Goal: Information Seeking & Learning: Learn about a topic

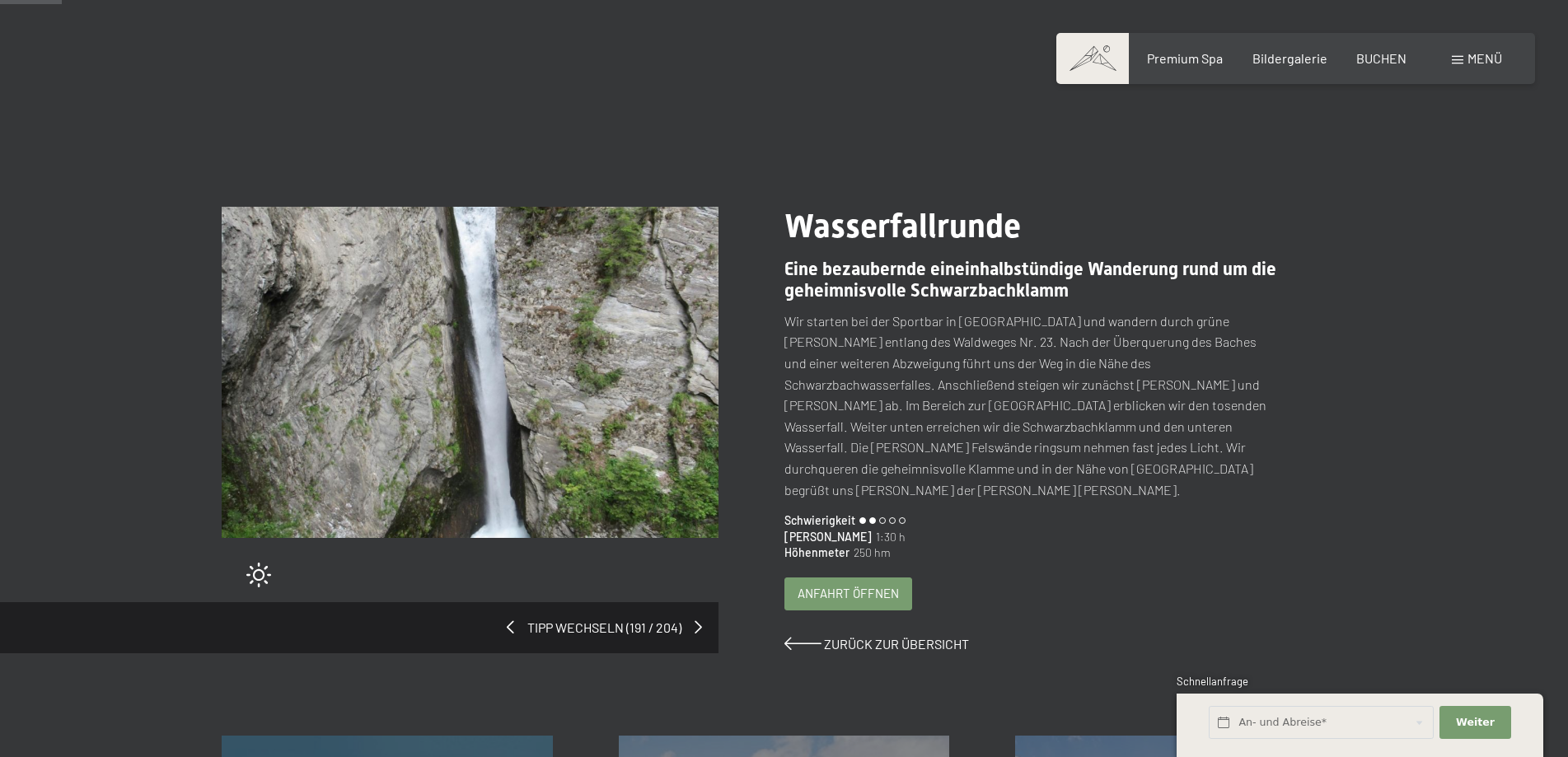
scroll to position [42, 0]
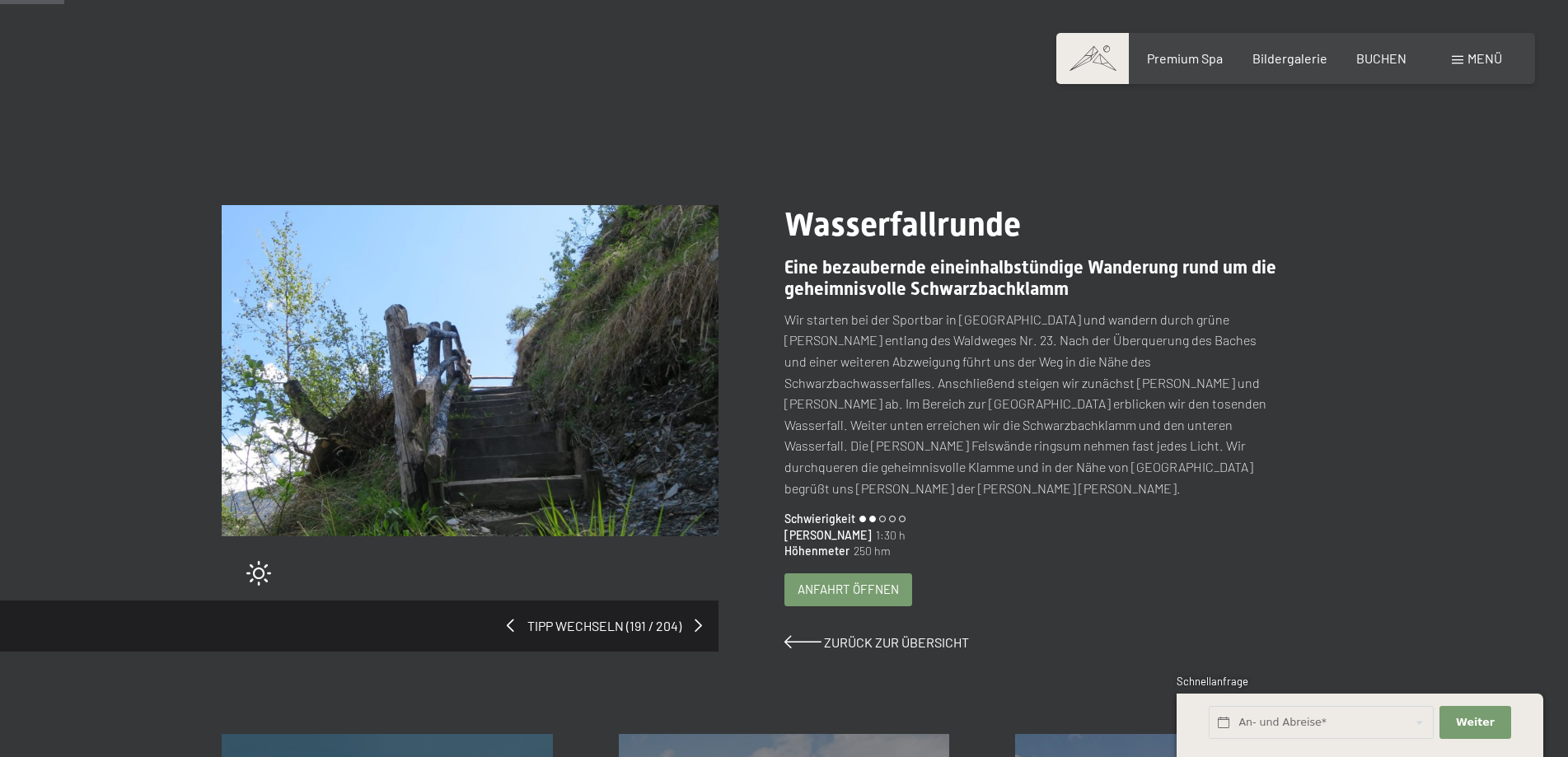
click at [837, 581] on span "Anfahrt öffnen" at bounding box center [849, 590] width 102 height 17
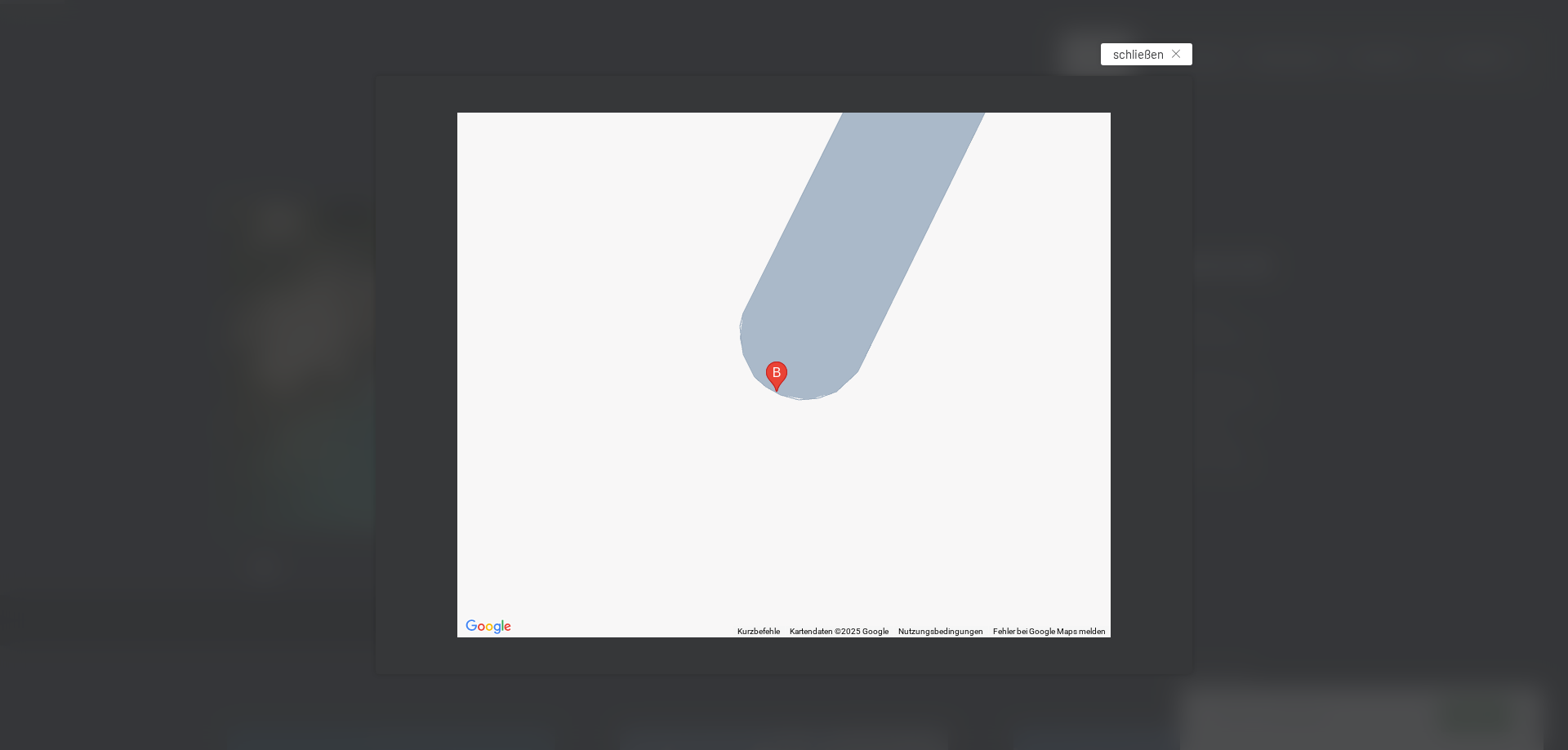
click at [1125, 50] on span "schließen" at bounding box center [1137, 55] width 50 height 17
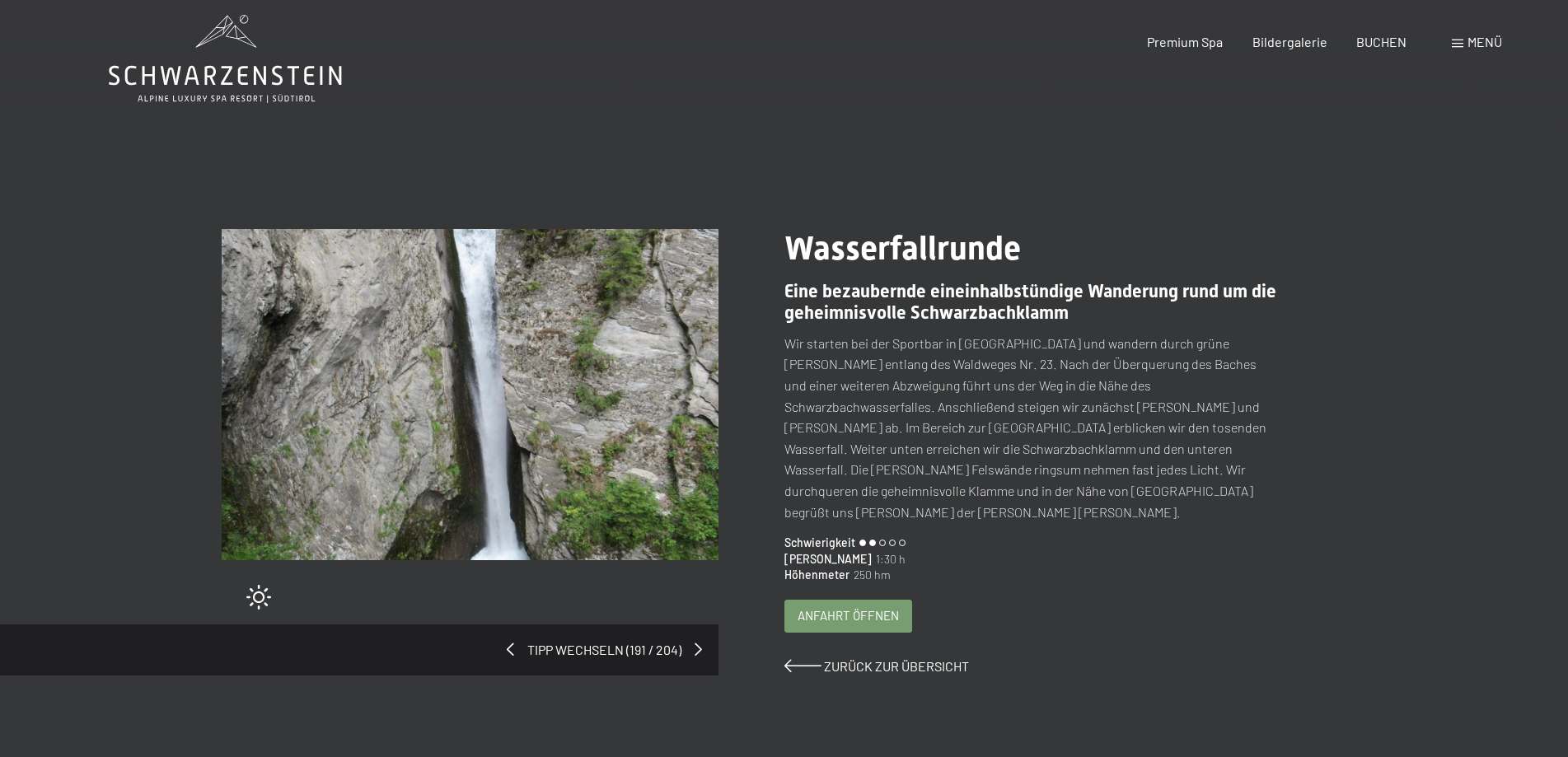
scroll to position [0, 0]
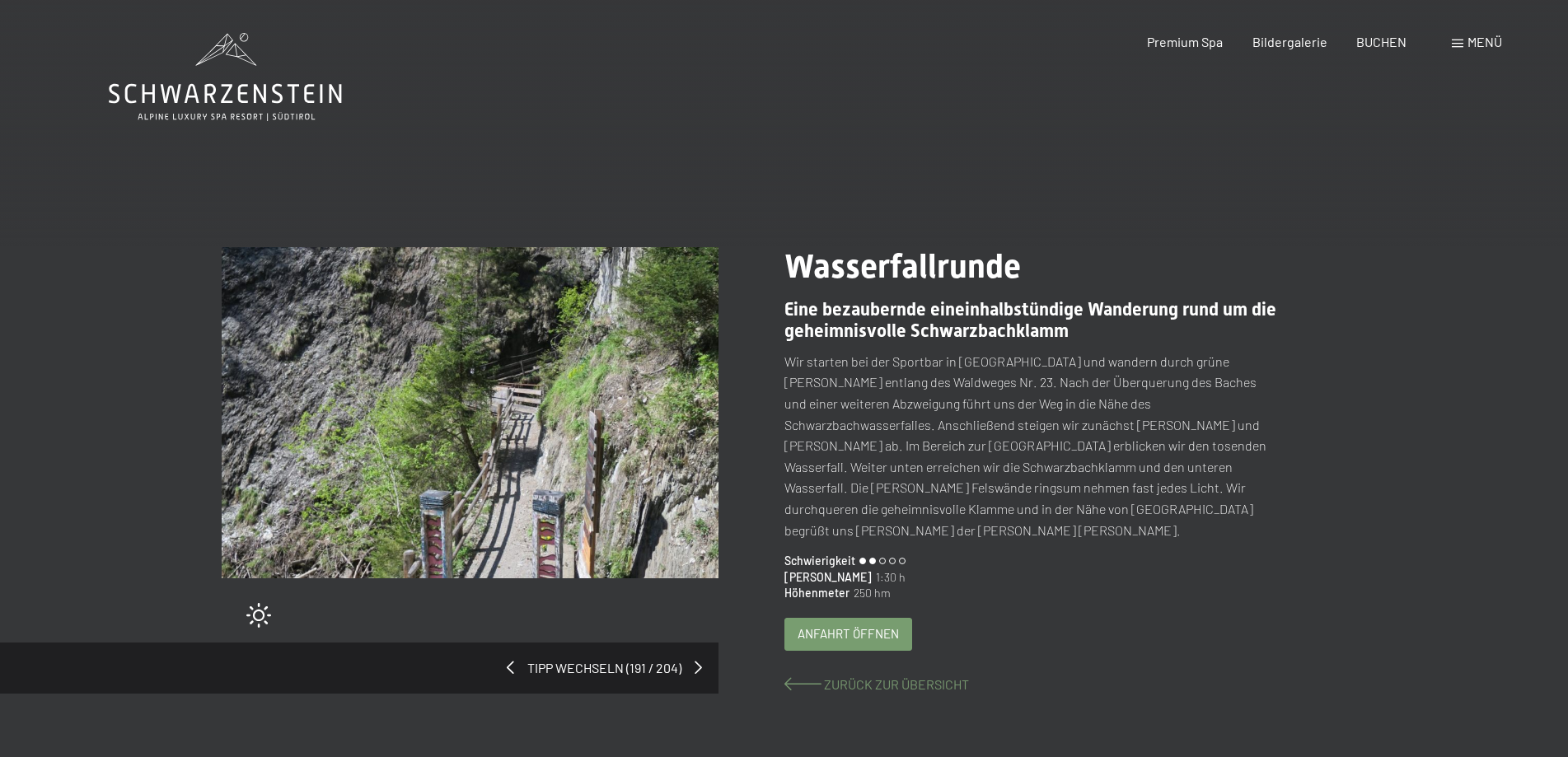
click at [849, 677] on span "Zurück zur Übersicht" at bounding box center [897, 685] width 145 height 16
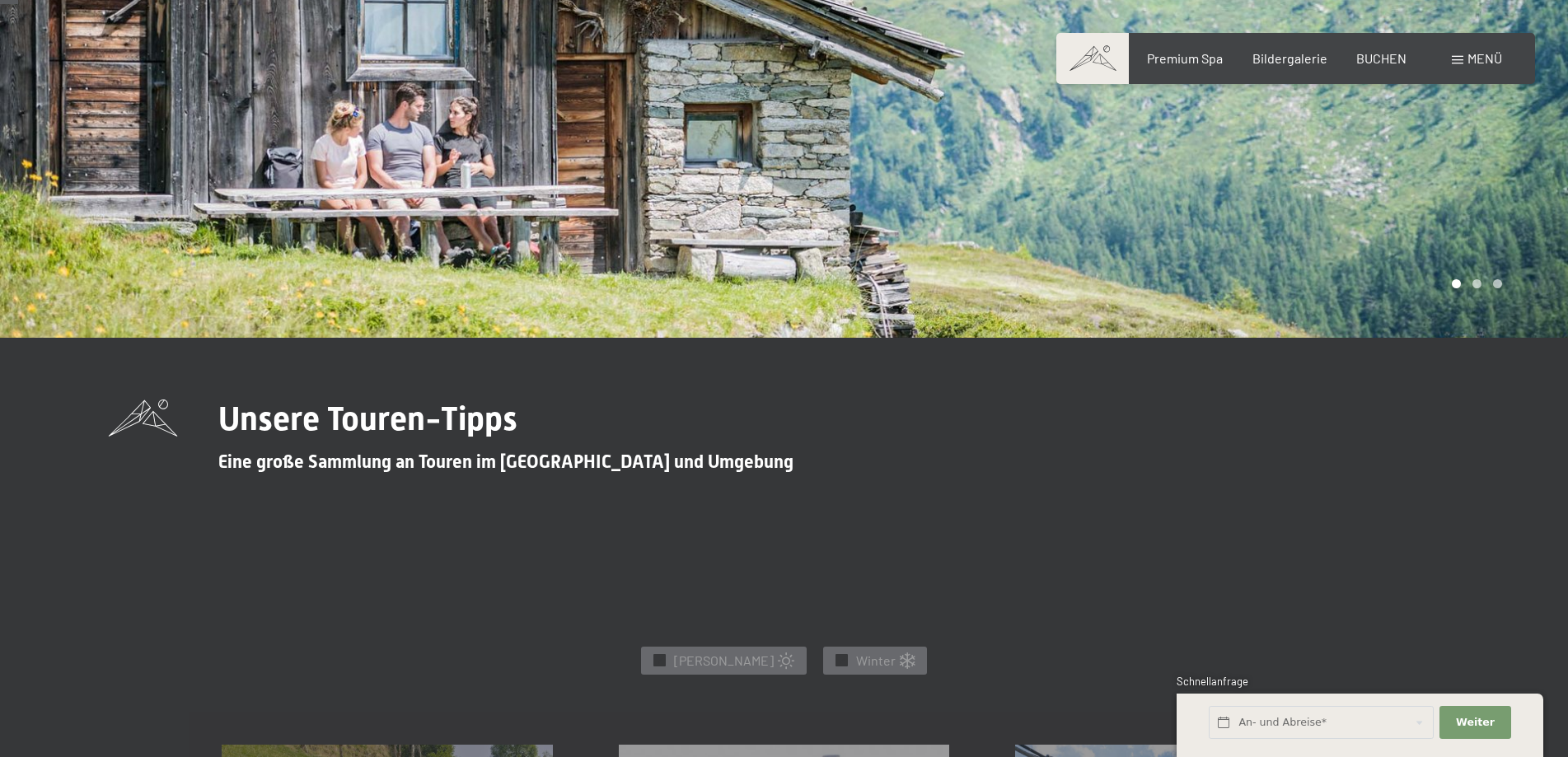
scroll to position [658, 0]
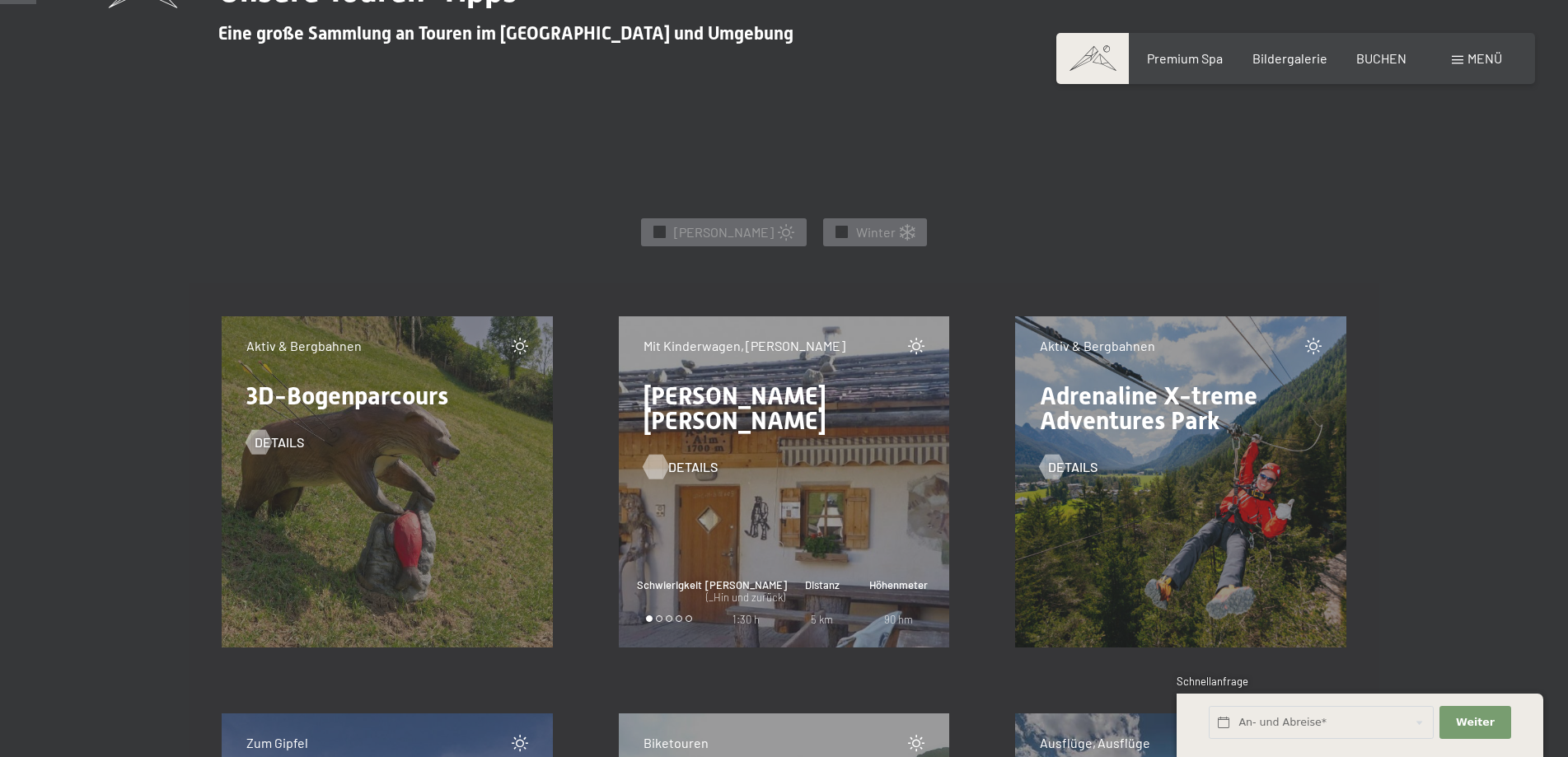
click at [681, 458] on span "Details" at bounding box center [693, 466] width 49 height 18
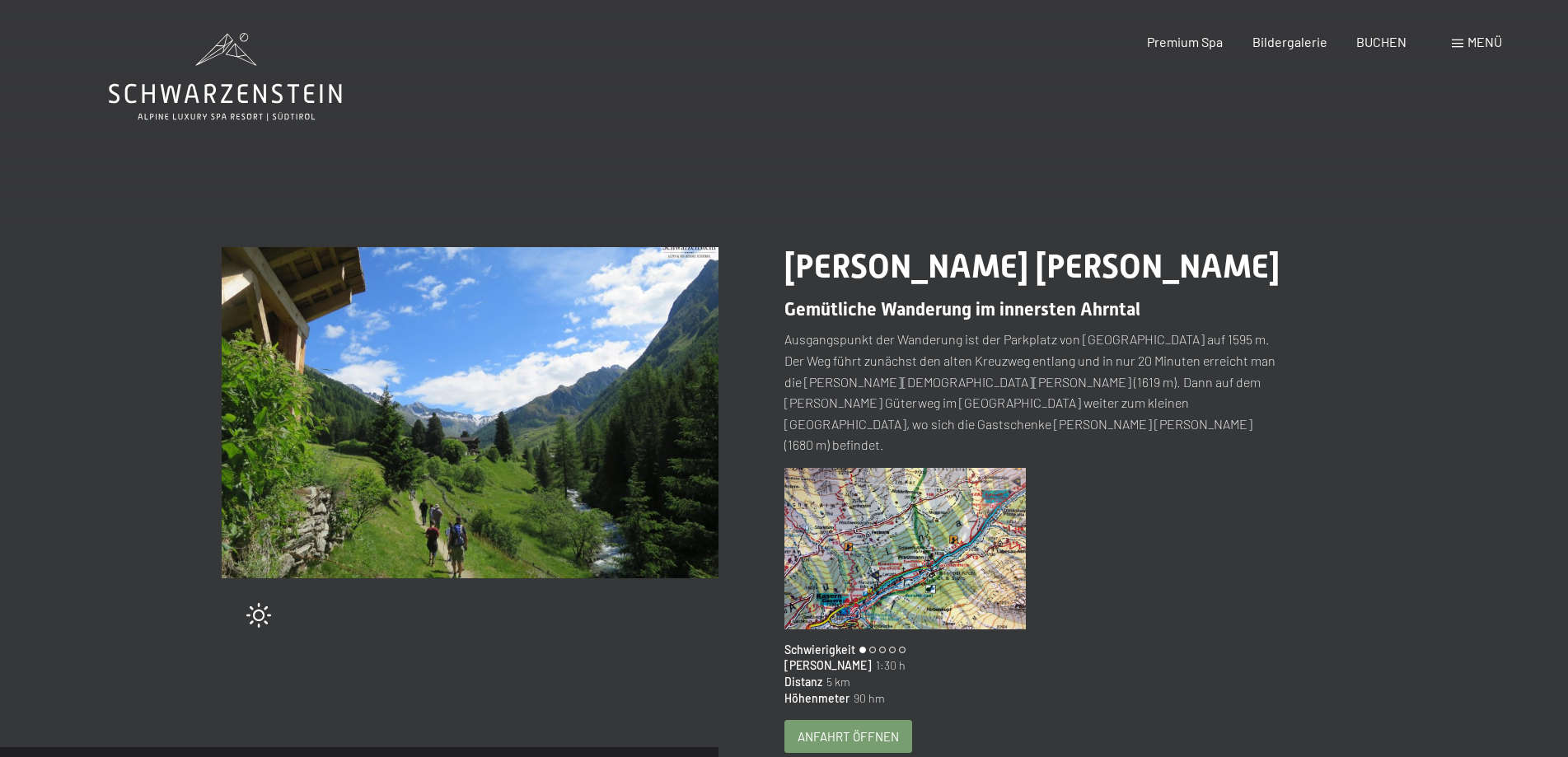
click at [850, 729] on span "Anfahrt öffnen" at bounding box center [849, 737] width 102 height 17
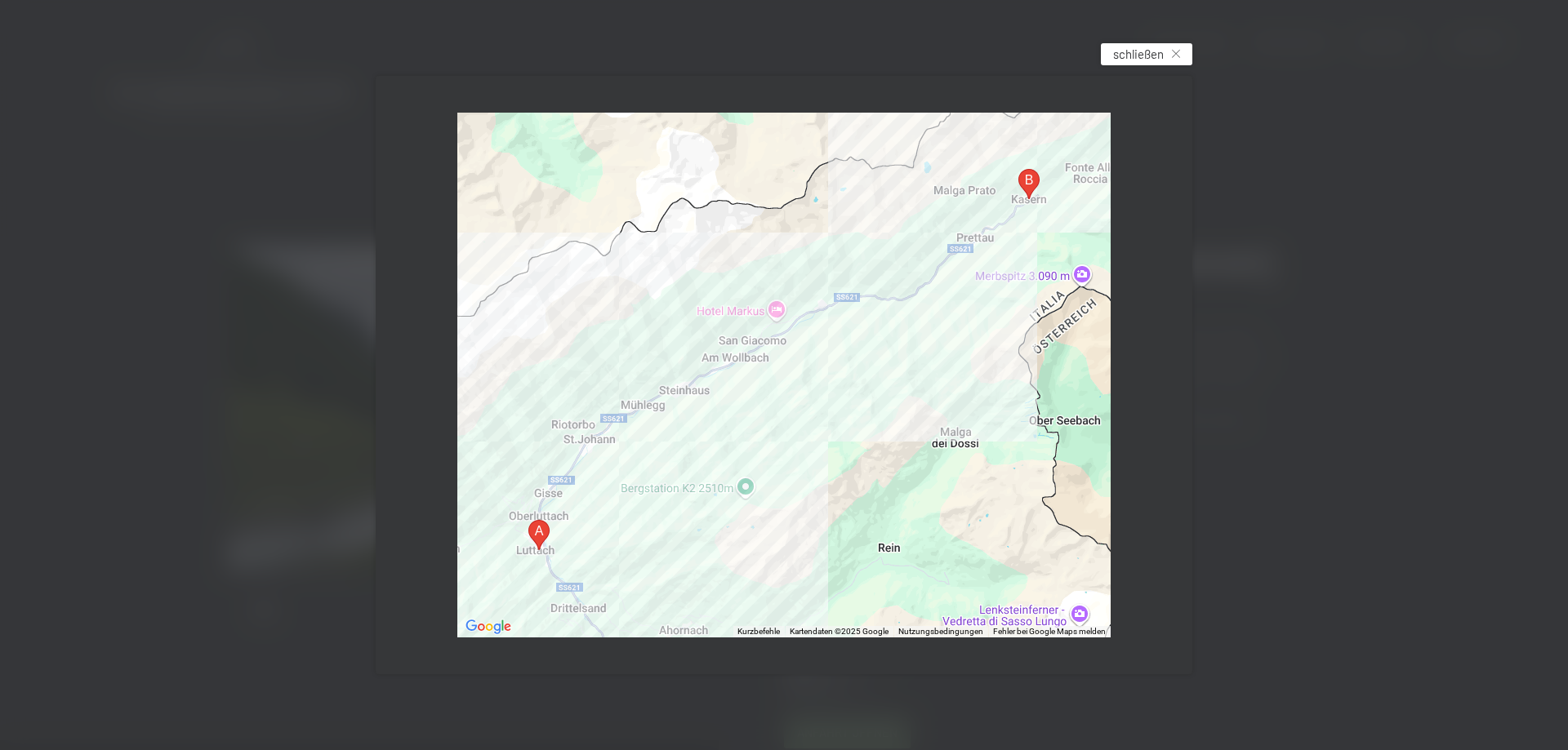
click at [1142, 48] on span "schließen" at bounding box center [1137, 55] width 50 height 17
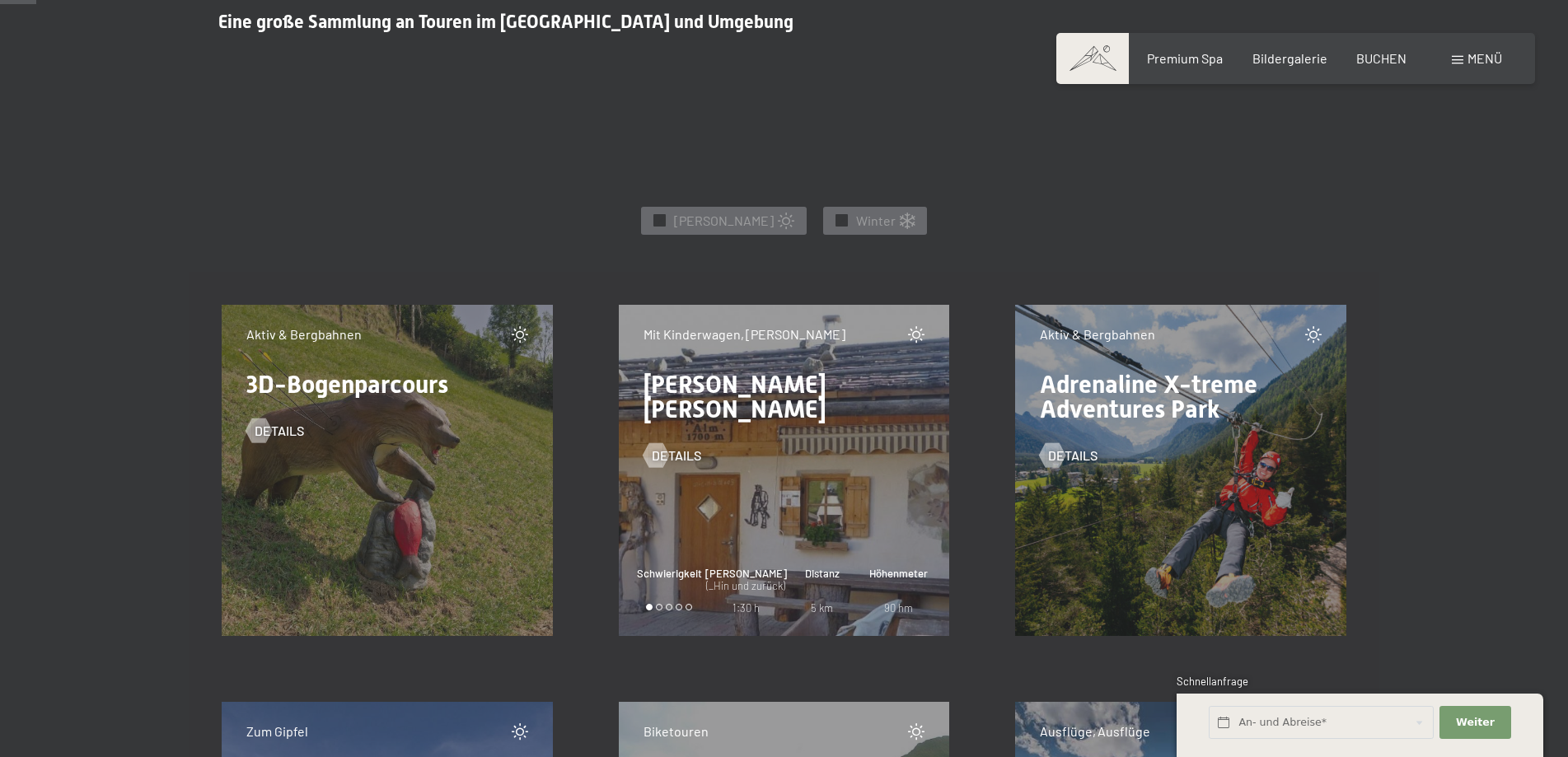
scroll to position [779, 0]
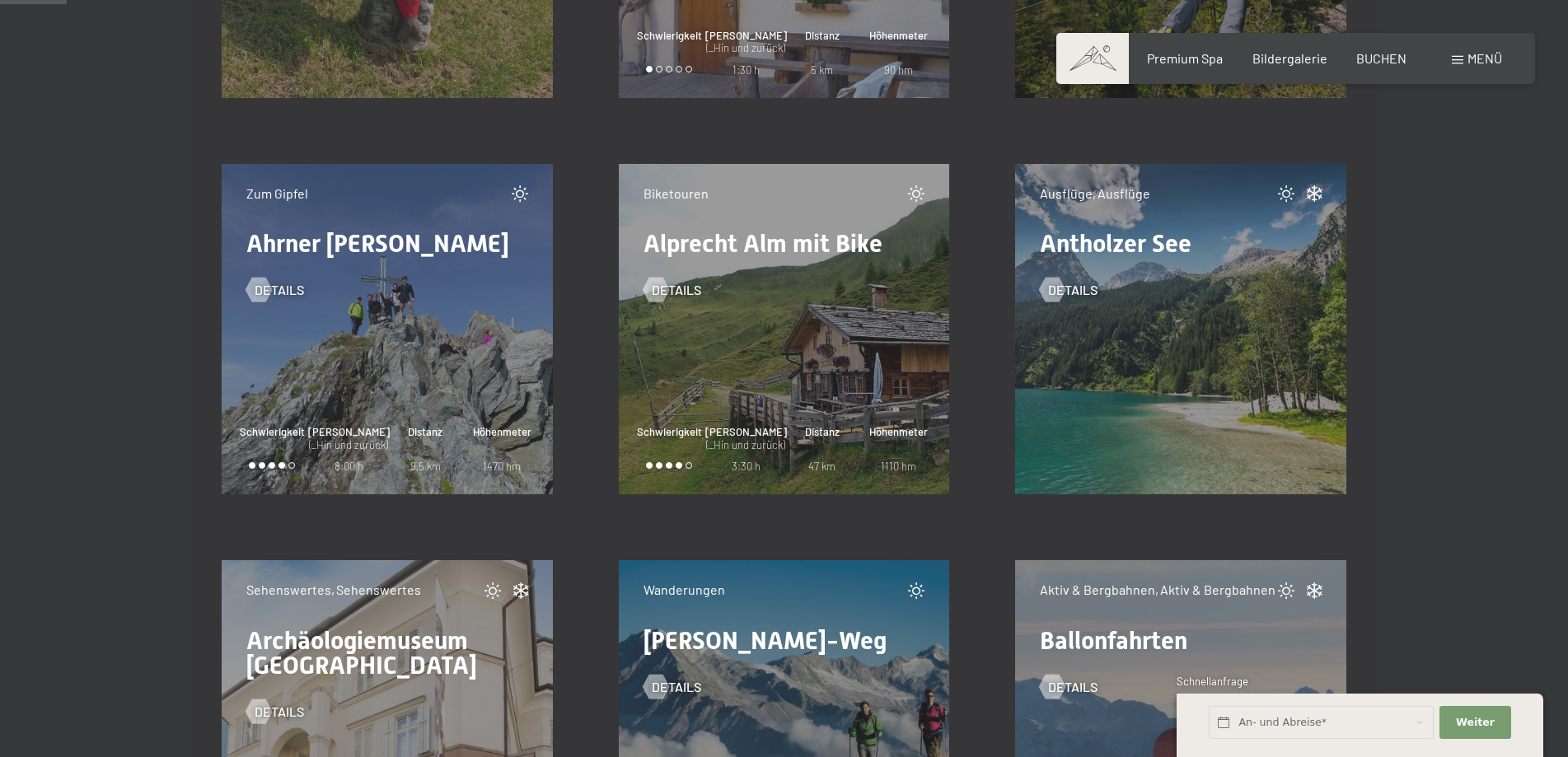
scroll to position [1230, 0]
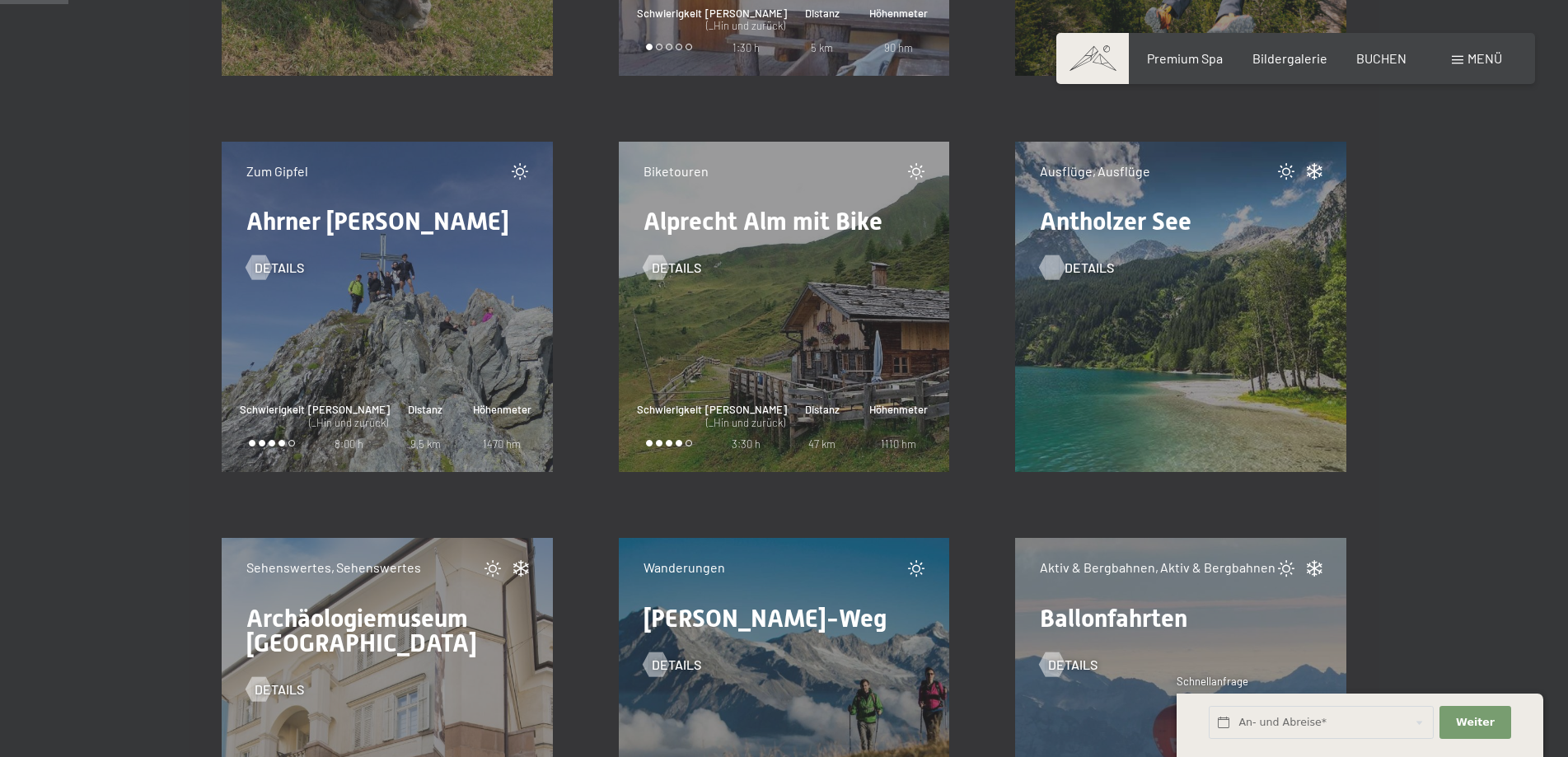
click at [1057, 267] on div at bounding box center [1053, 267] width 14 height 25
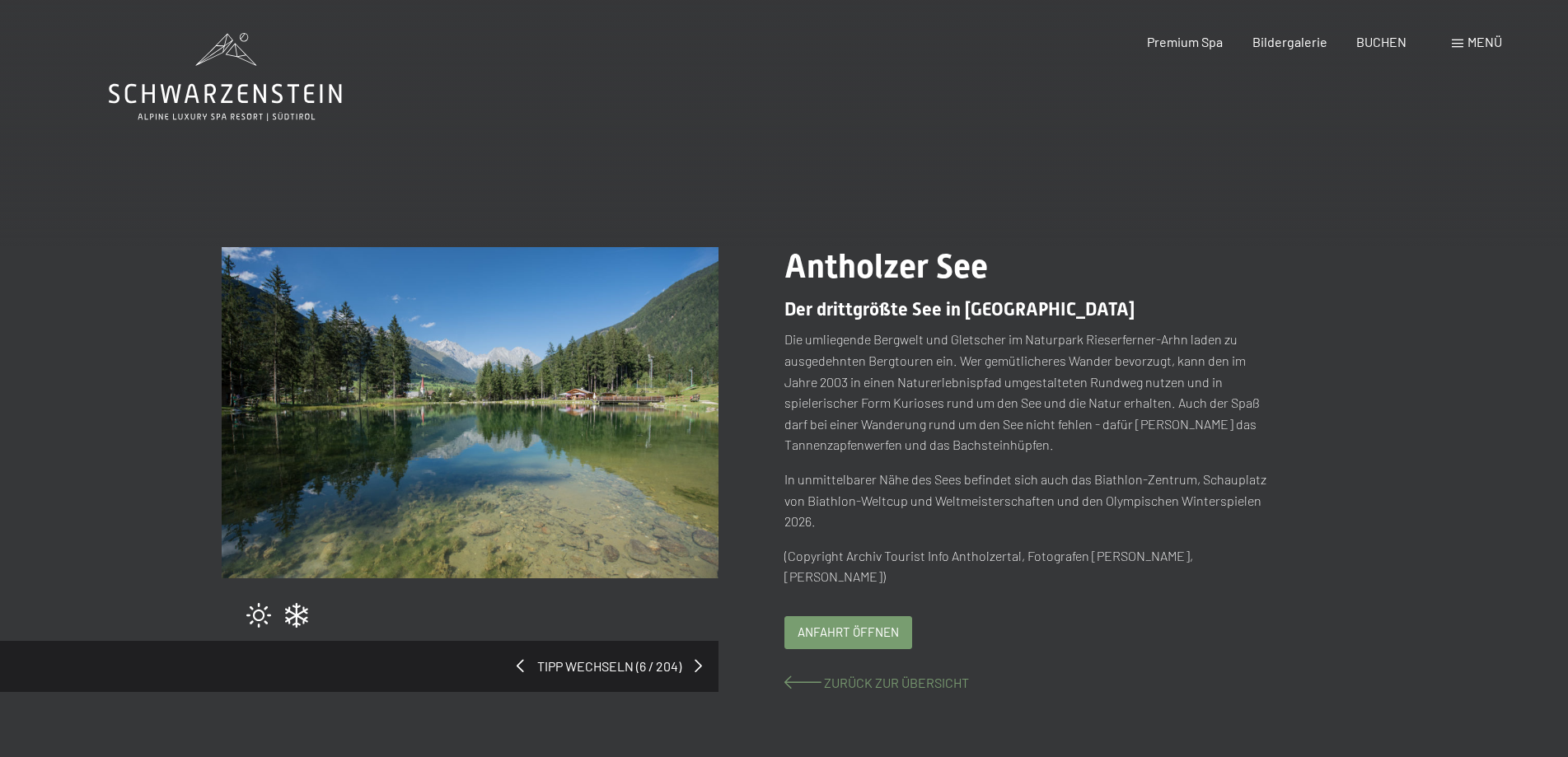
click at [892, 686] on span "Zurück zur Übersicht" at bounding box center [897, 683] width 145 height 16
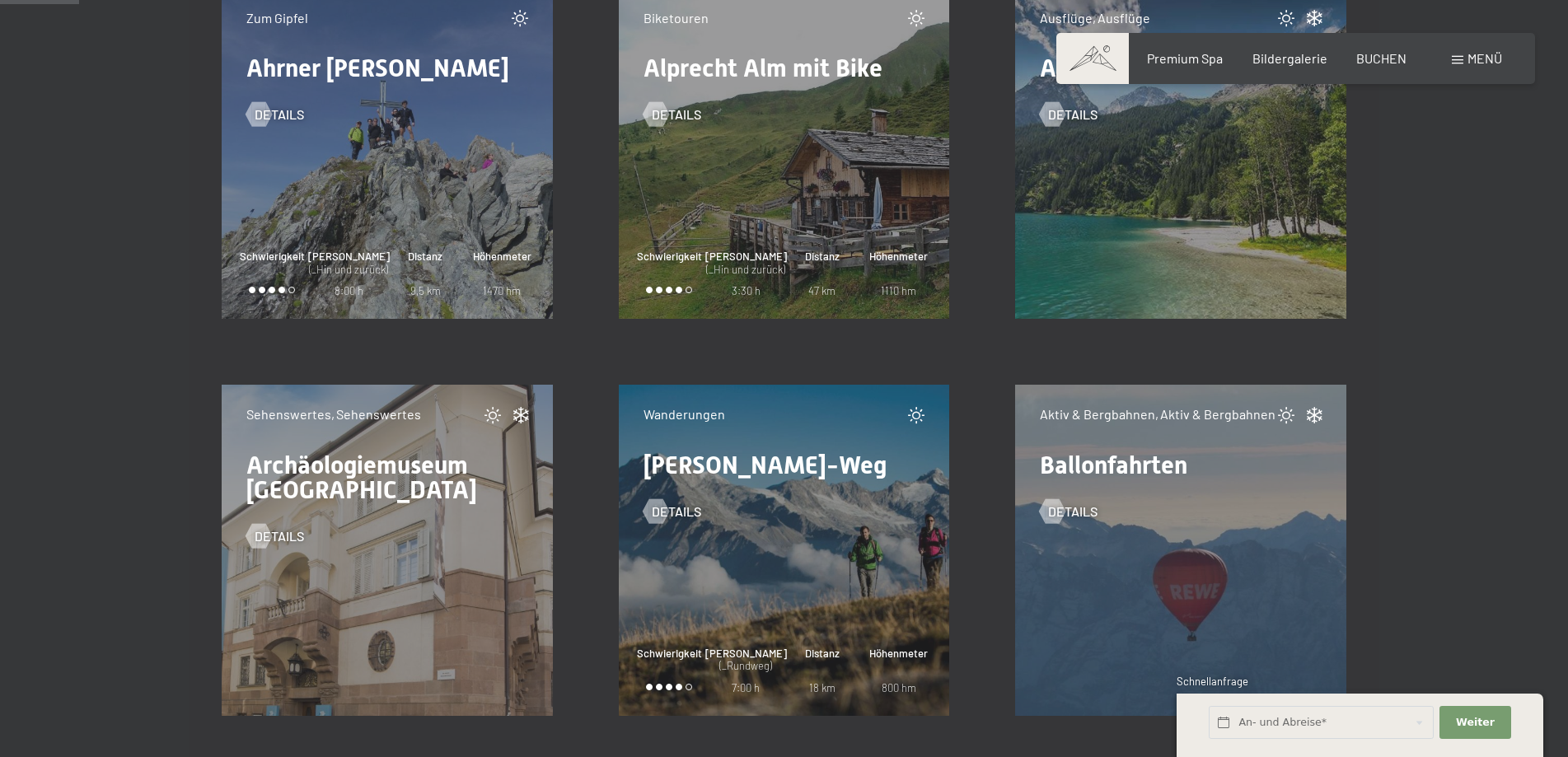
scroll to position [1515, 0]
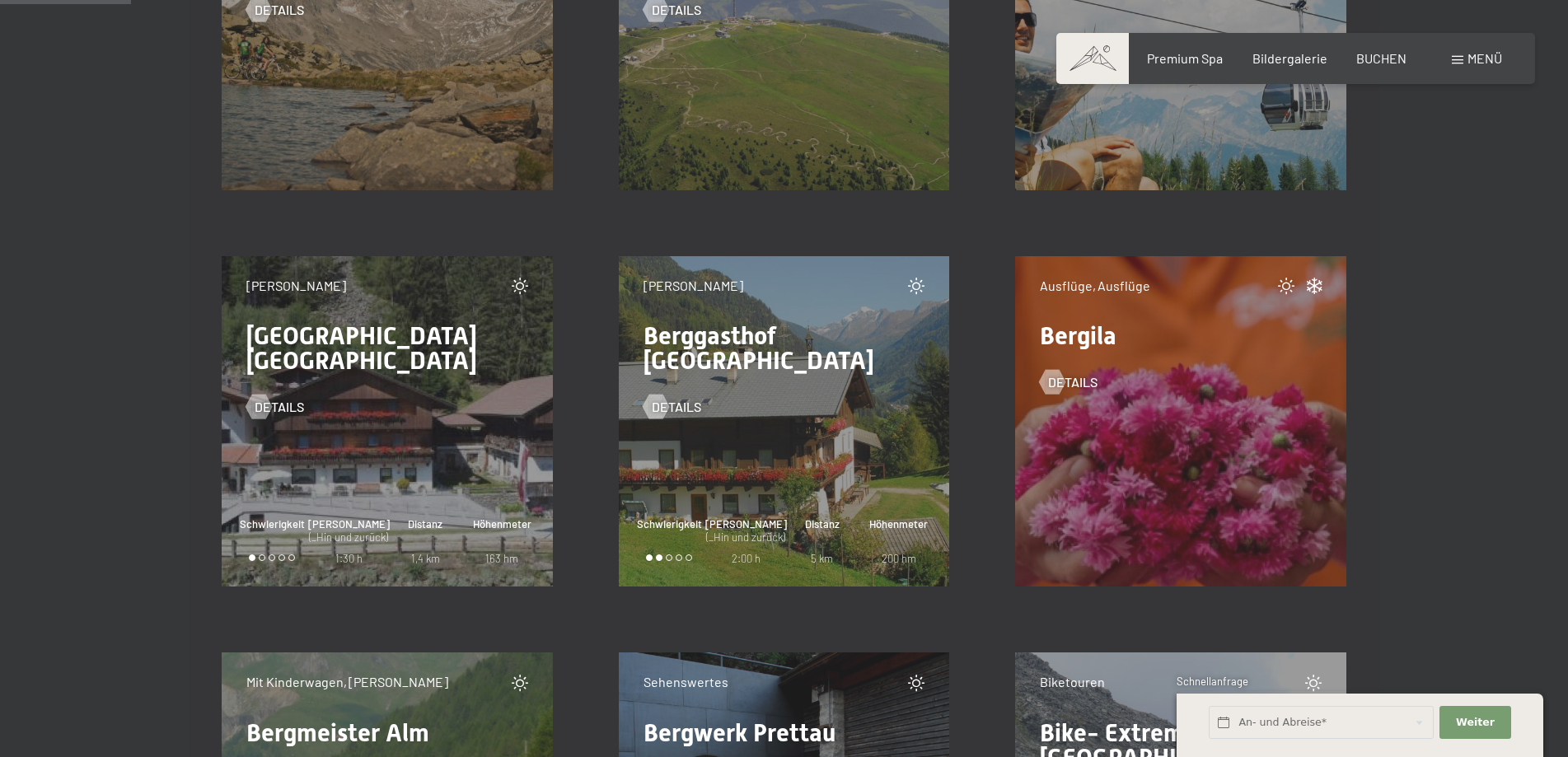
scroll to position [2383, 0]
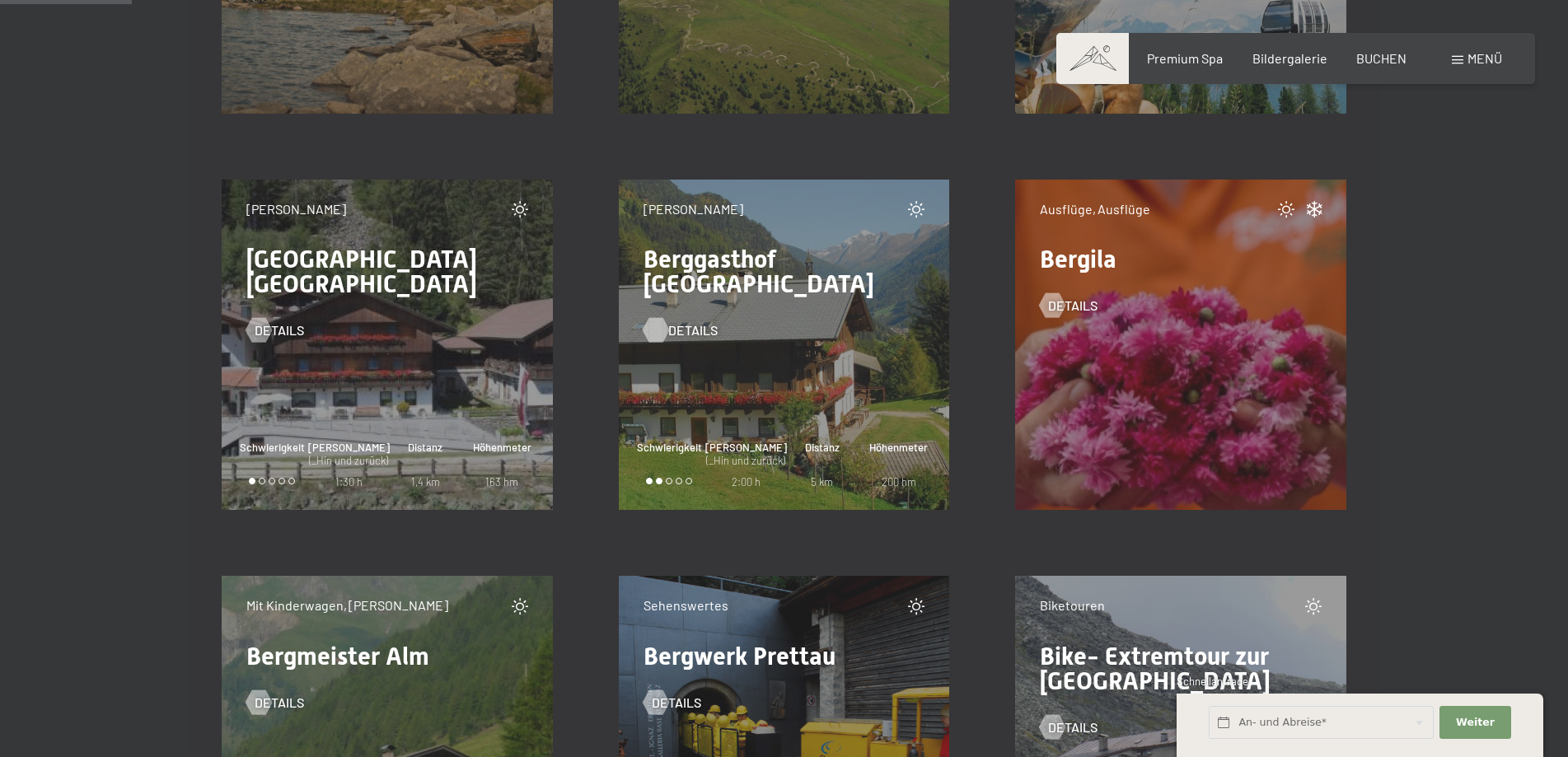
click at [654, 318] on div at bounding box center [655, 330] width 14 height 25
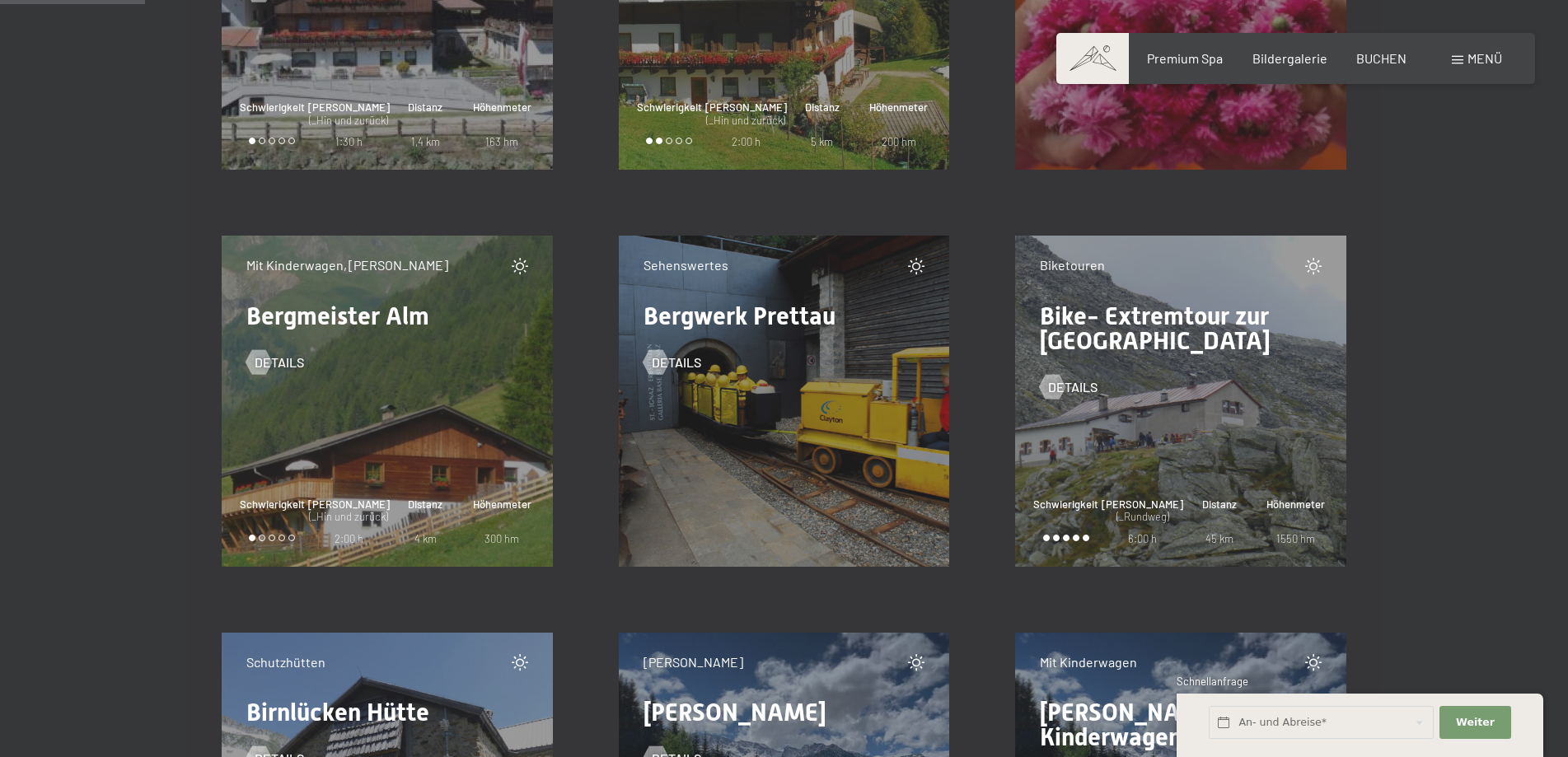
scroll to position [2735, 0]
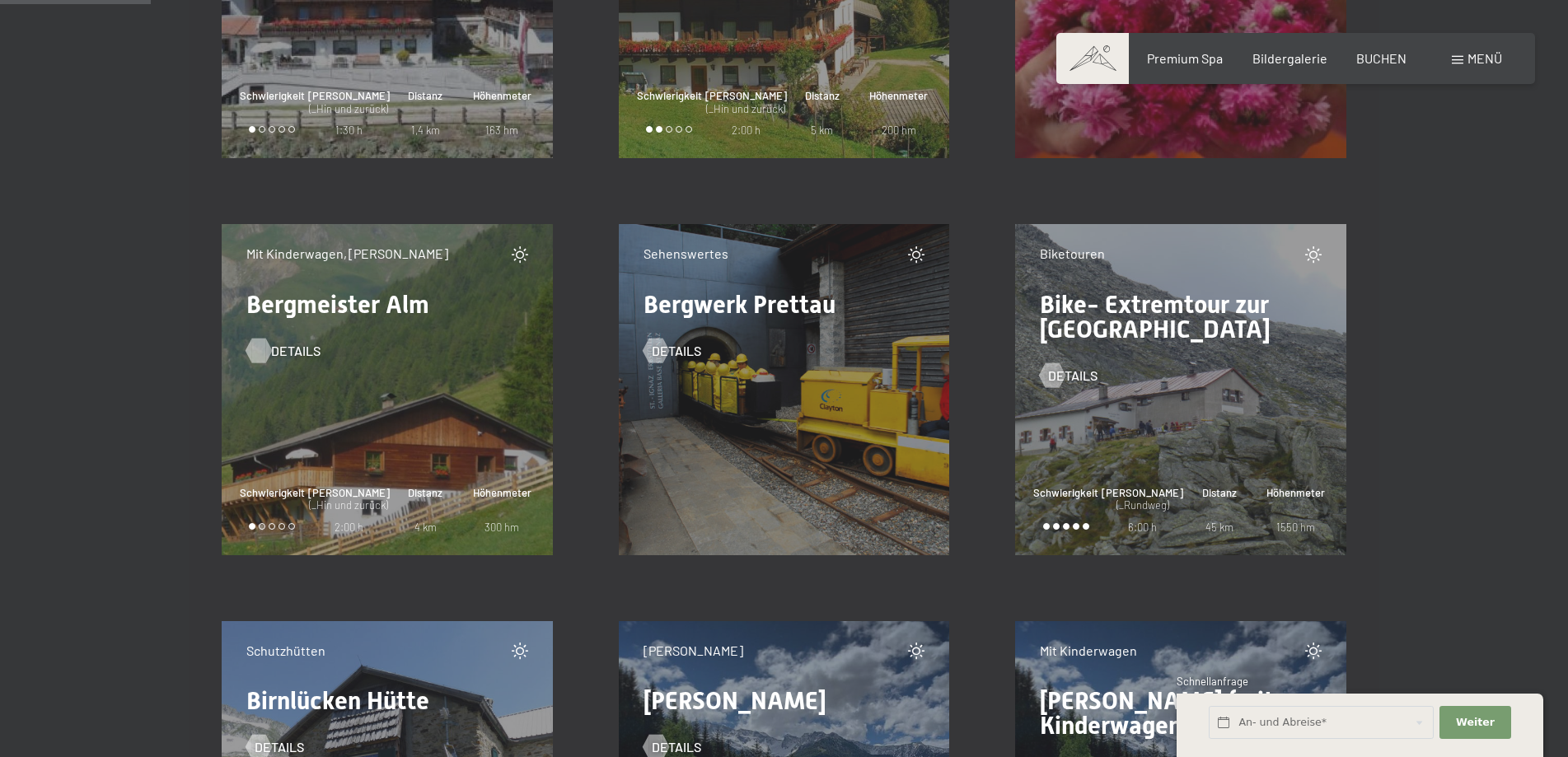
click at [256, 347] on div at bounding box center [258, 350] width 14 height 25
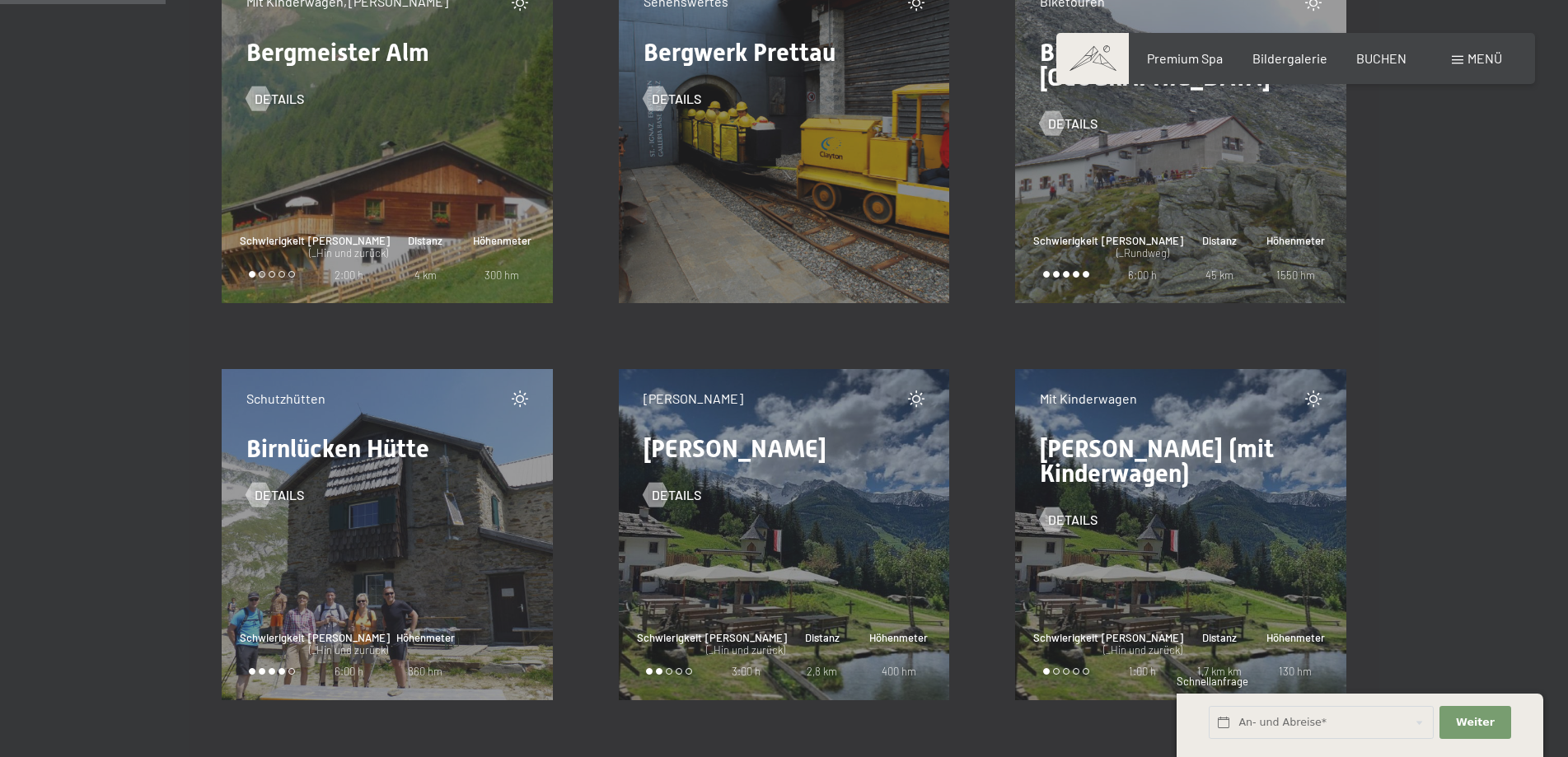
scroll to position [3031, 0]
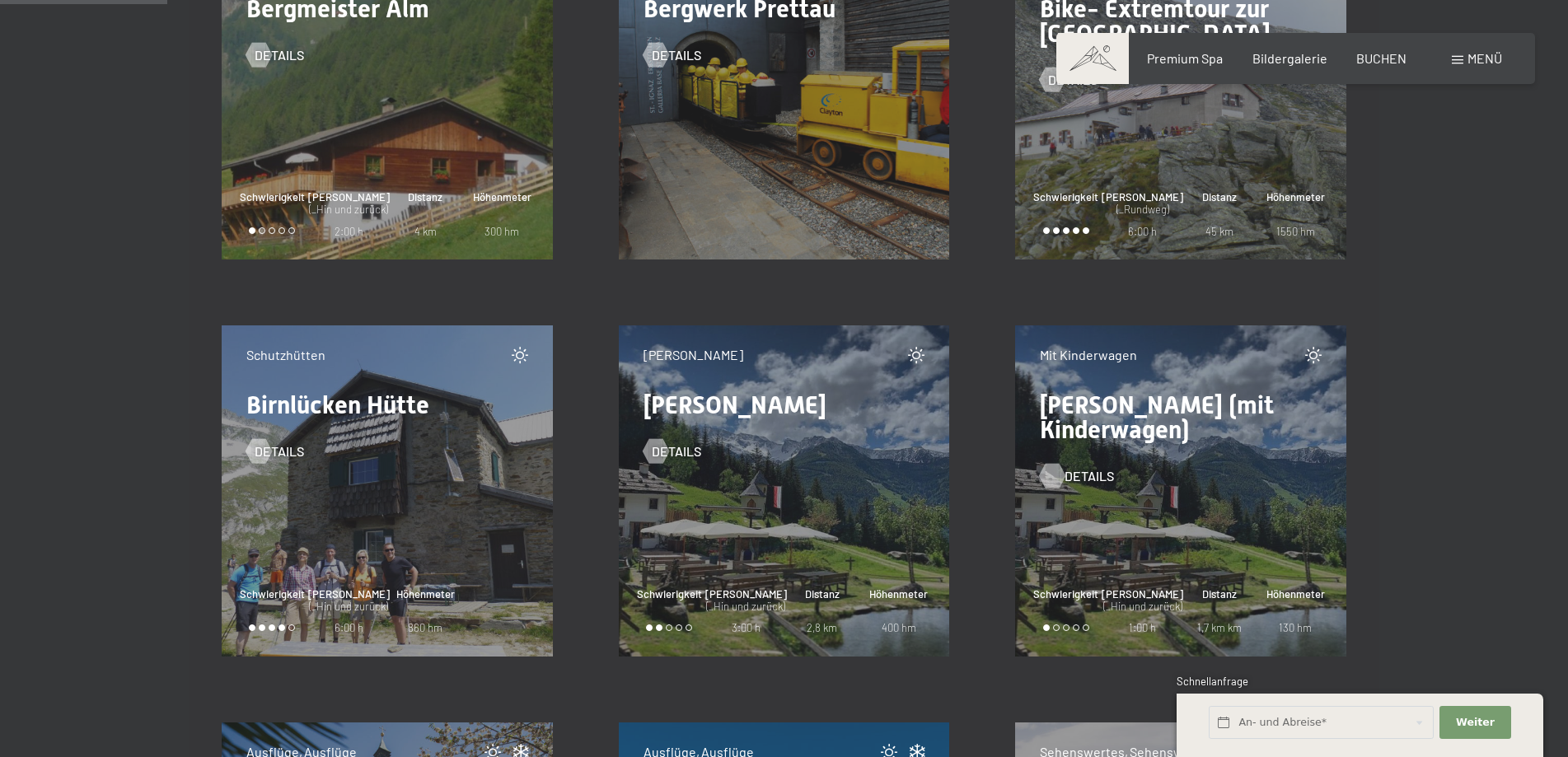
click at [1051, 471] on div at bounding box center [1053, 476] width 14 height 25
click at [662, 452] on div at bounding box center [655, 451] width 14 height 25
click at [656, 451] on div at bounding box center [655, 451] width 14 height 25
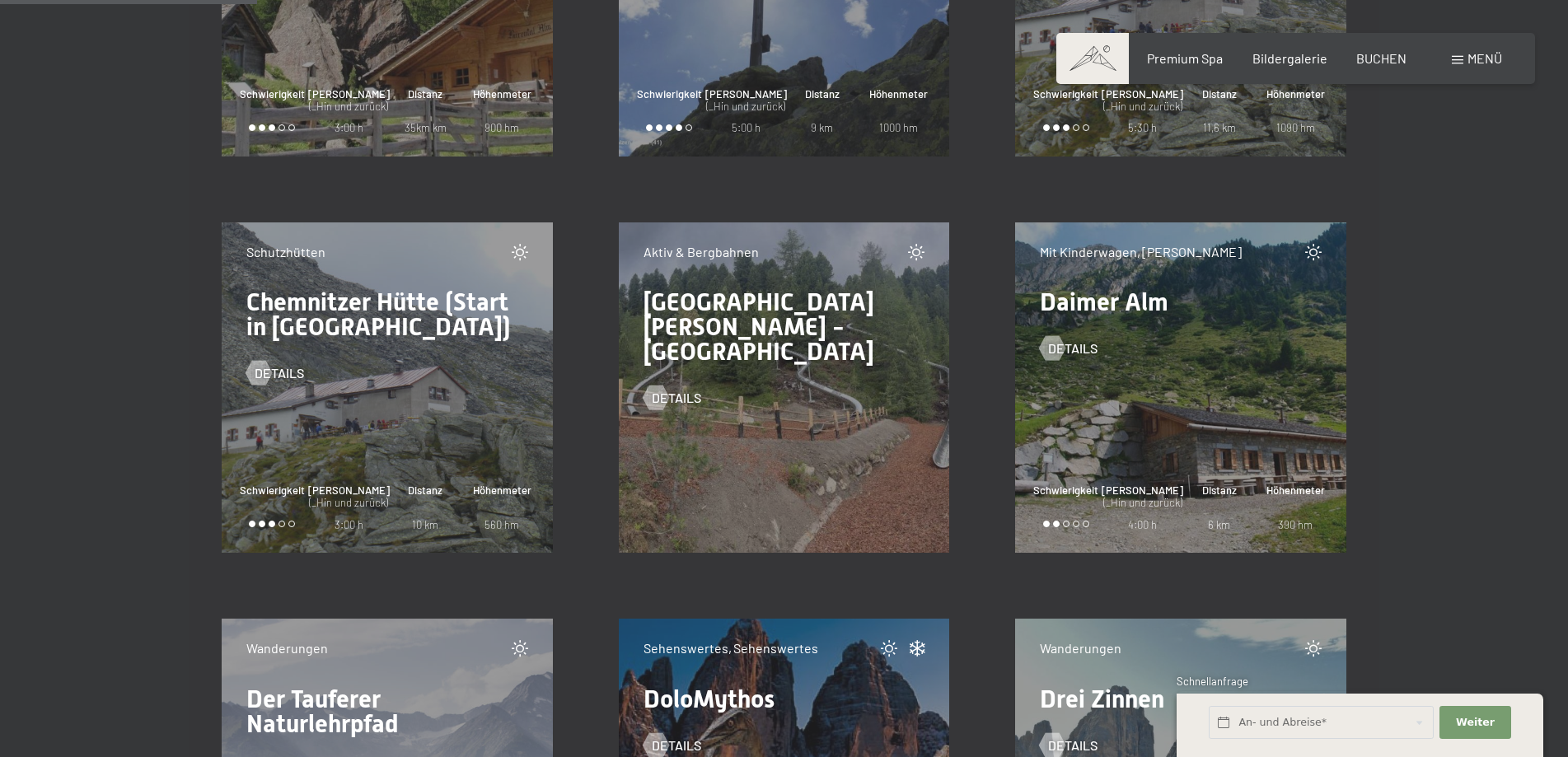
scroll to position [4776, 0]
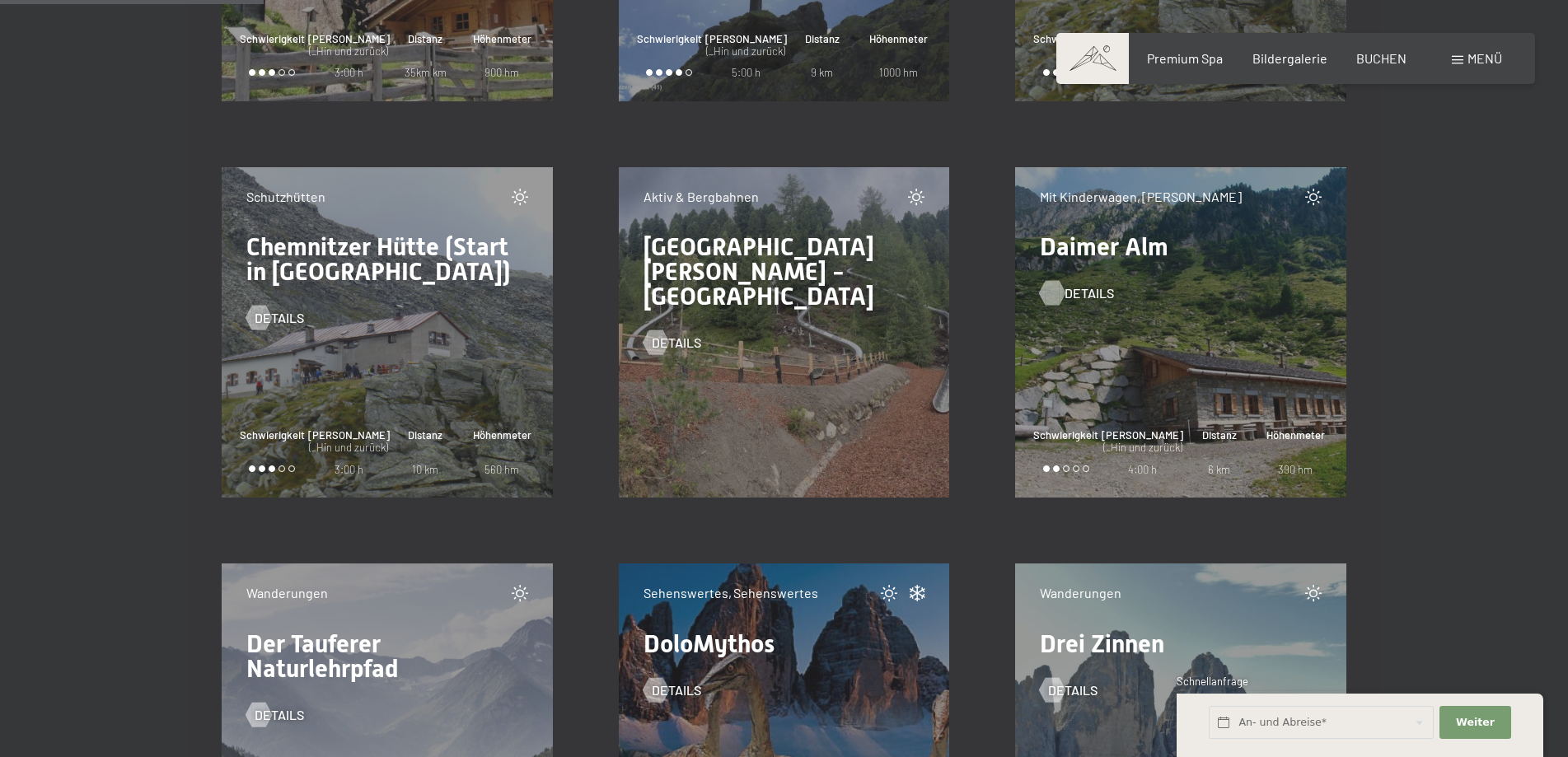
click at [1051, 290] on div at bounding box center [1053, 293] width 14 height 25
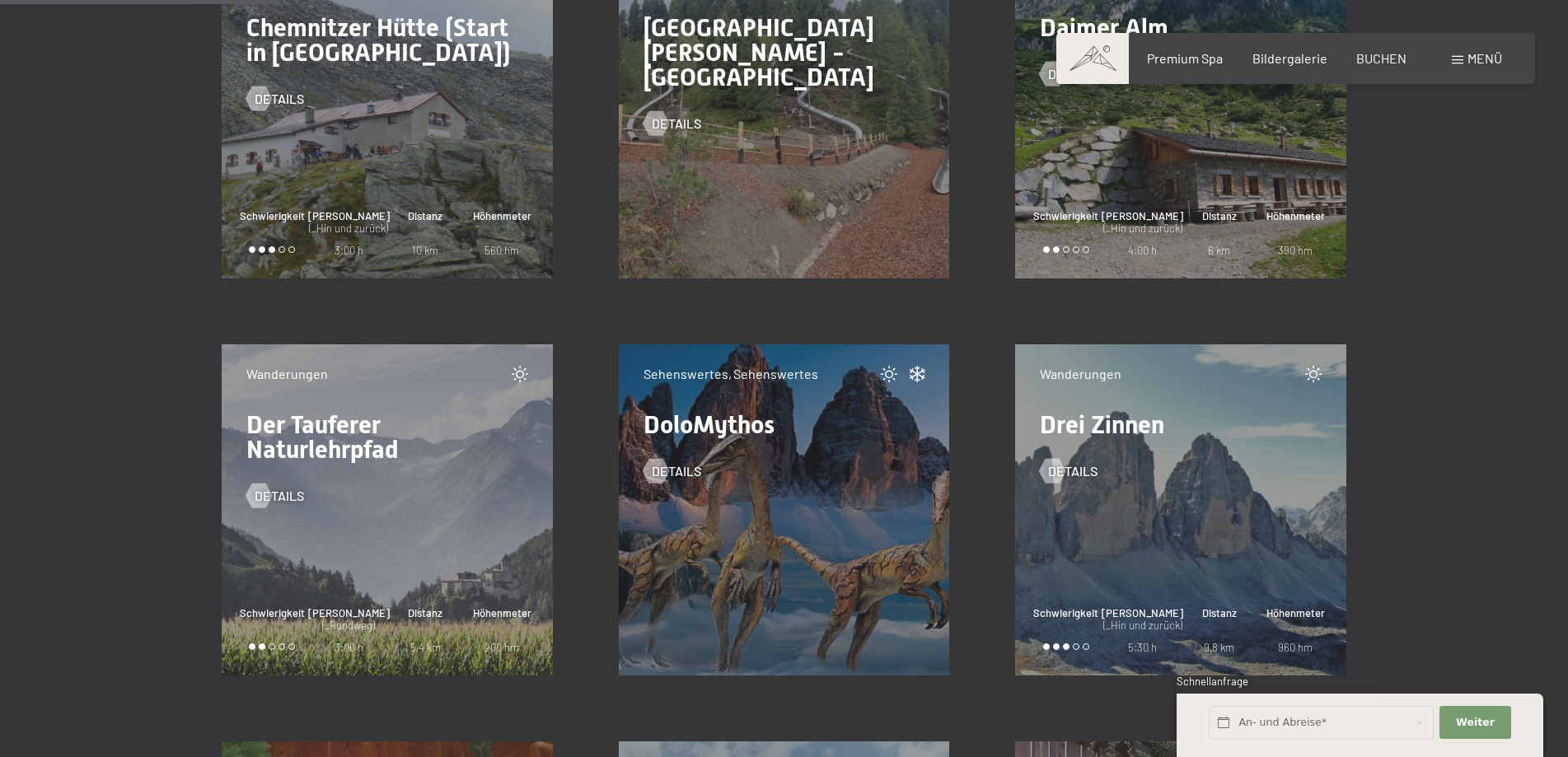
scroll to position [5083, 0]
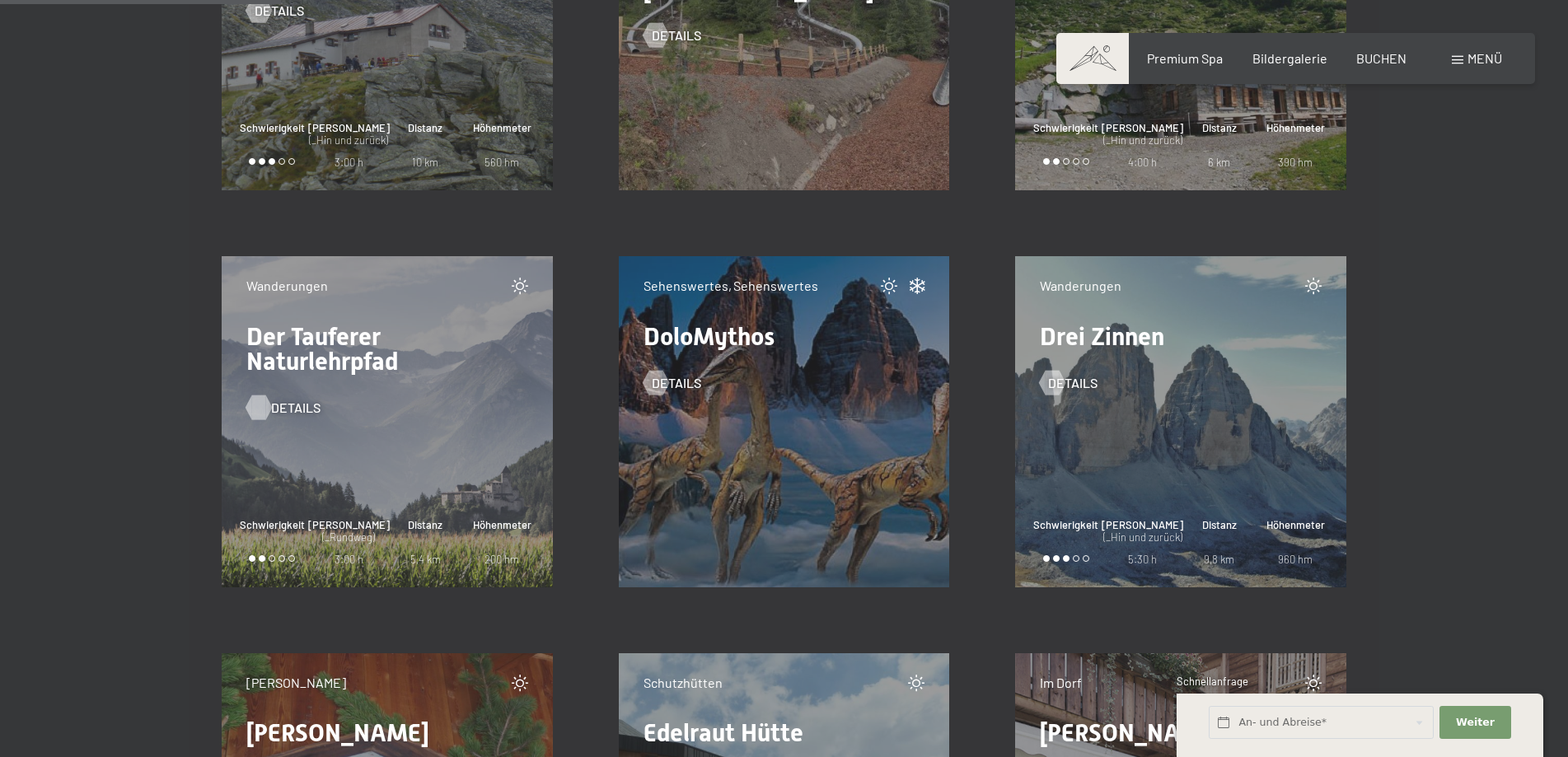
click at [255, 404] on div at bounding box center [258, 407] width 14 height 25
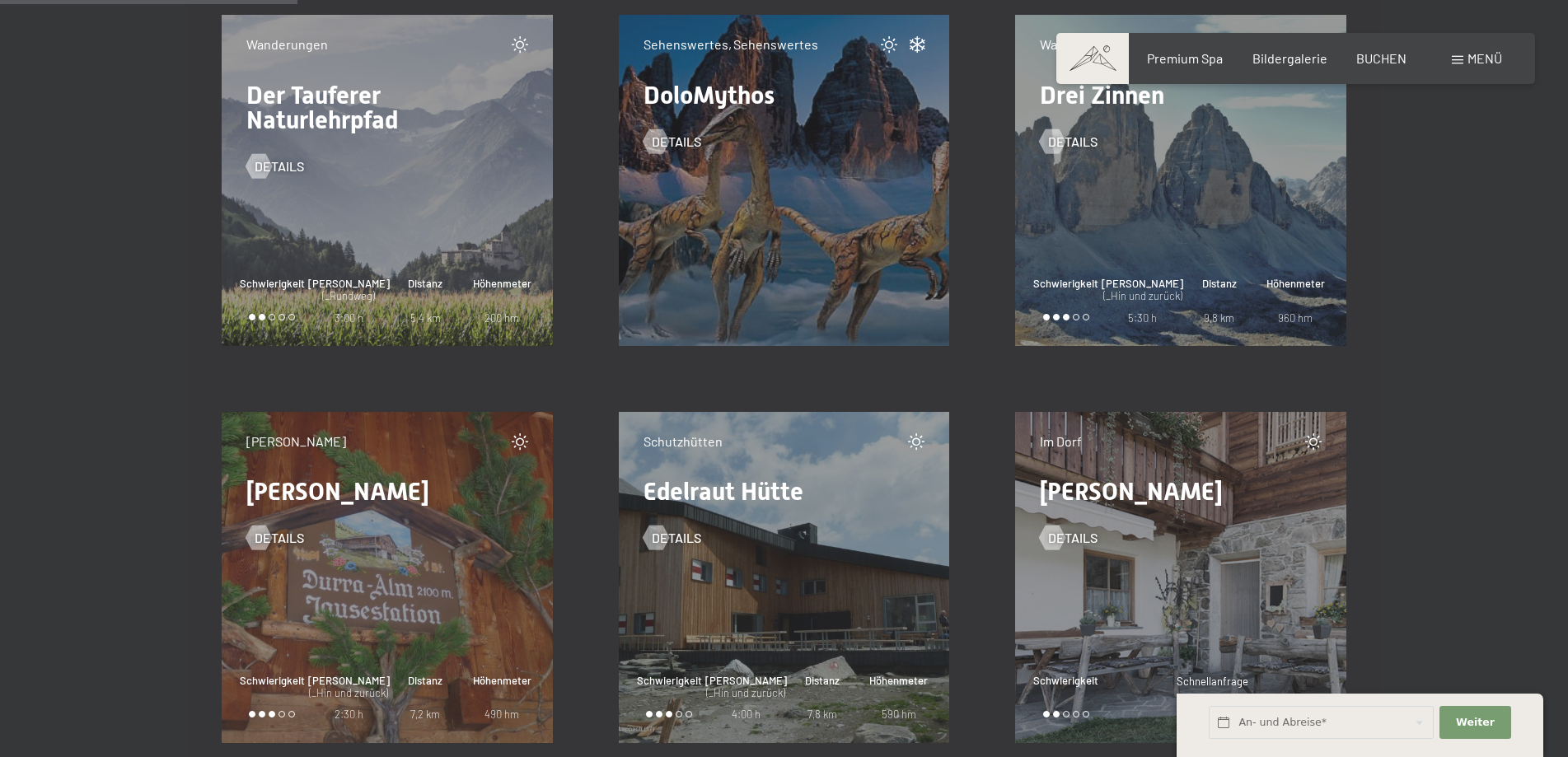
scroll to position [5457, 0]
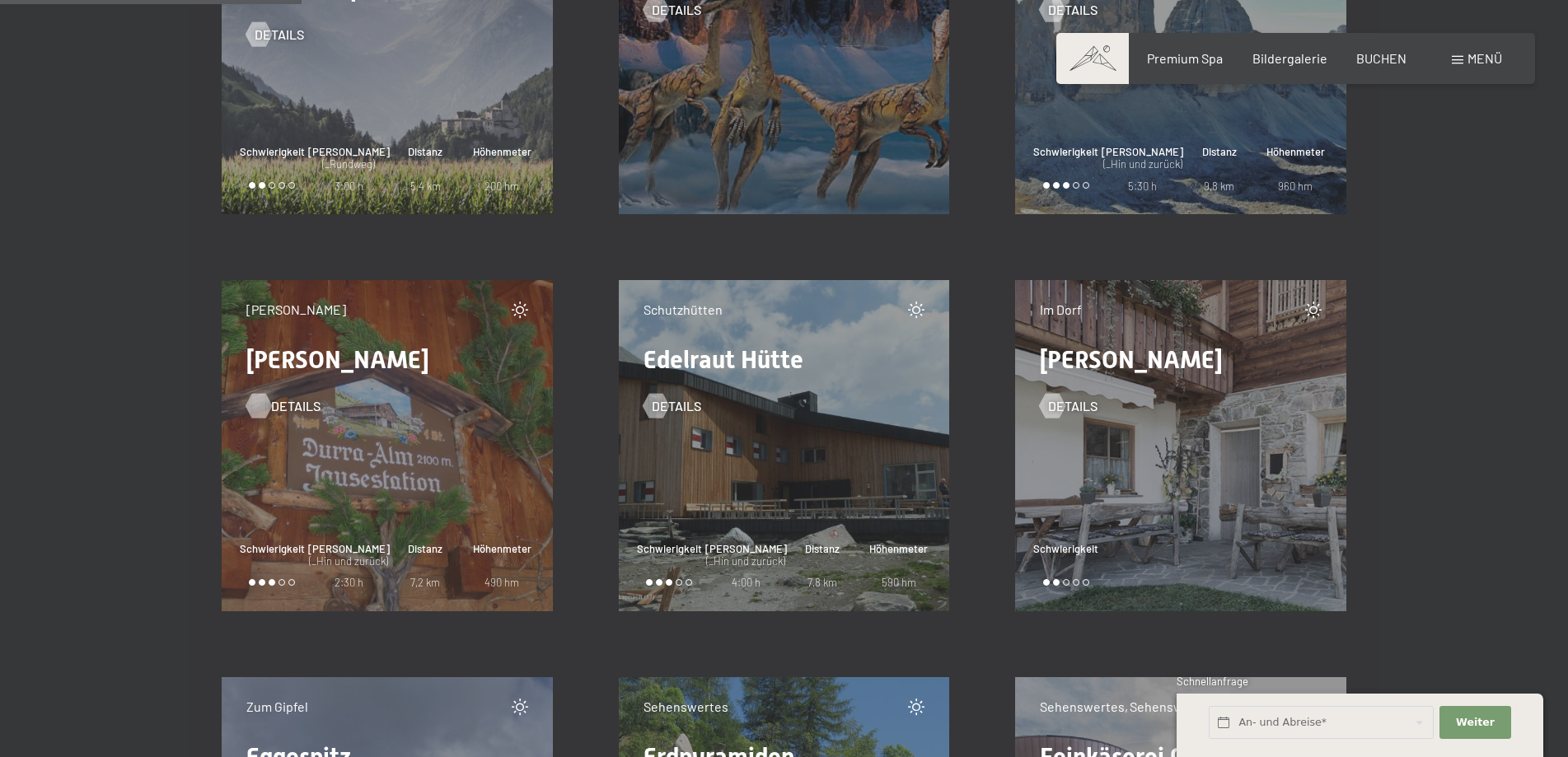
click at [259, 408] on div at bounding box center [258, 406] width 14 height 25
click at [1055, 410] on div at bounding box center [1053, 406] width 14 height 25
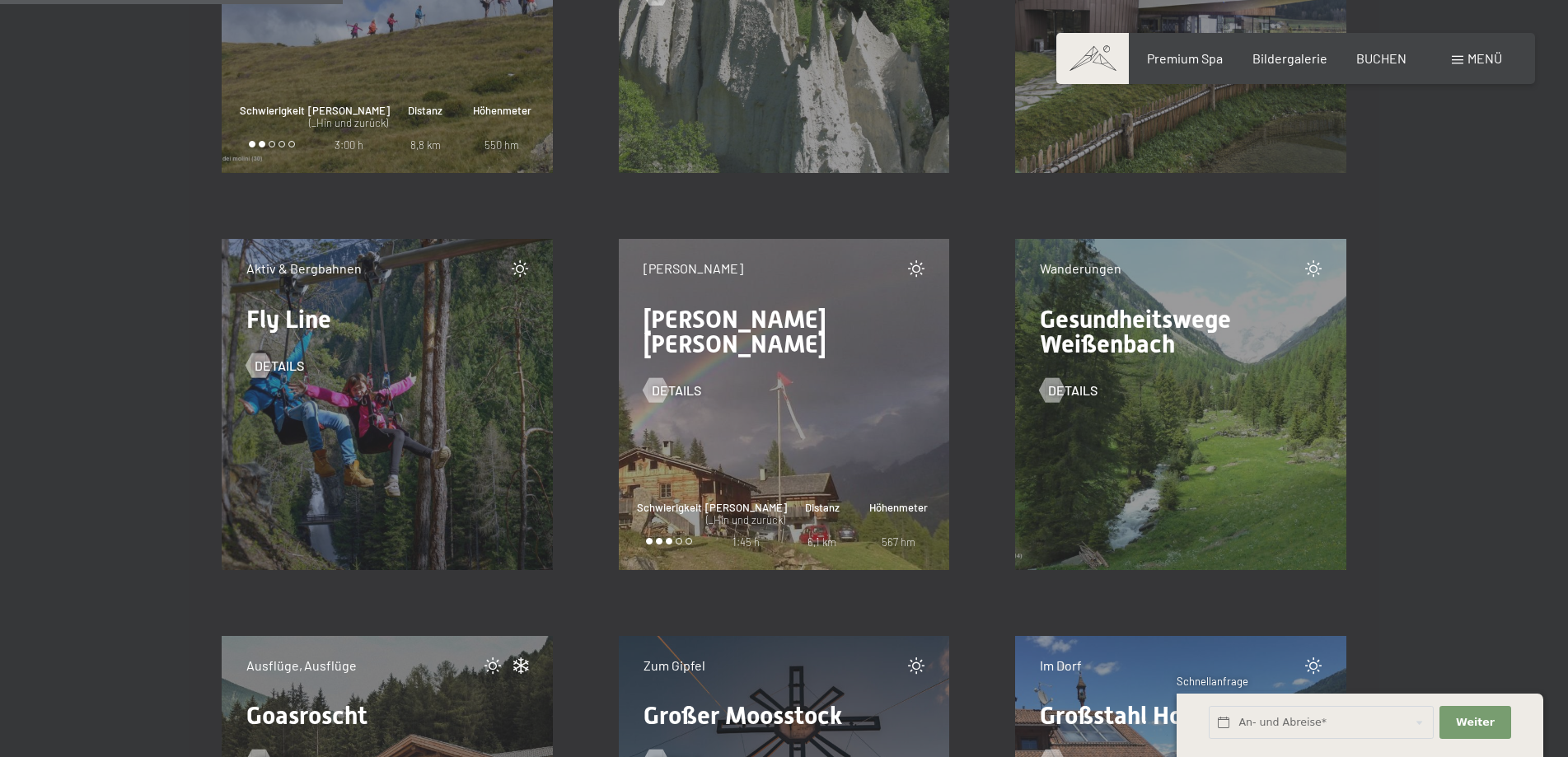
scroll to position [6347, 0]
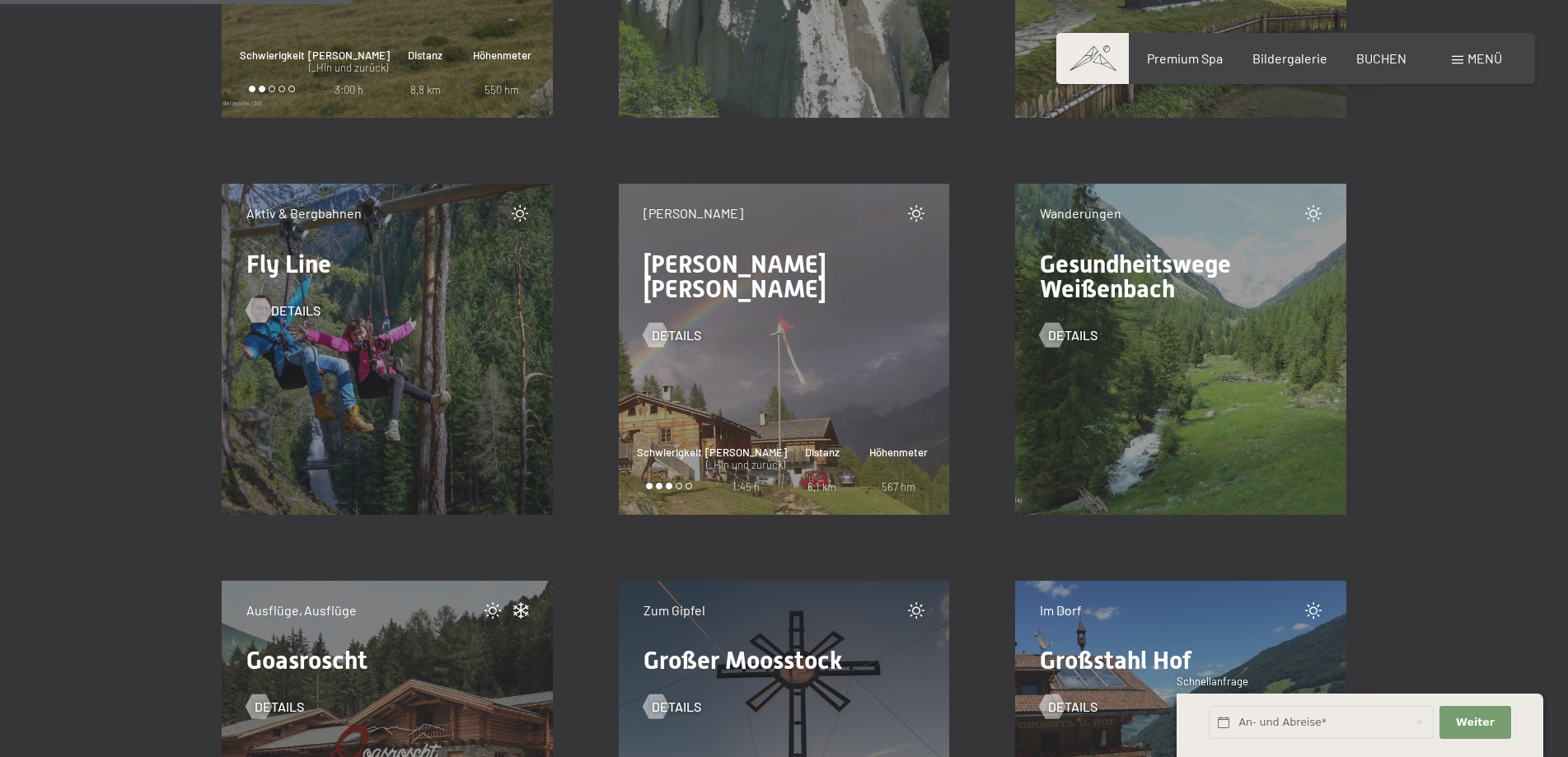
click at [260, 306] on div at bounding box center [258, 310] width 14 height 25
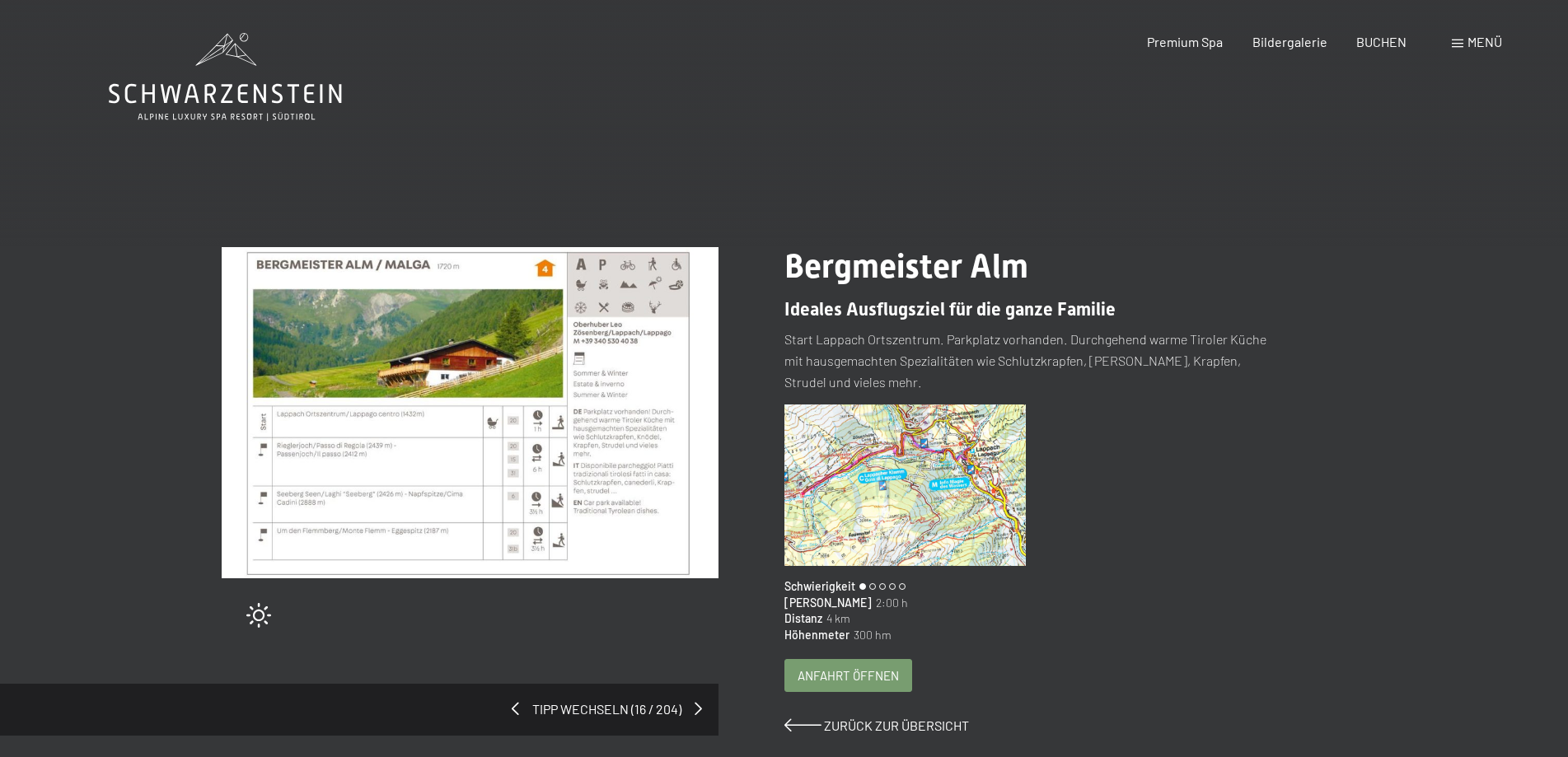
click at [432, 371] on img at bounding box center [470, 413] width 497 height 331
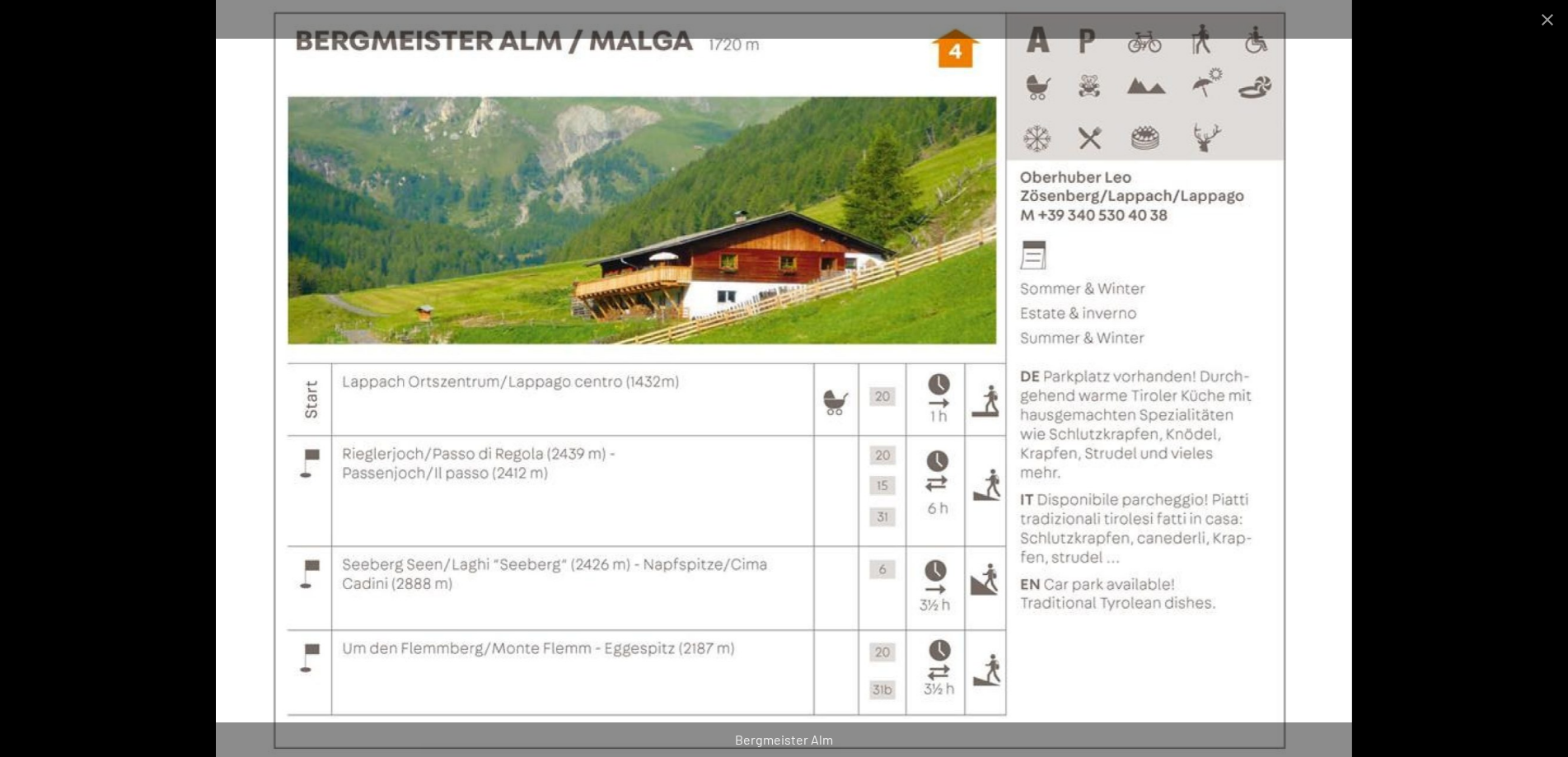
scroll to position [210, 0]
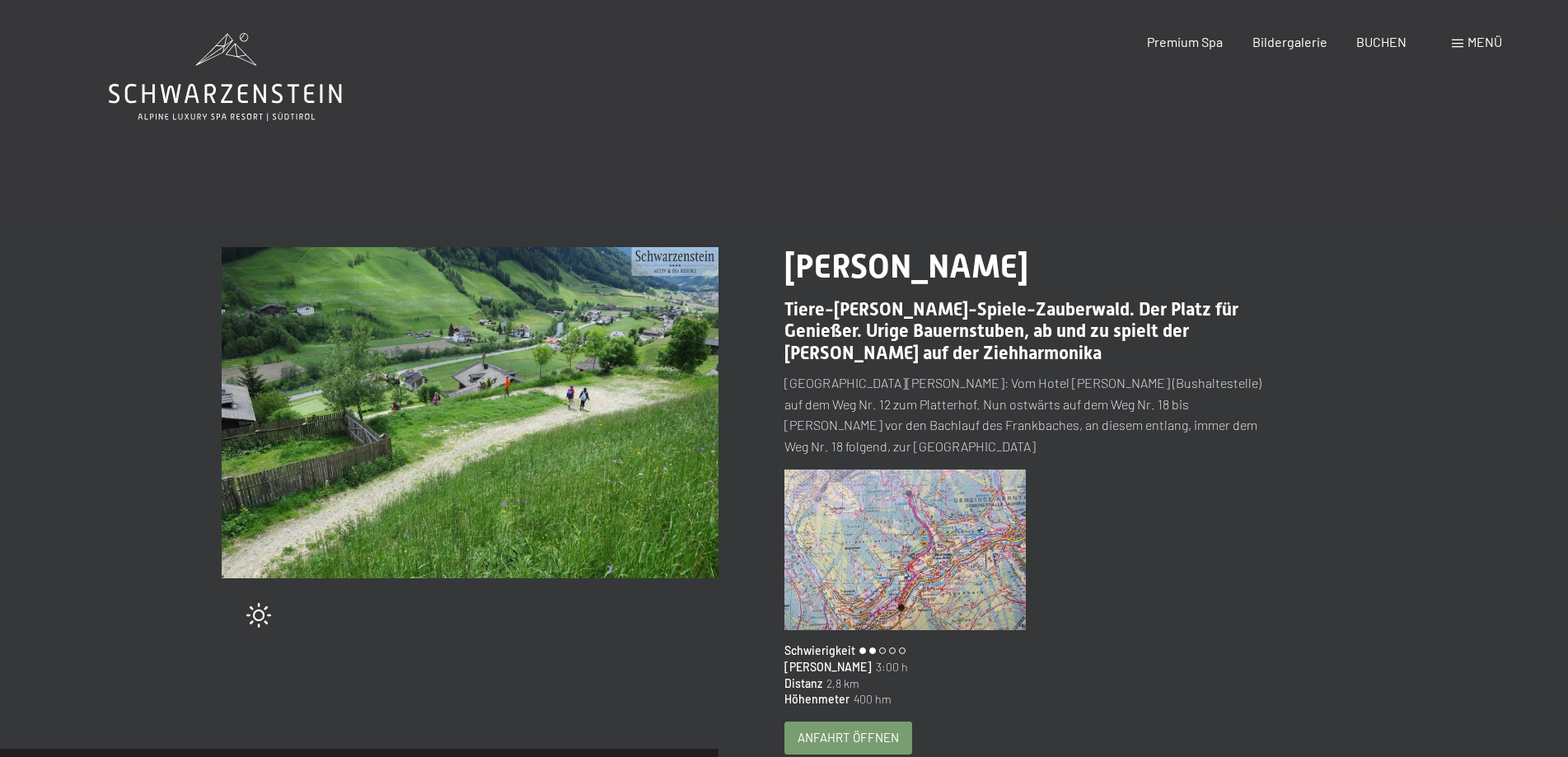
click at [855, 729] on span "Anfahrt öffnen" at bounding box center [849, 738] width 102 height 17
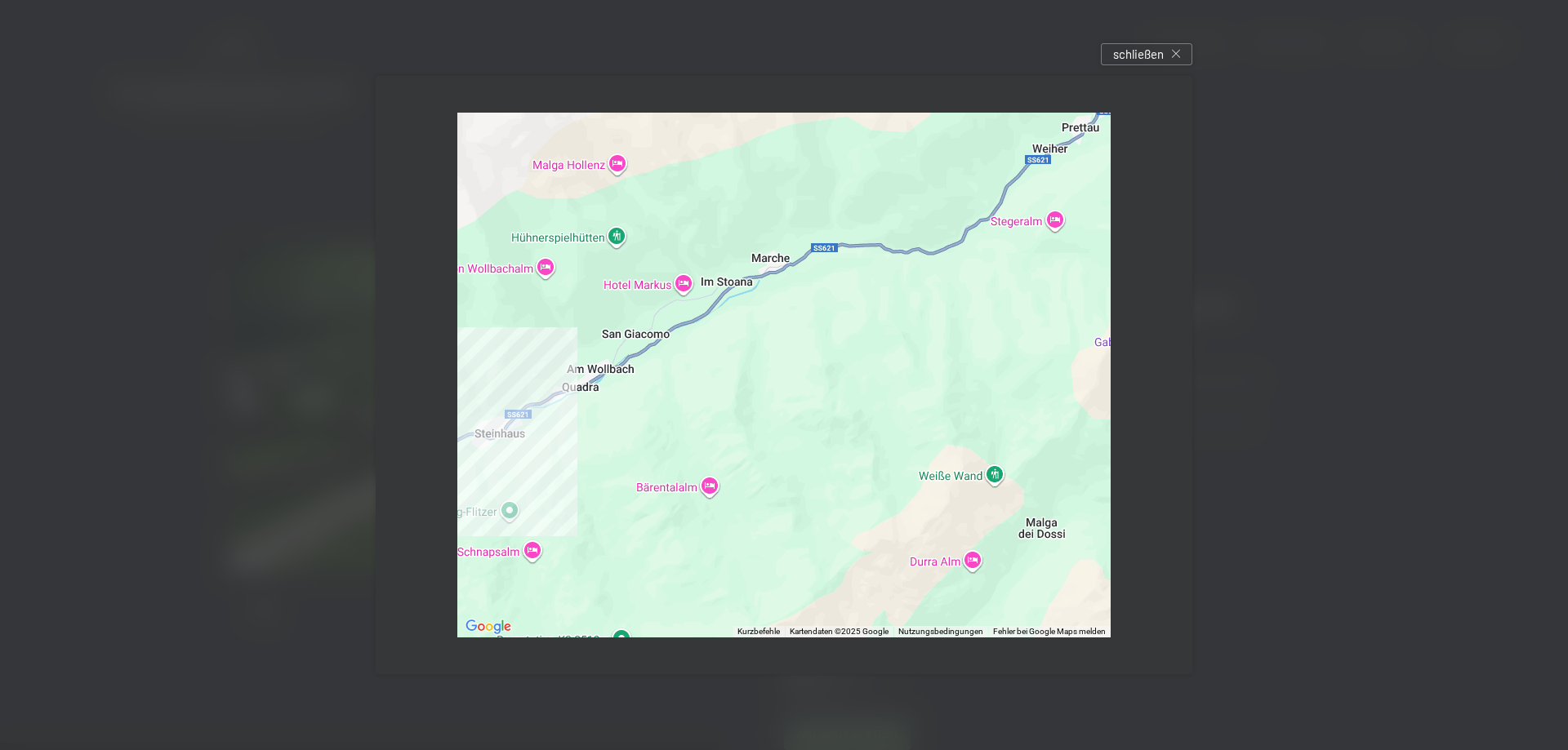
drag, startPoint x: 1072, startPoint y: 231, endPoint x: 582, endPoint y: 473, distance: 546.5
click at [582, 473] on div at bounding box center [784, 375] width 653 height 524
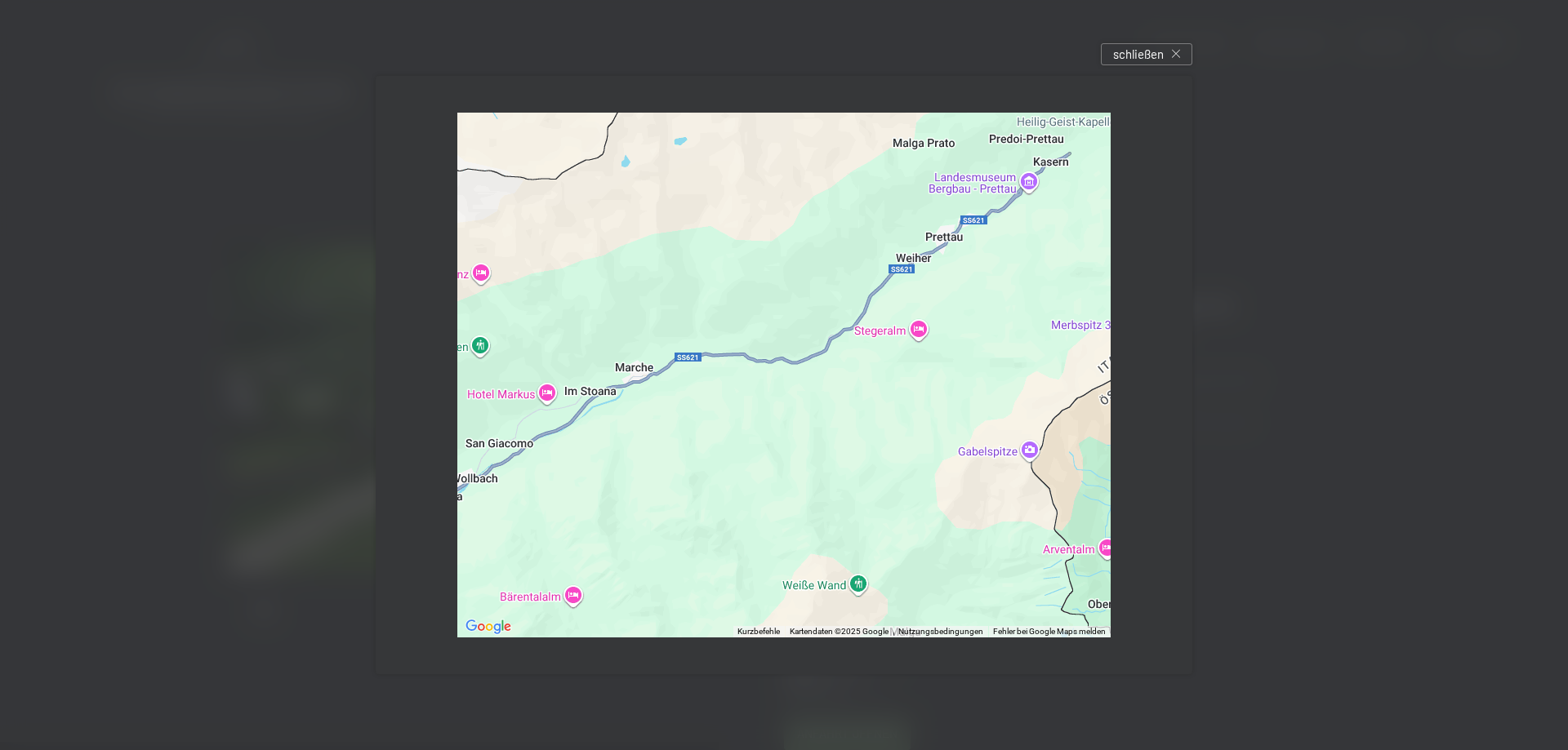
drag, startPoint x: 1073, startPoint y: 191, endPoint x: 934, endPoint y: 302, distance: 177.9
click at [934, 302] on div at bounding box center [784, 375] width 653 height 524
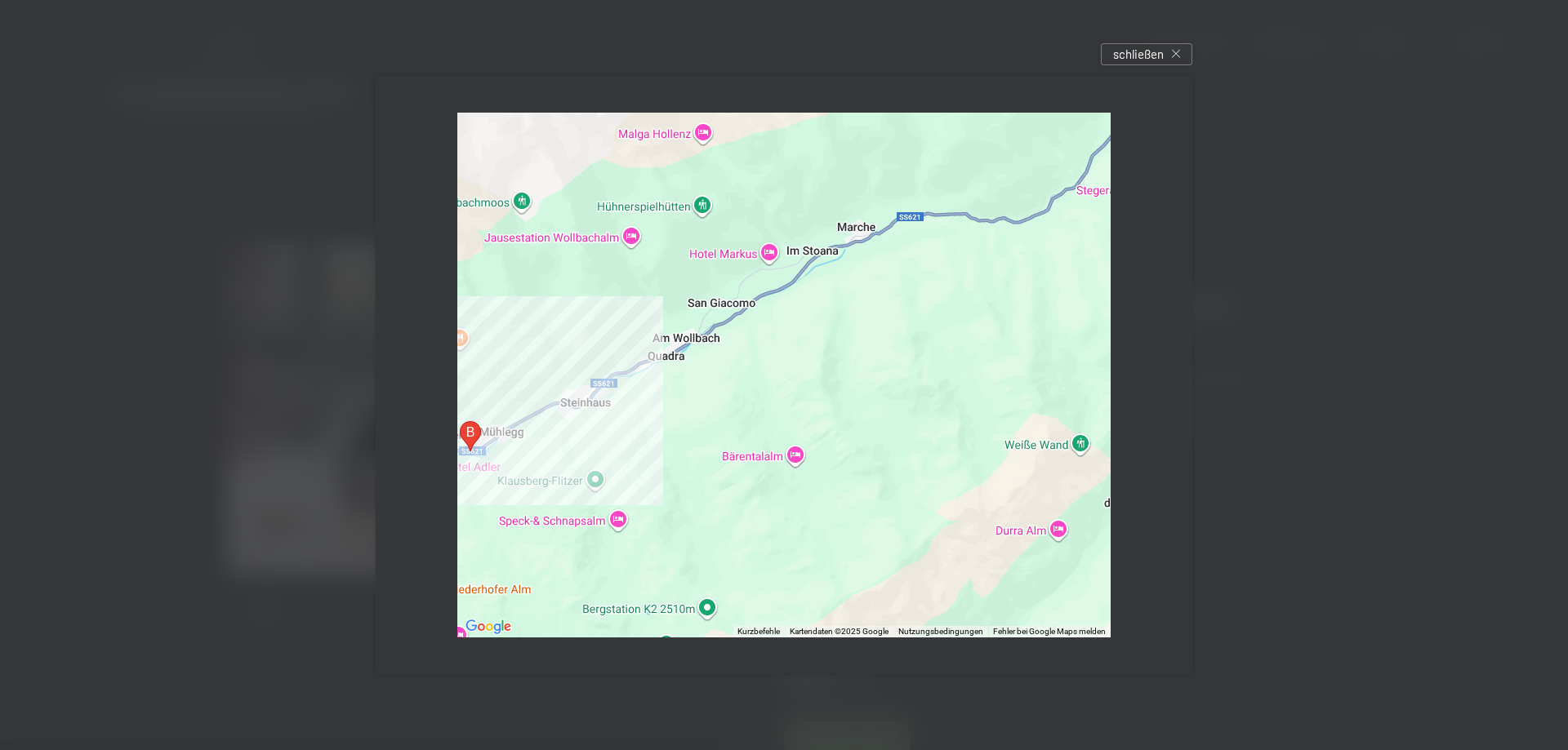
drag, startPoint x: 600, startPoint y: 458, endPoint x: 825, endPoint y: 317, distance: 265.5
click at [825, 317] on div at bounding box center [784, 375] width 653 height 524
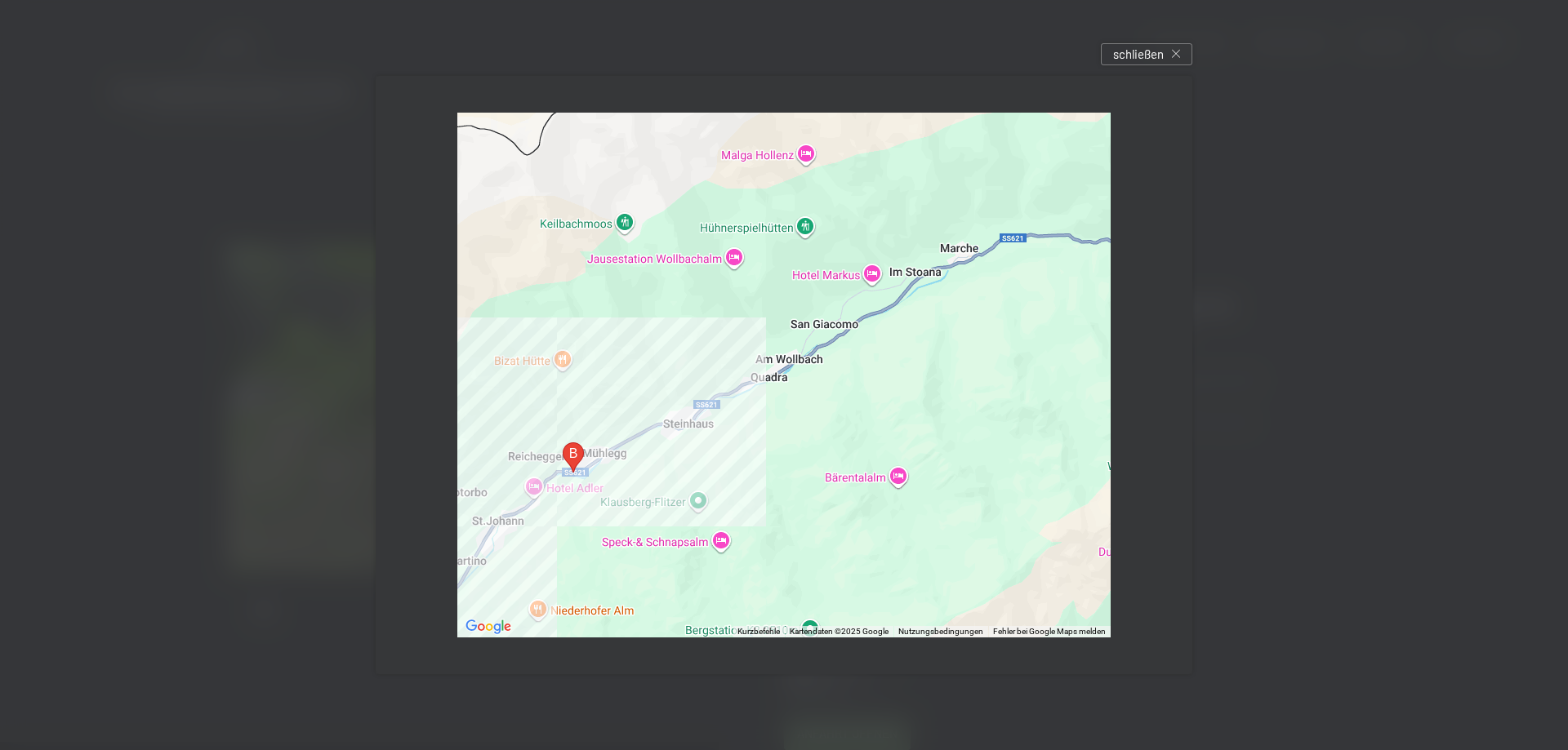
drag, startPoint x: 569, startPoint y: 290, endPoint x: 673, endPoint y: 312, distance: 106.3
click at [673, 312] on div at bounding box center [784, 375] width 653 height 524
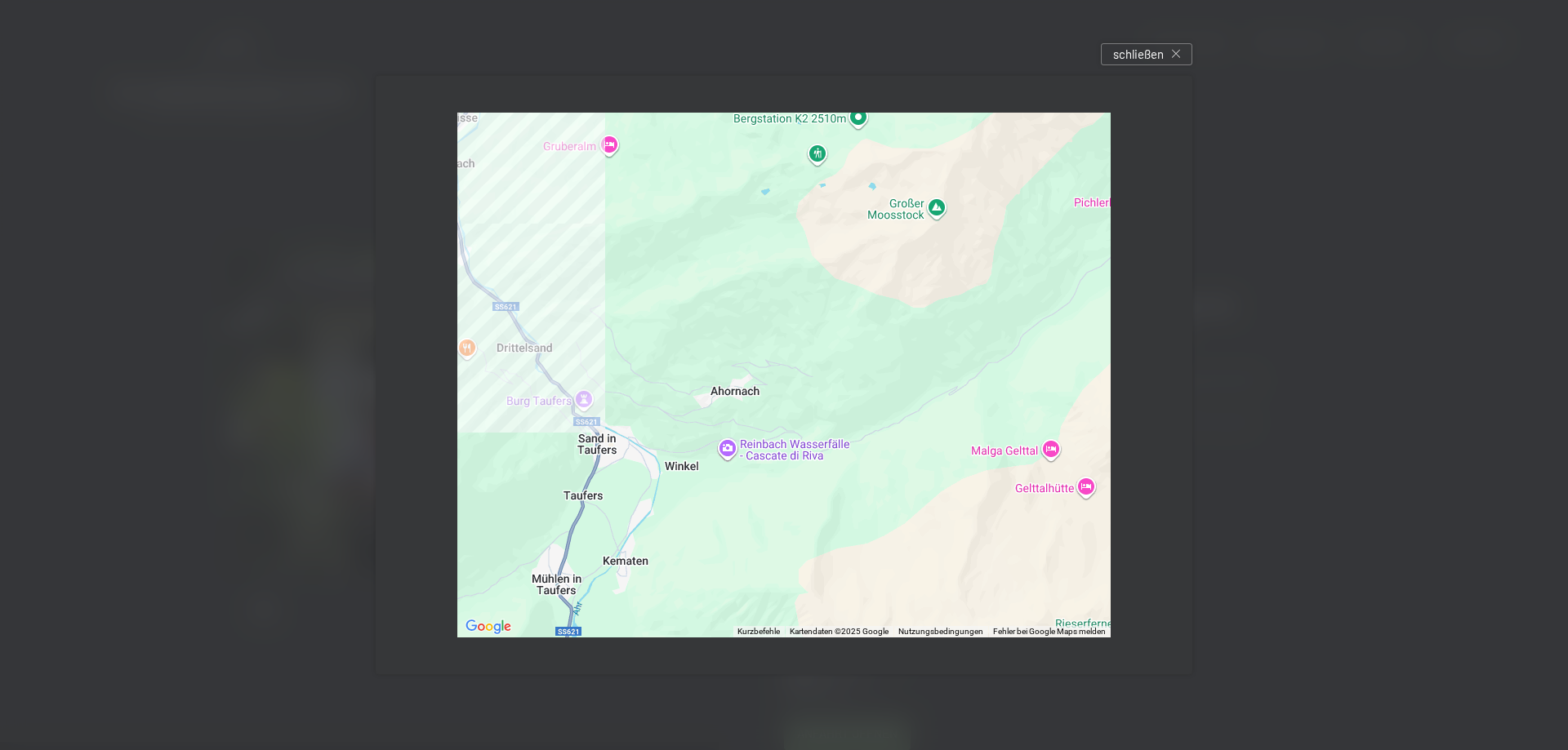
drag, startPoint x: 729, startPoint y: 577, endPoint x: 777, endPoint y: 62, distance: 517.2
click at [777, 62] on div "← Nach links → Nach rechts ↑ Nach oben ↓ Nach unten + Heranzoomen - Herauszoome…" at bounding box center [784, 375] width 866 height 647
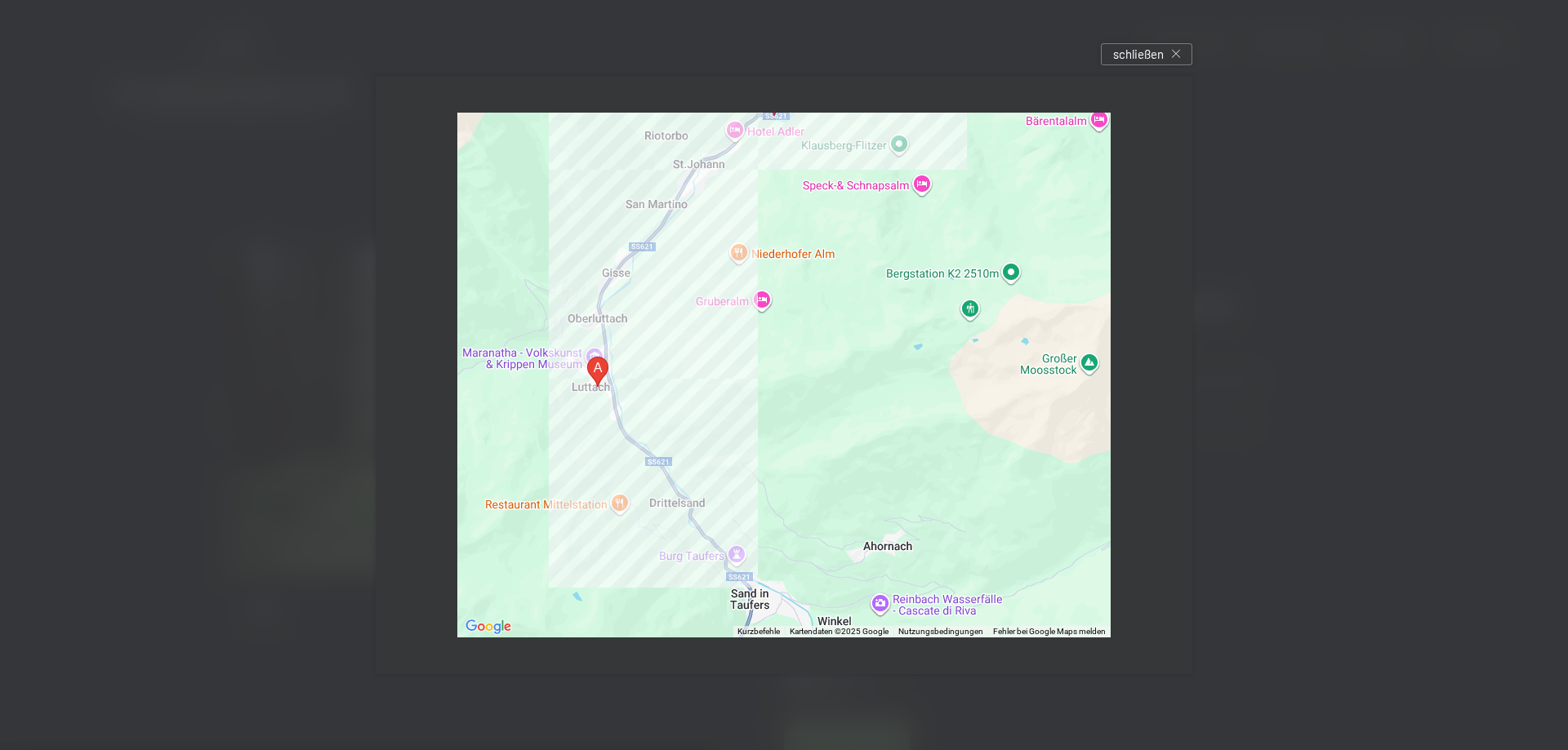
drag, startPoint x: 709, startPoint y: 176, endPoint x: 862, endPoint y: 334, distance: 219.9
click at [862, 334] on div at bounding box center [784, 375] width 653 height 524
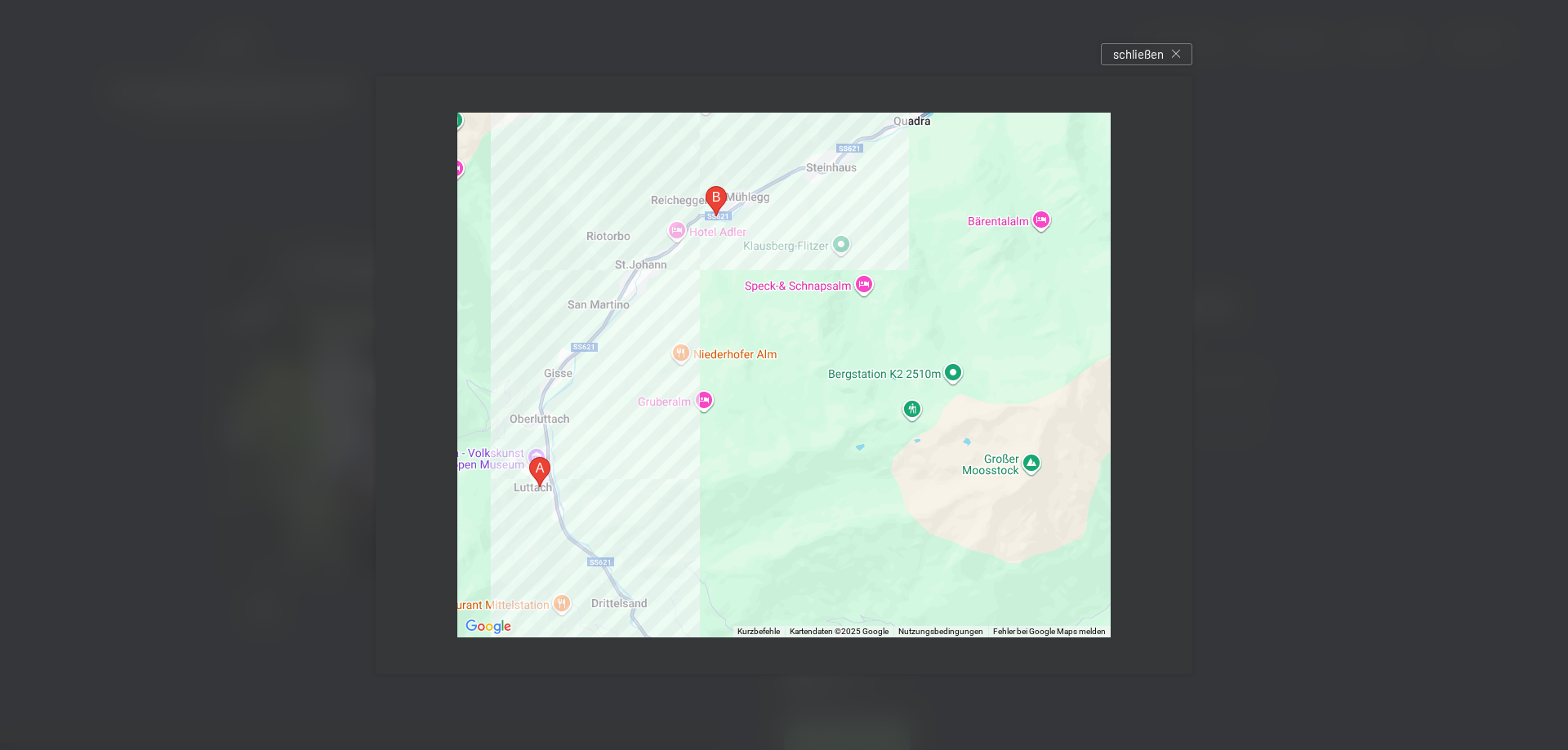
drag, startPoint x: 981, startPoint y: 190, endPoint x: 923, endPoint y: 293, distance: 118.2
click at [923, 293] on div at bounding box center [784, 375] width 653 height 524
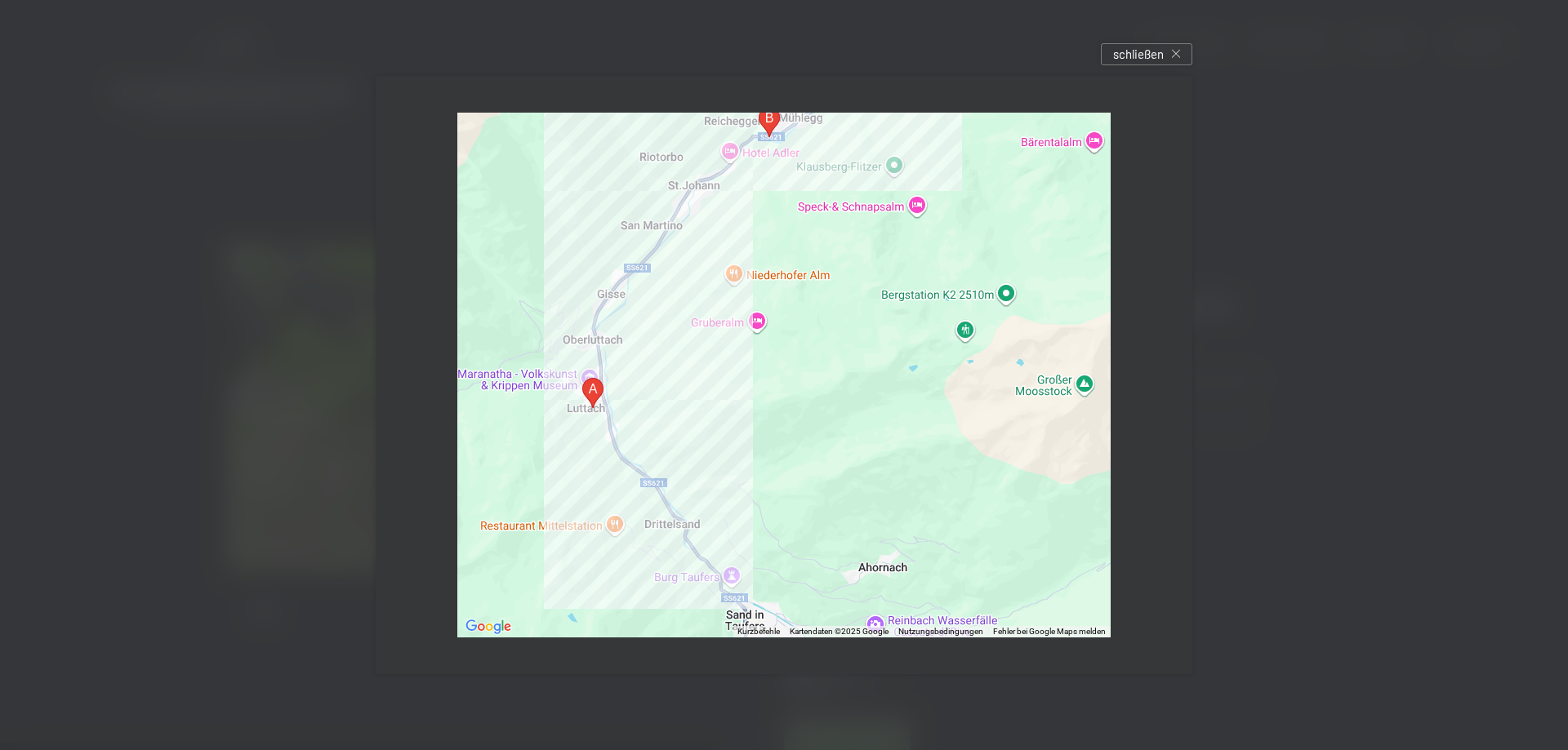
drag, startPoint x: 620, startPoint y: 441, endPoint x: 675, endPoint y: 358, distance: 99.6
click at [675, 358] on div at bounding box center [784, 375] width 653 height 524
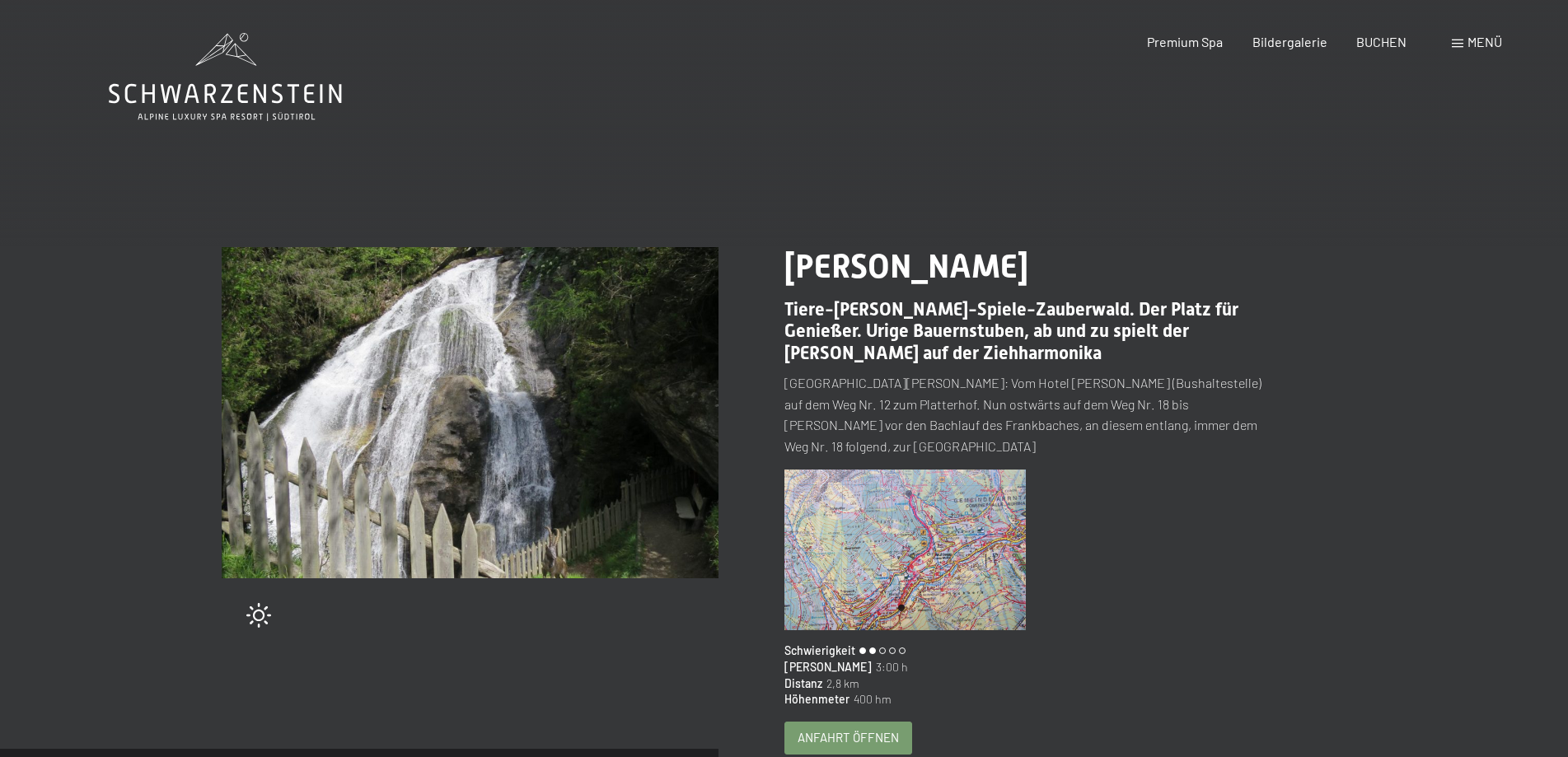
click at [847, 729] on span "Anfahrt öffnen" at bounding box center [849, 738] width 102 height 17
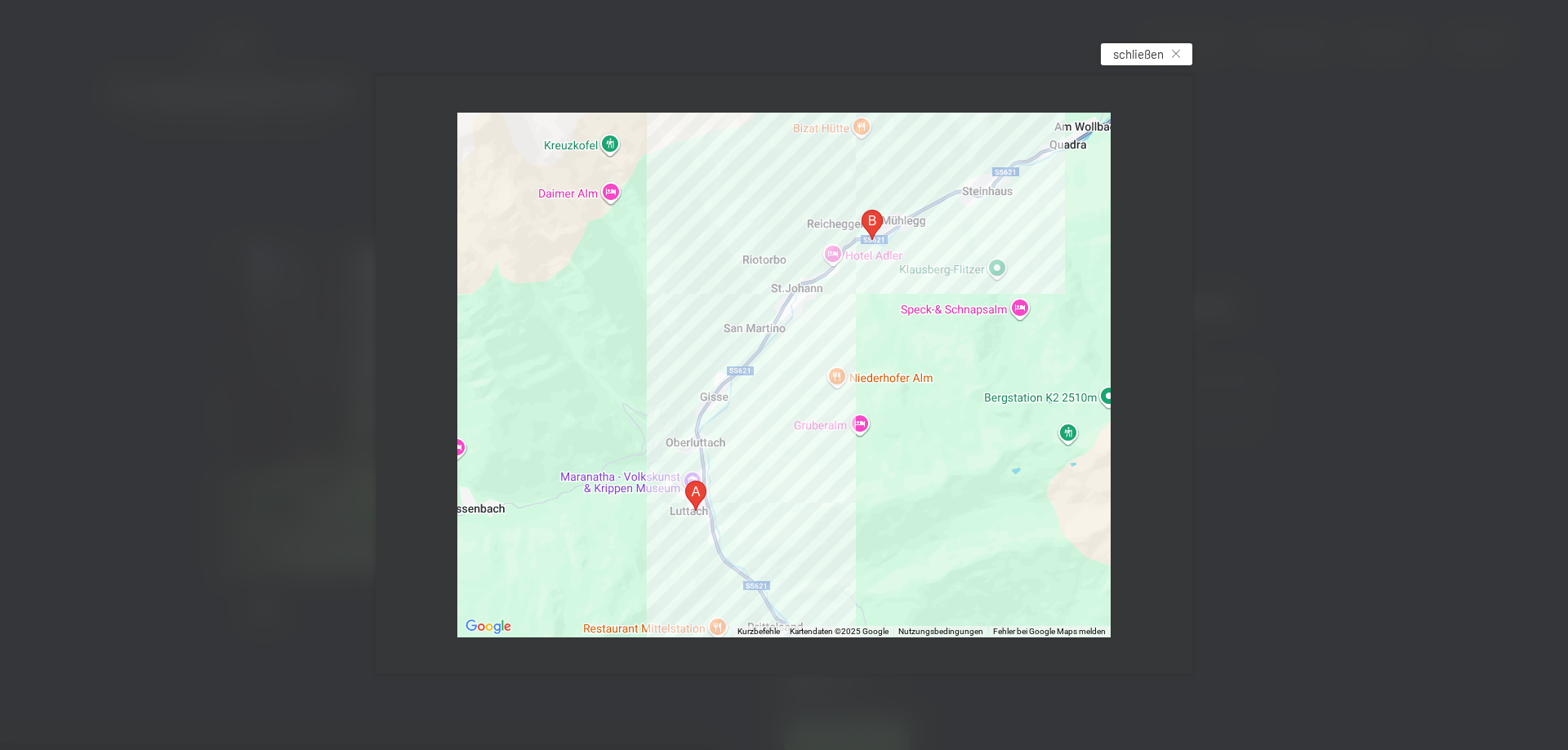
click at [1150, 50] on span "schließen" at bounding box center [1137, 55] width 50 height 17
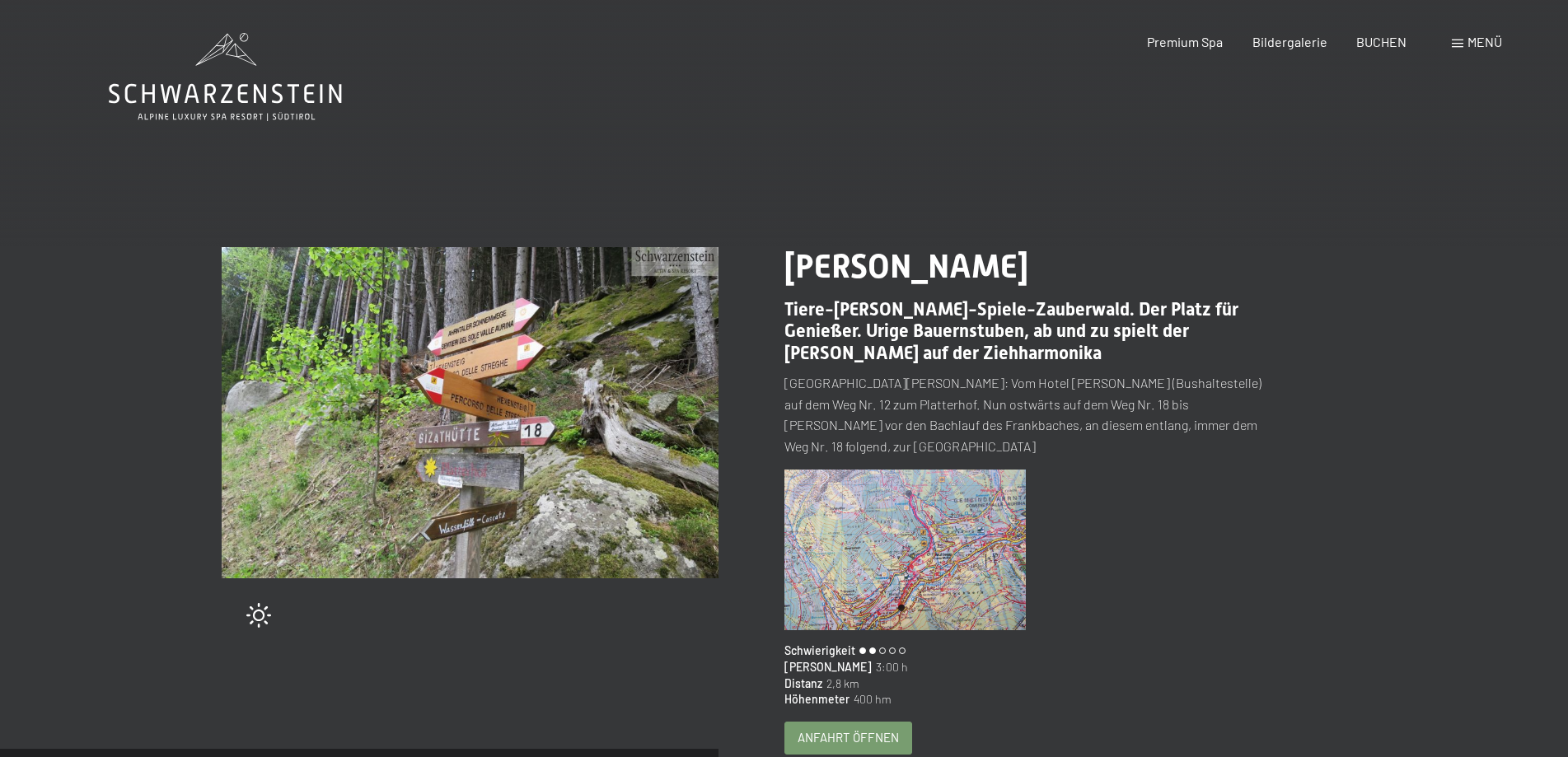
click at [858, 729] on span "Anfahrt öffnen" at bounding box center [849, 738] width 102 height 17
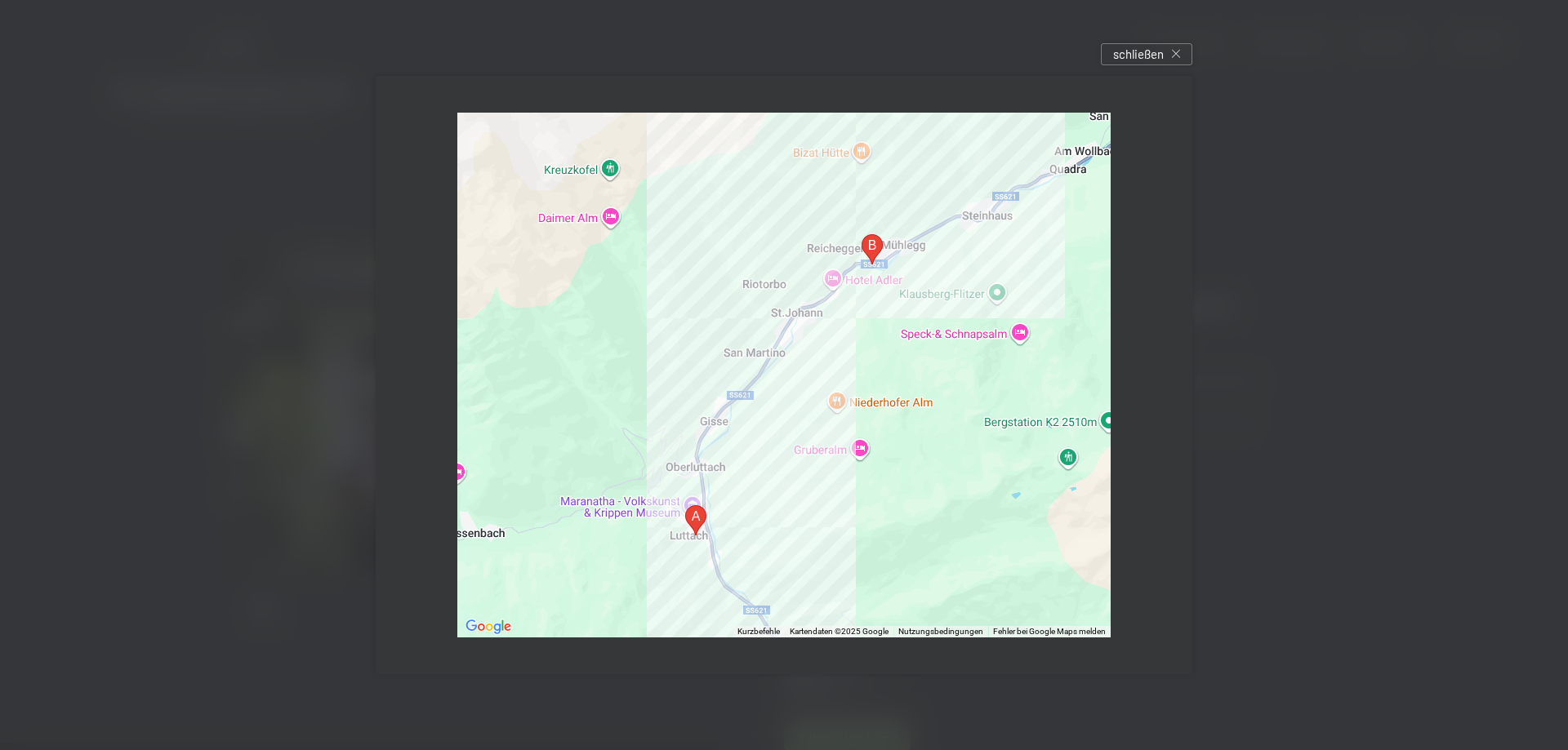
drag, startPoint x: 822, startPoint y: 161, endPoint x: 822, endPoint y: 187, distance: 26.0
click at [822, 187] on div at bounding box center [784, 375] width 653 height 524
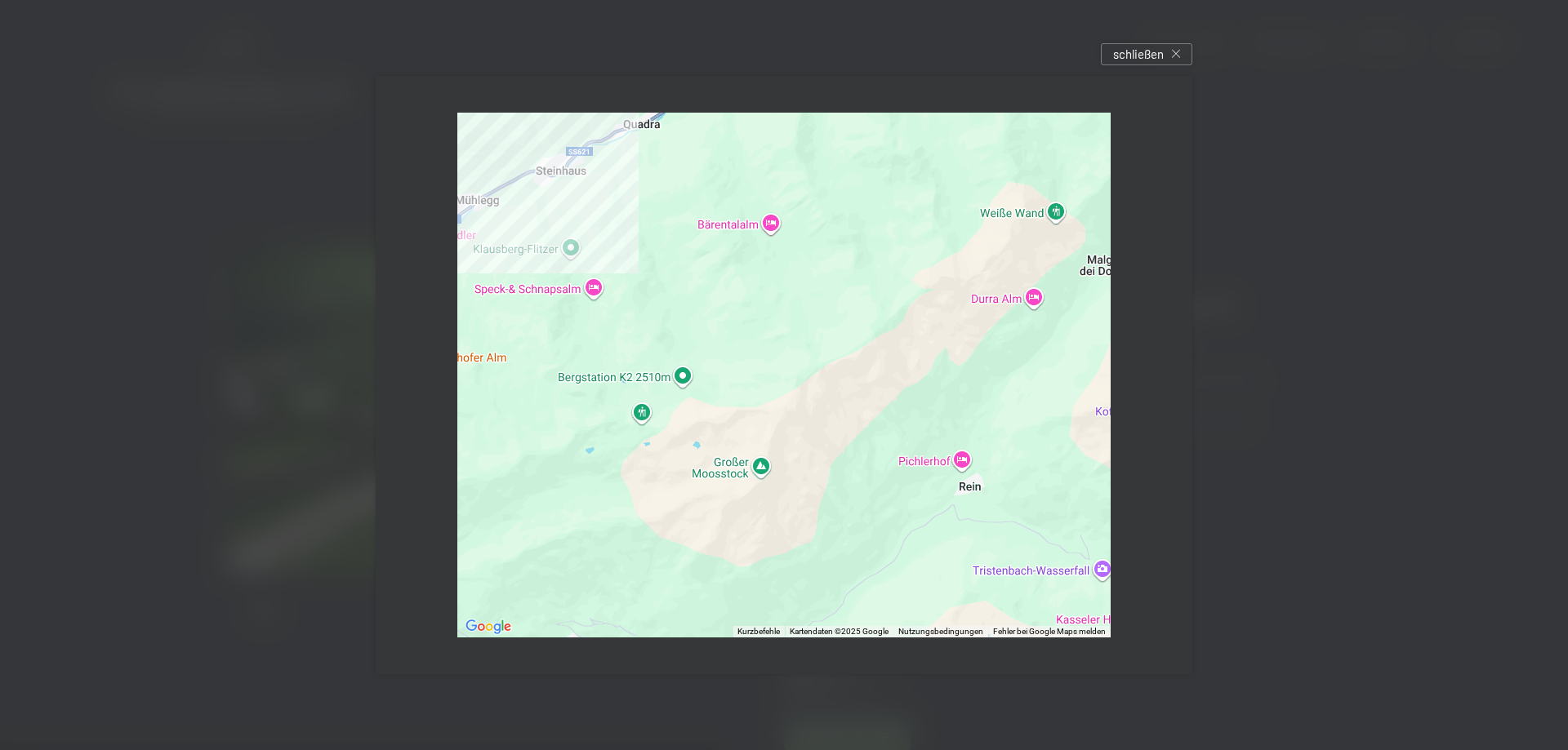
drag, startPoint x: 919, startPoint y: 198, endPoint x: 490, endPoint y: 155, distance: 431.1
click at [490, 155] on div at bounding box center [784, 375] width 653 height 524
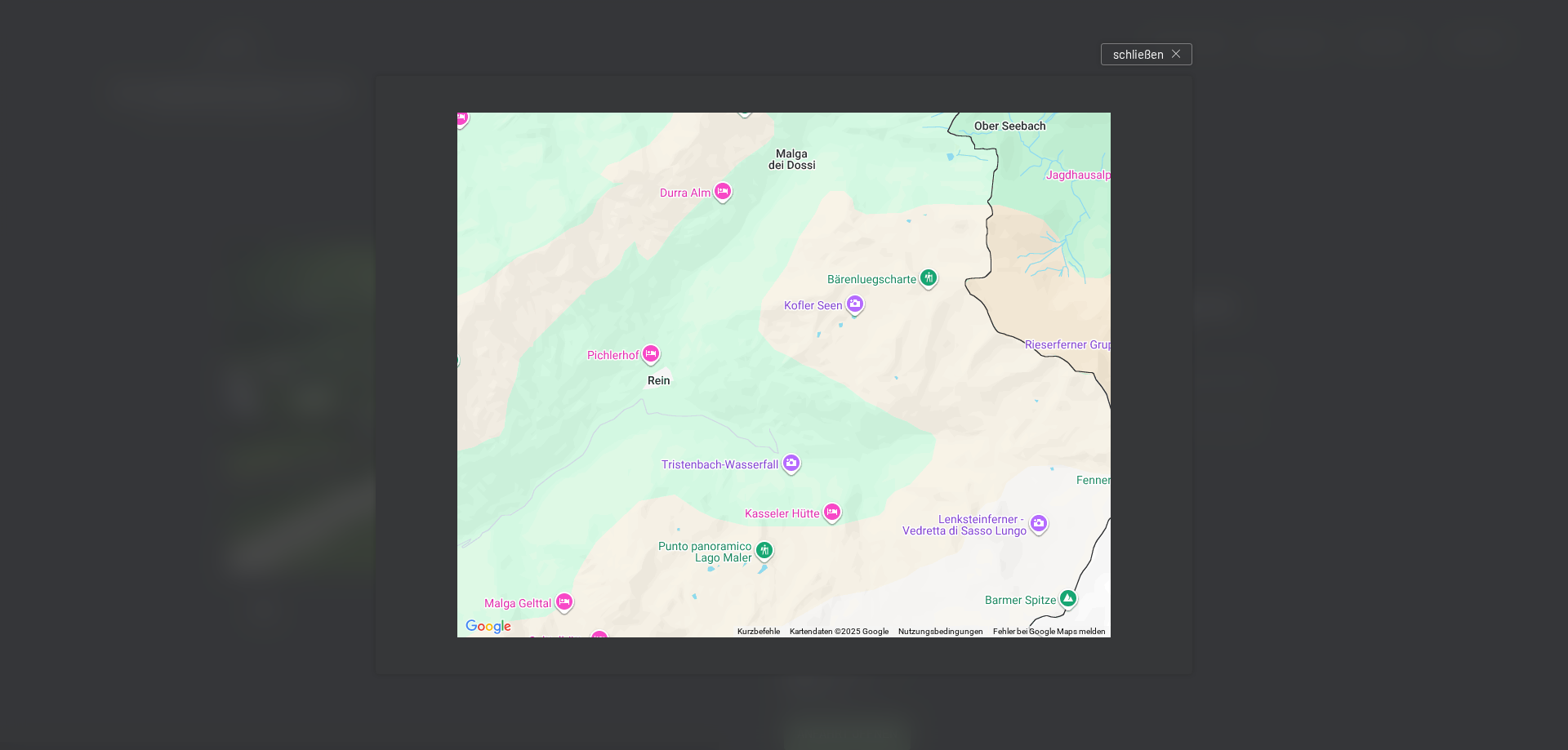
drag, startPoint x: 885, startPoint y: 561, endPoint x: 576, endPoint y: 455, distance: 326.7
click at [576, 455] on div at bounding box center [784, 375] width 653 height 524
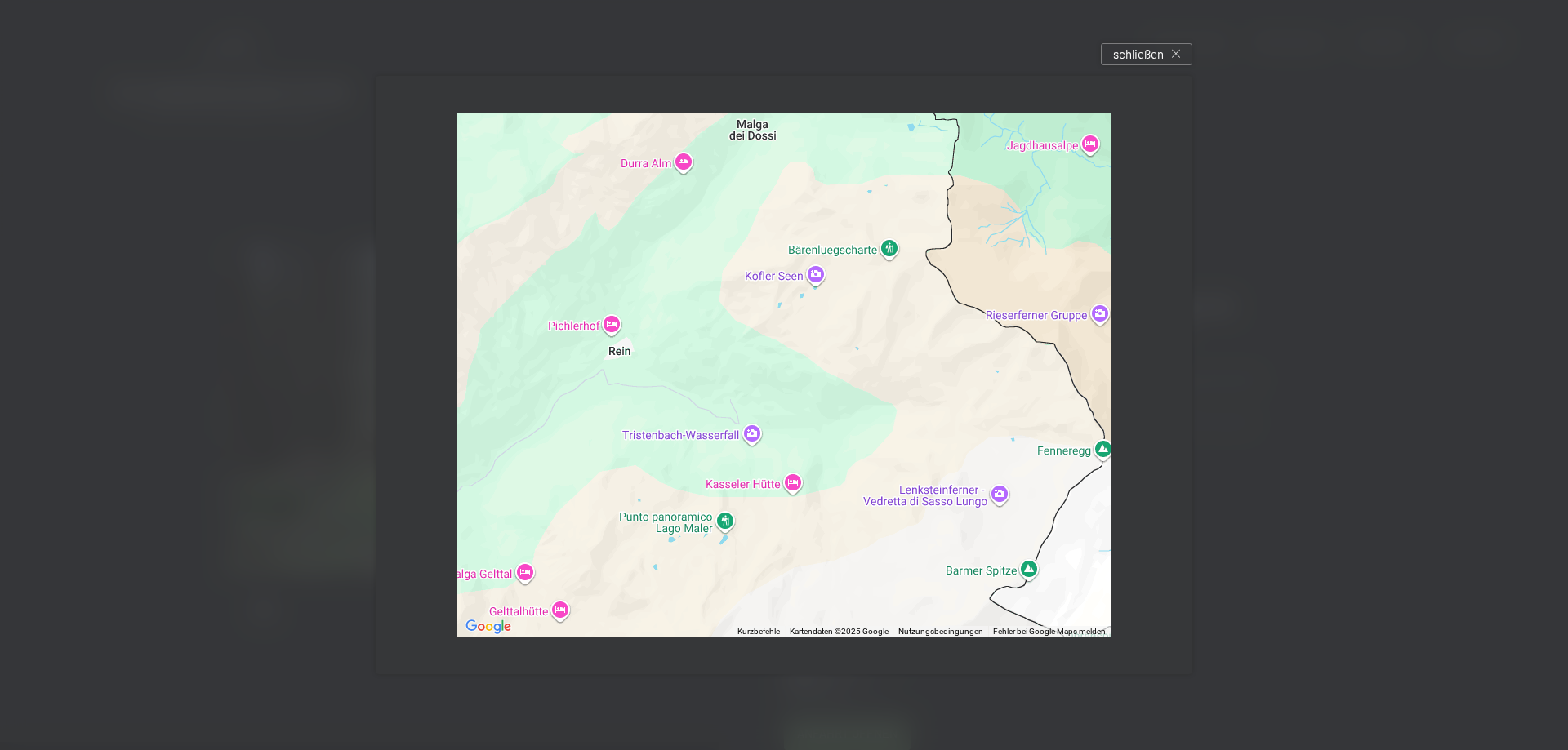
drag, startPoint x: 946, startPoint y: 398, endPoint x: 907, endPoint y: 372, distance: 46.9
click at [907, 372] on div at bounding box center [784, 375] width 653 height 524
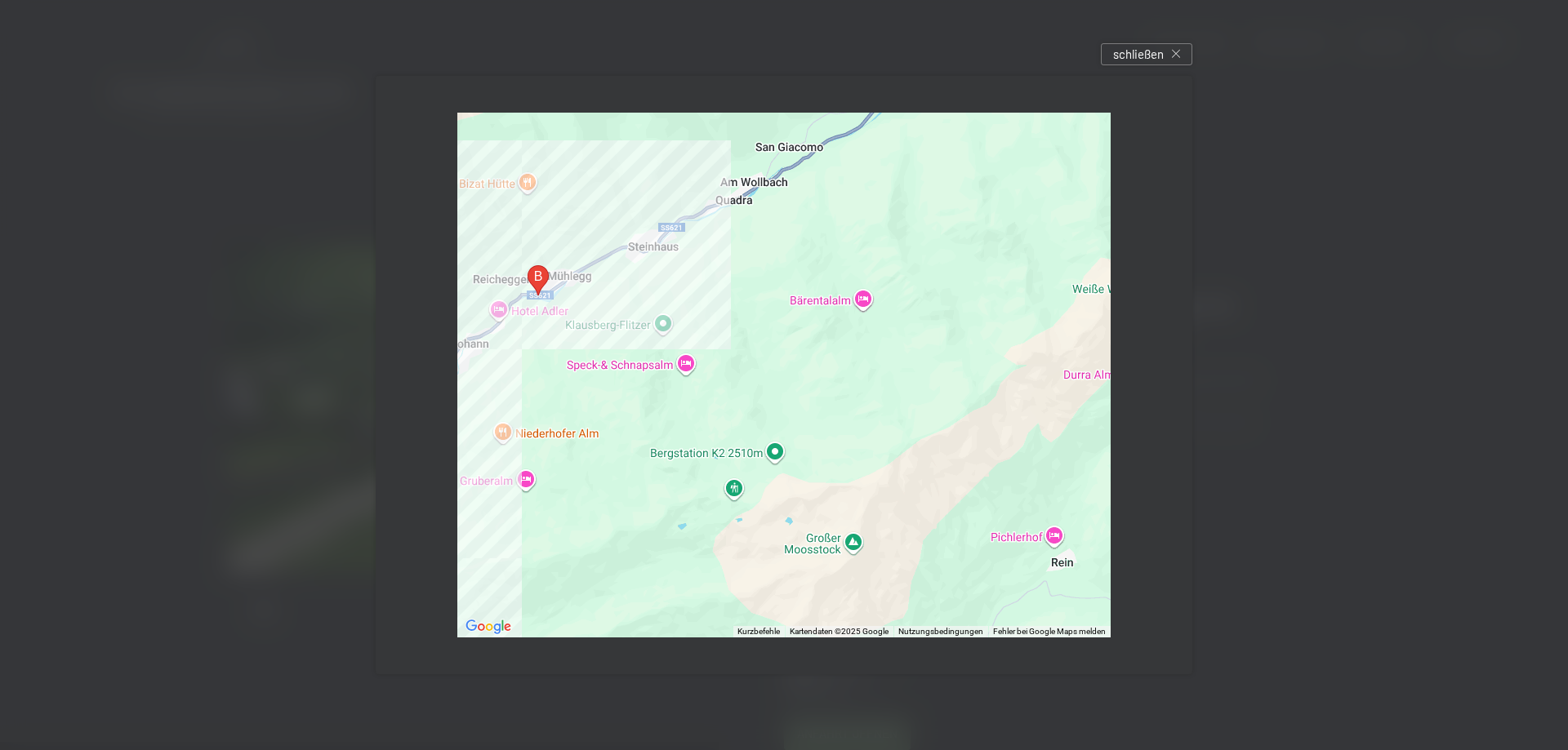
drag, startPoint x: 515, startPoint y: 185, endPoint x: 960, endPoint y: 400, distance: 494.2
click at [960, 400] on div at bounding box center [784, 375] width 653 height 524
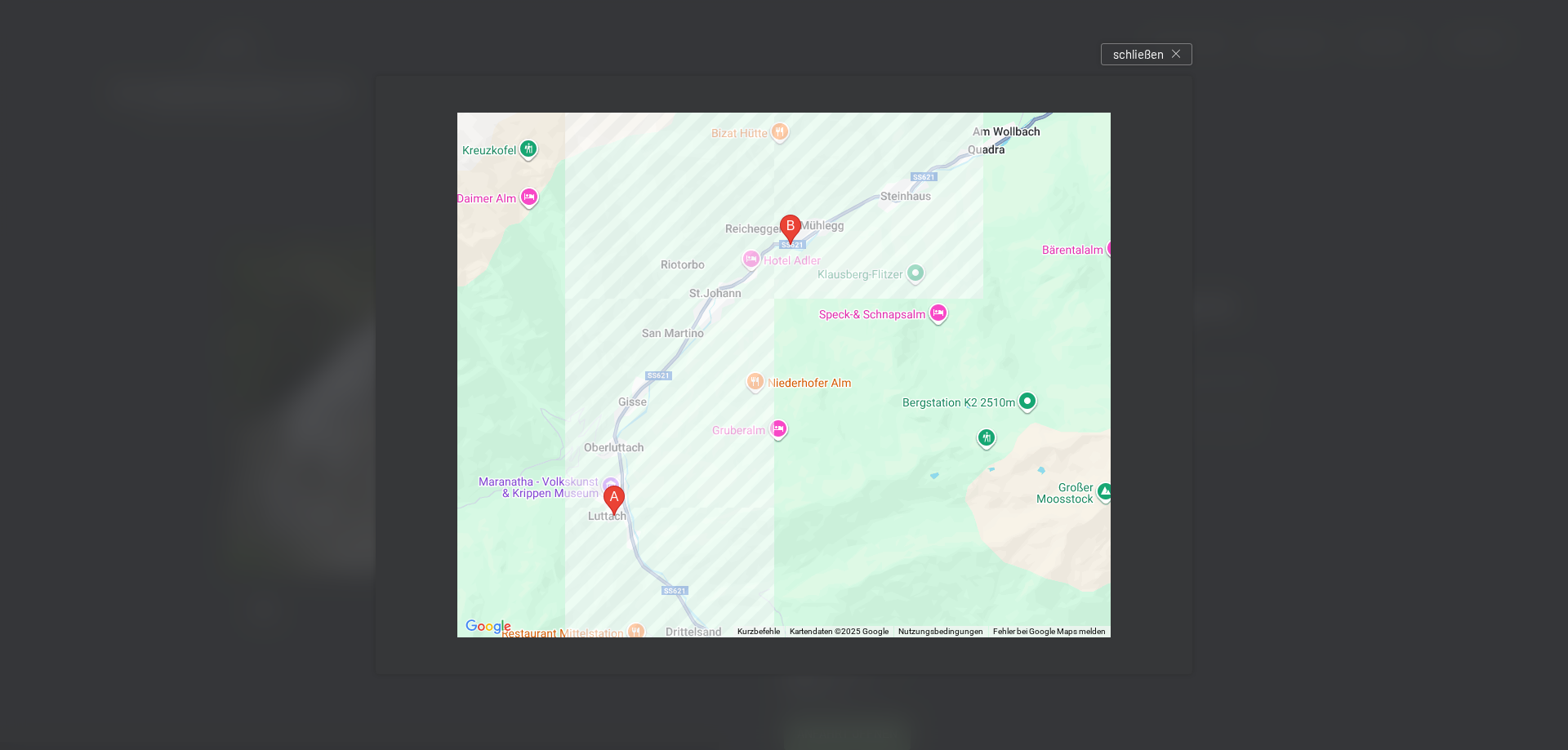
drag, startPoint x: 578, startPoint y: 185, endPoint x: 829, endPoint y: 132, distance: 256.5
click at [829, 132] on div at bounding box center [784, 375] width 653 height 524
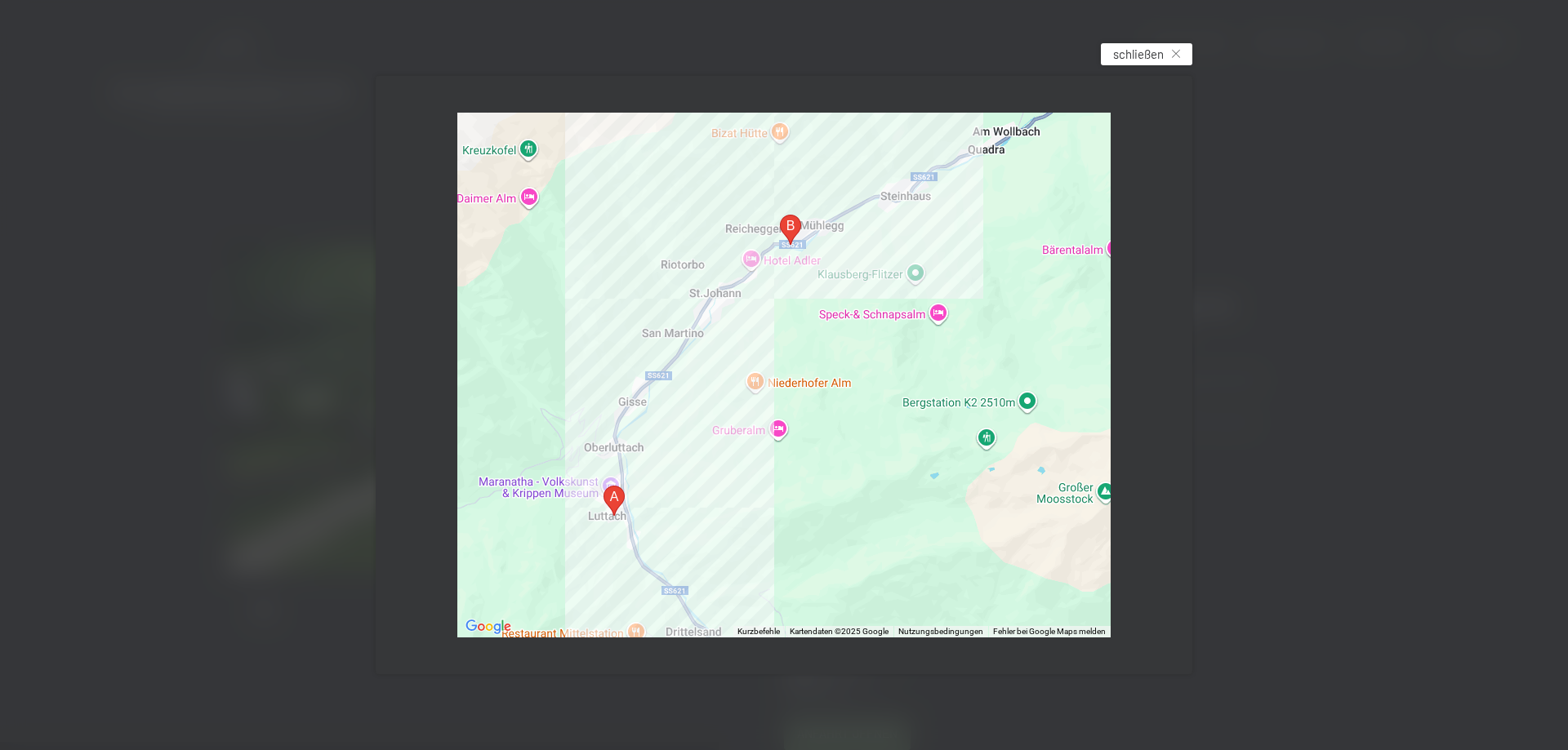
click at [1132, 54] on span "schließen" at bounding box center [1137, 55] width 50 height 17
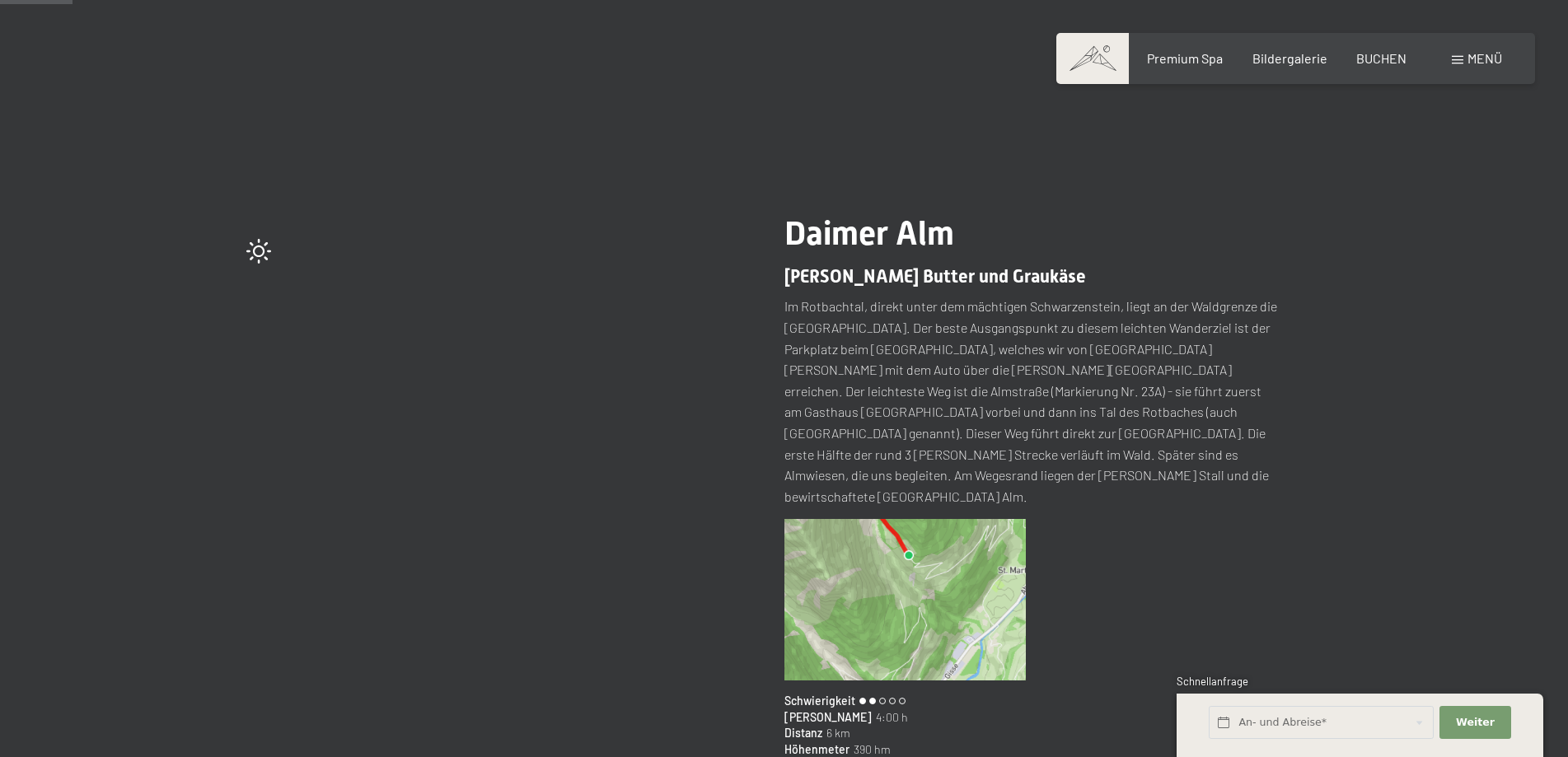
scroll to position [99, 0]
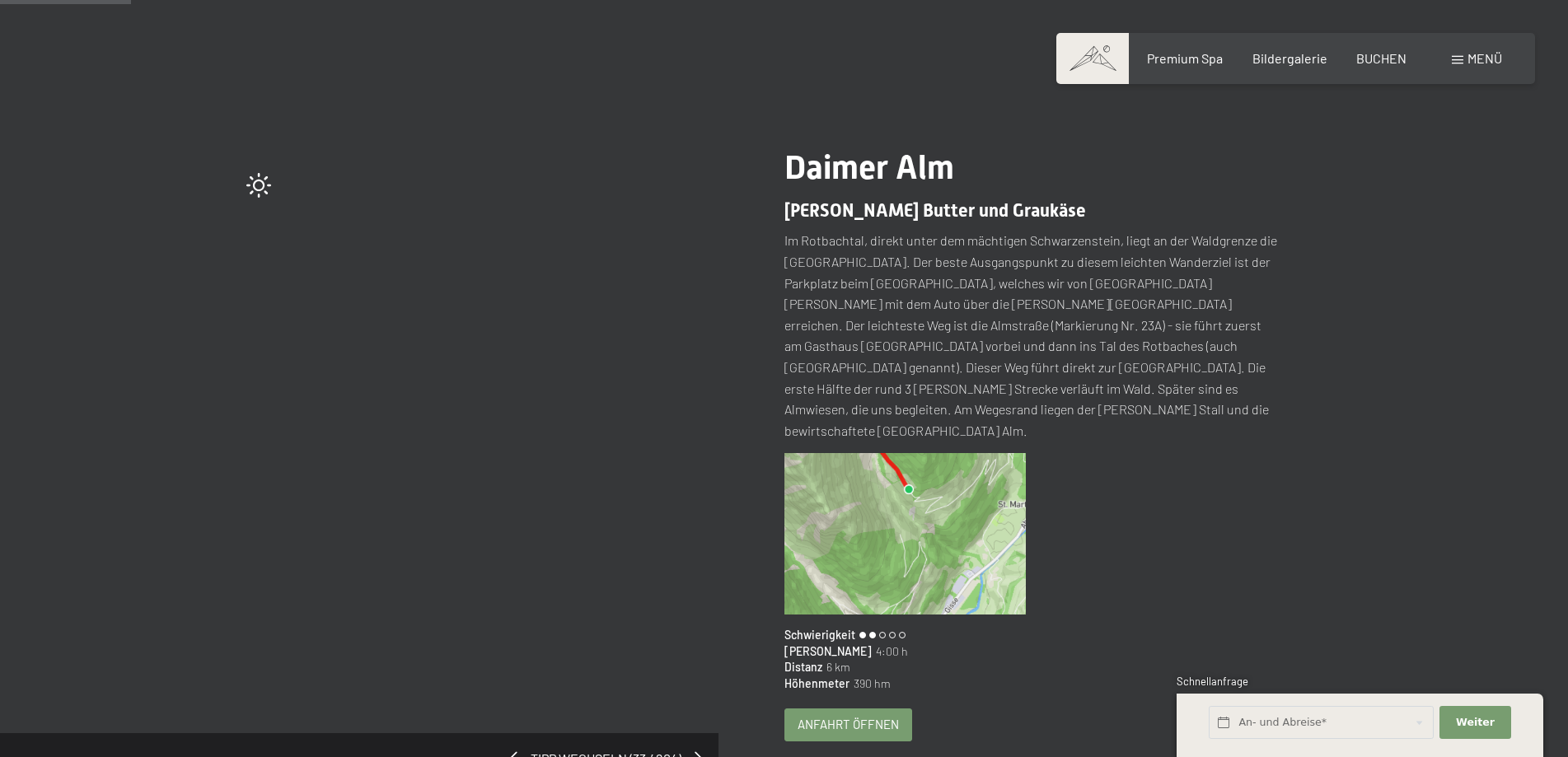
click at [856, 716] on span "Anfahrt öffnen" at bounding box center [849, 724] width 102 height 17
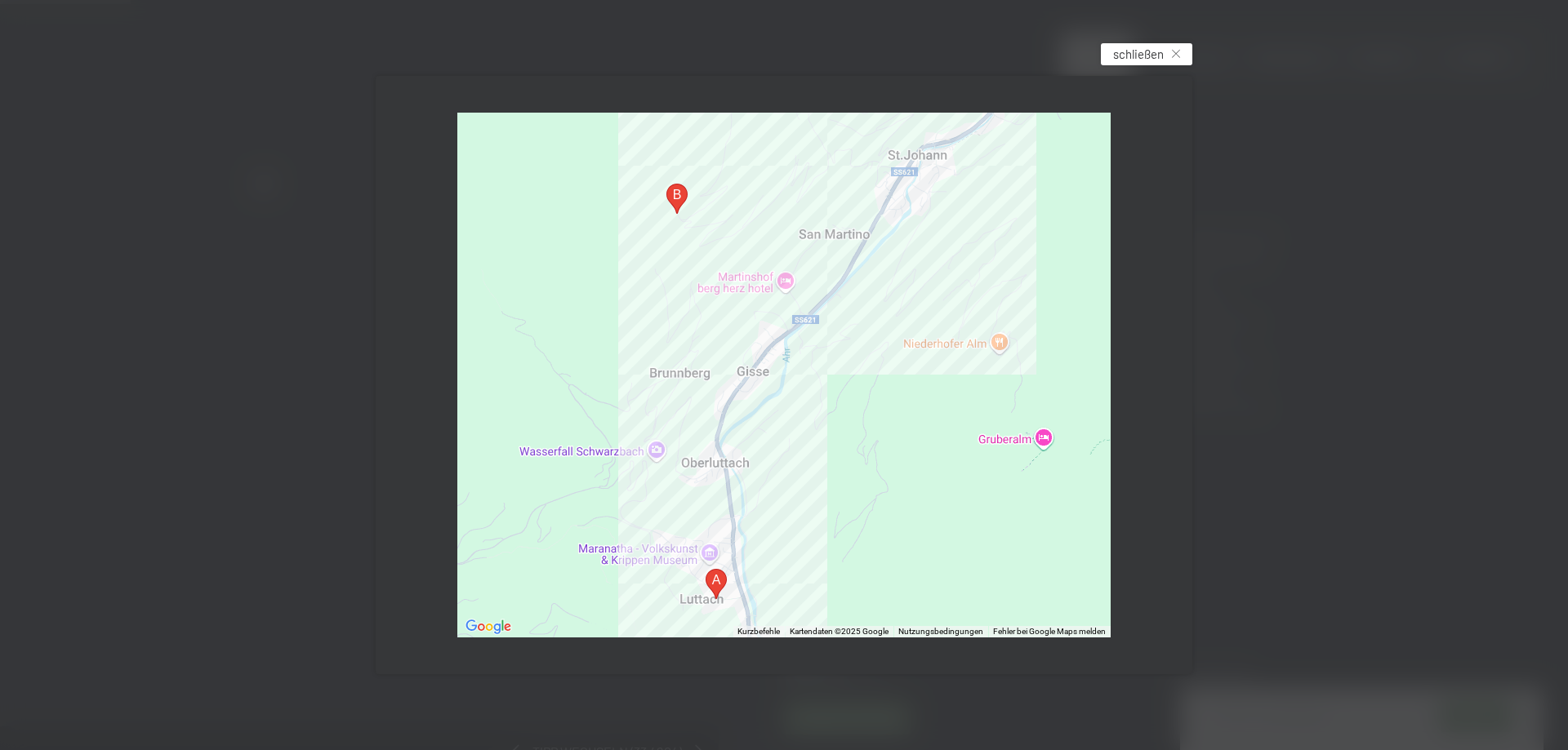
click at [1134, 52] on span "schließen" at bounding box center [1137, 55] width 50 height 17
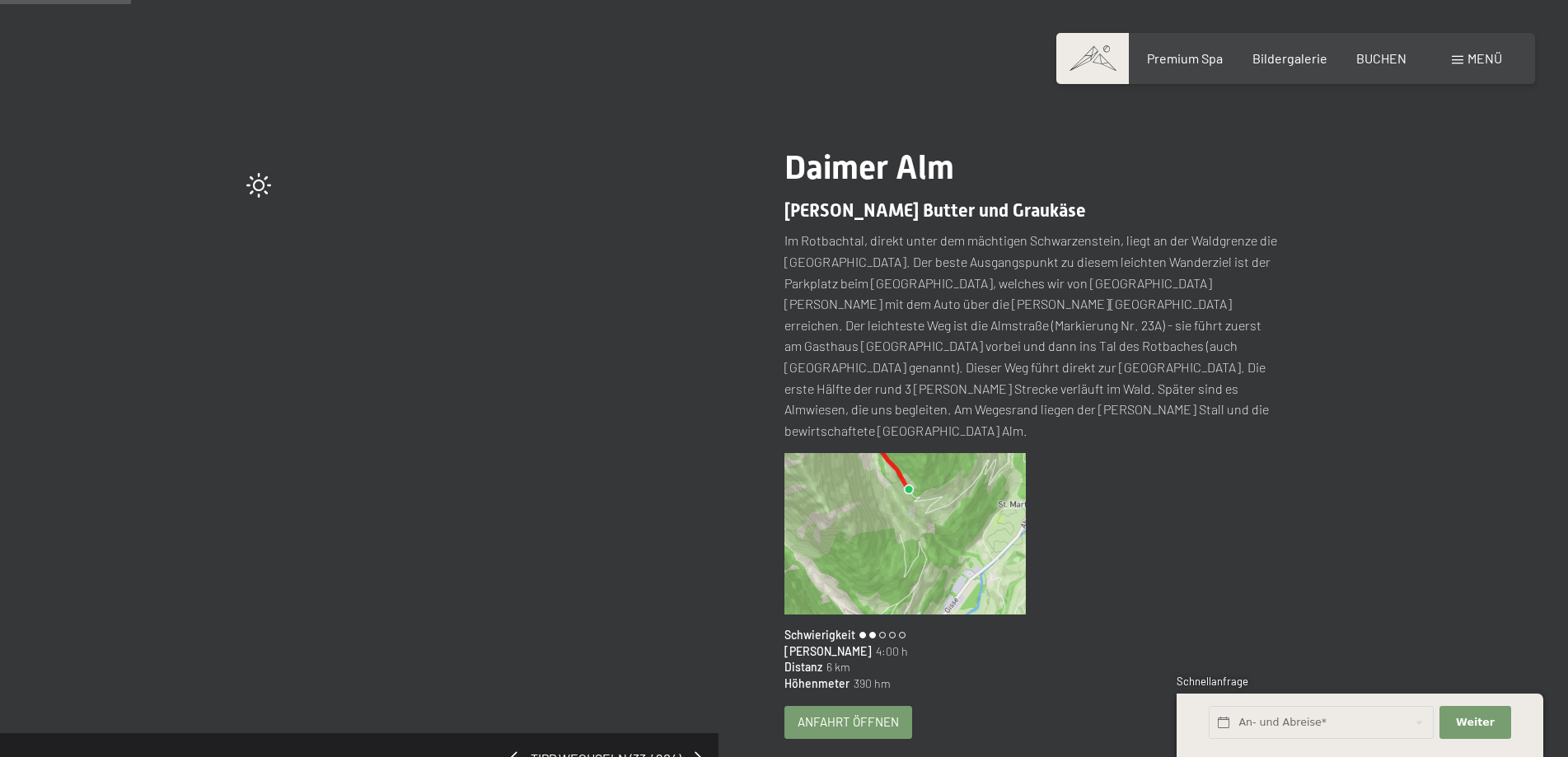
click at [841, 714] on span "Anfahrt öffnen" at bounding box center [849, 723] width 102 height 17
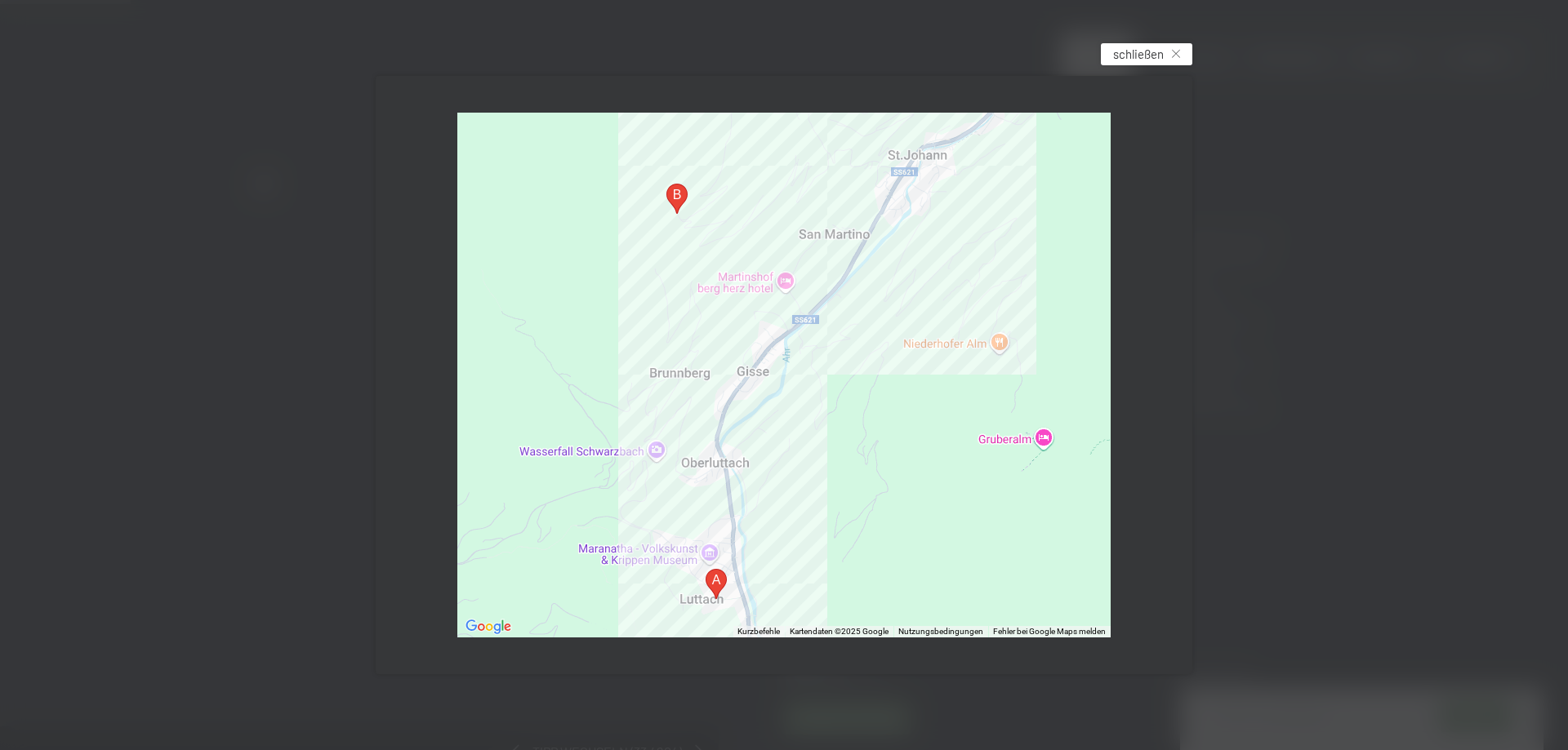
click at [1120, 55] on span "schließen" at bounding box center [1137, 55] width 50 height 17
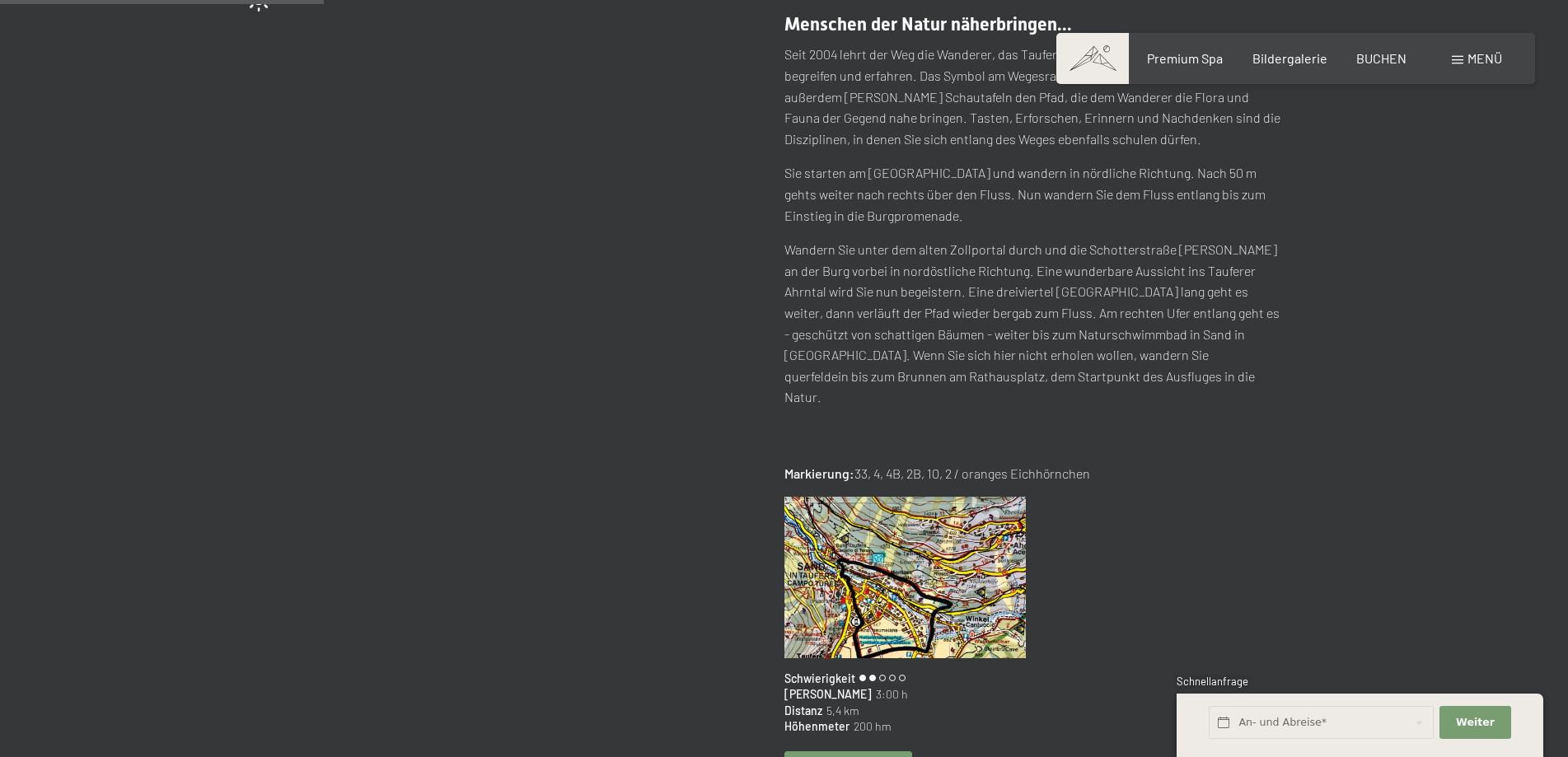
scroll to position [297, 0]
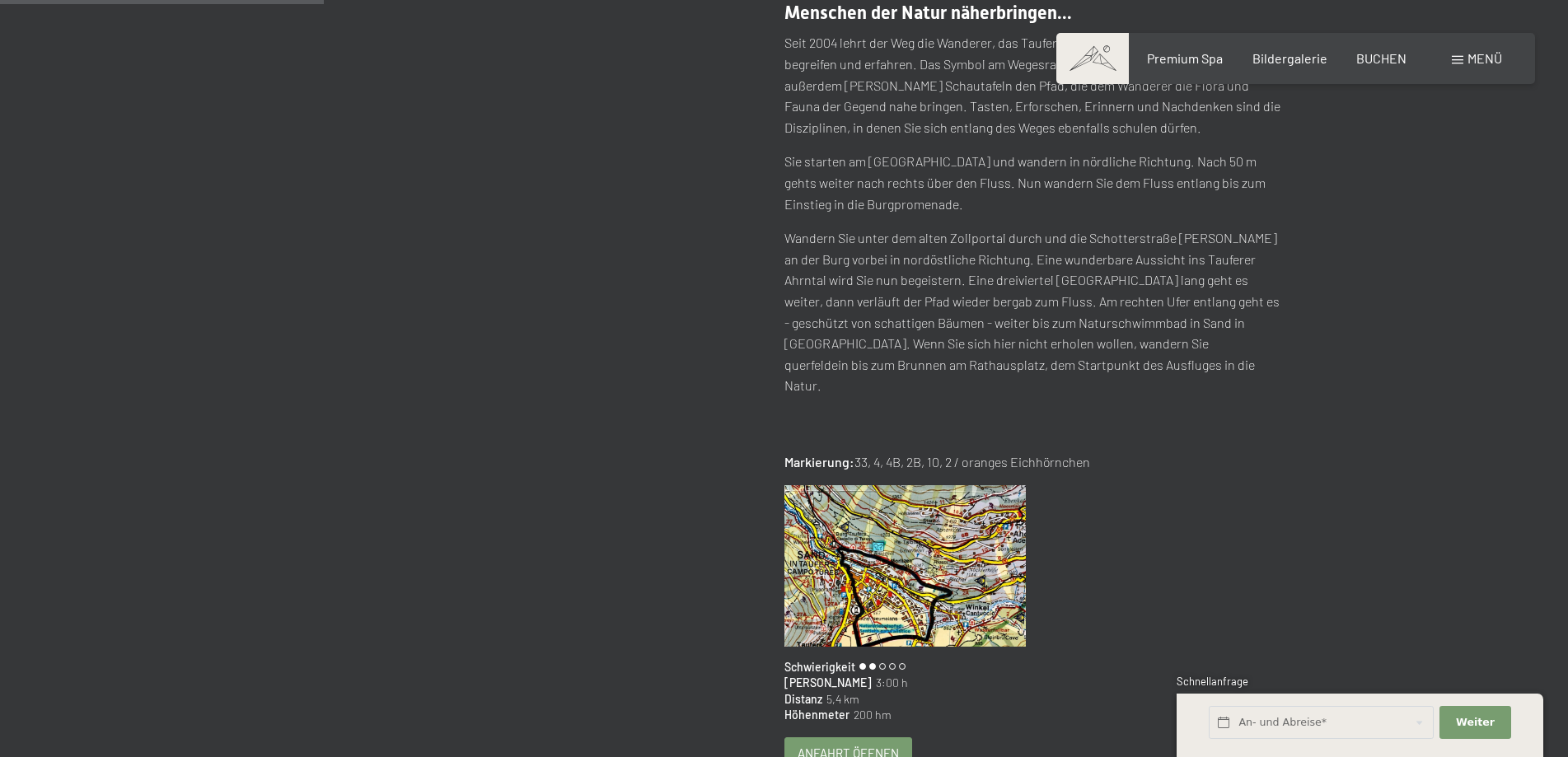
click at [845, 745] on span "Anfahrt öffnen" at bounding box center [849, 754] width 102 height 17
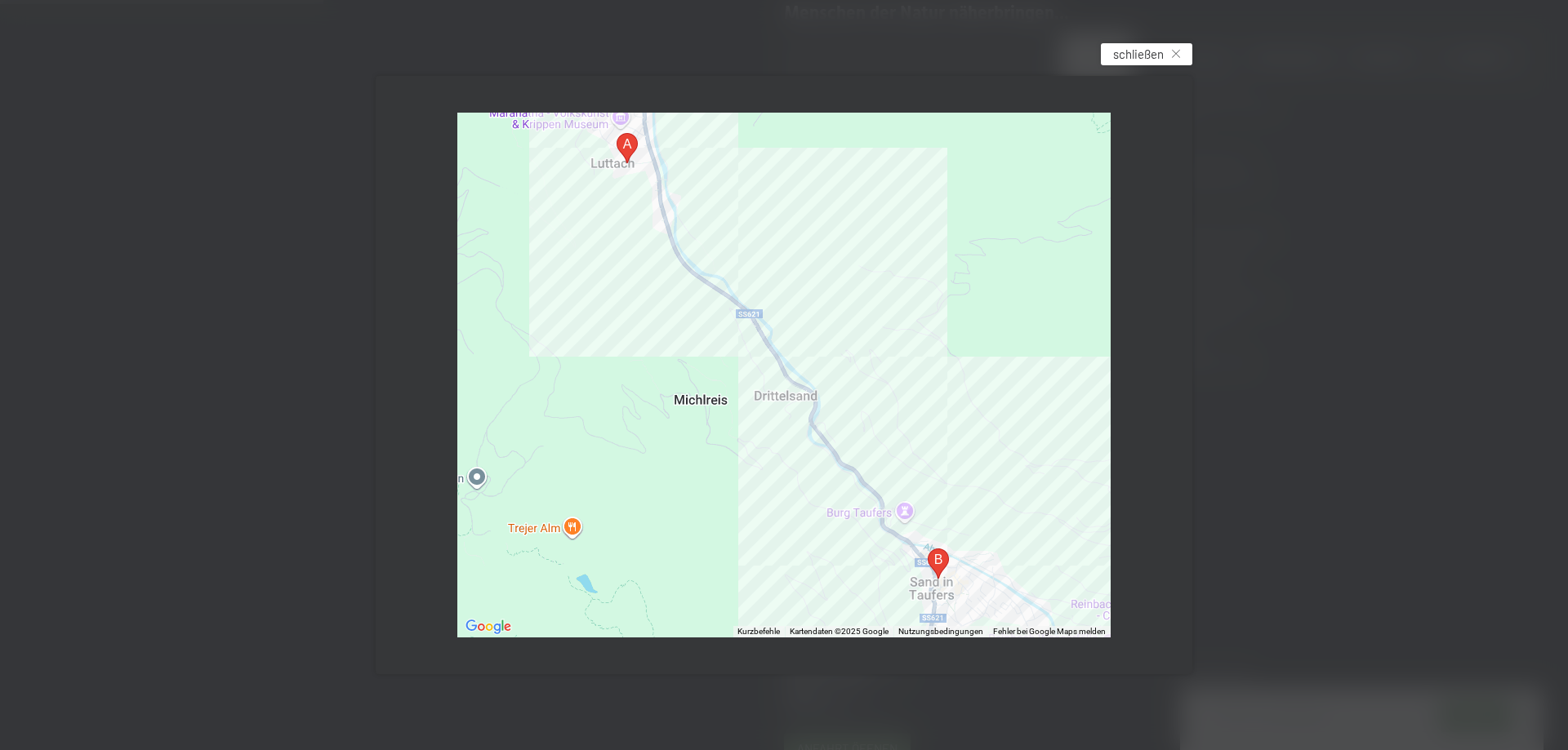
click at [1152, 53] on span "schließen" at bounding box center [1137, 55] width 50 height 17
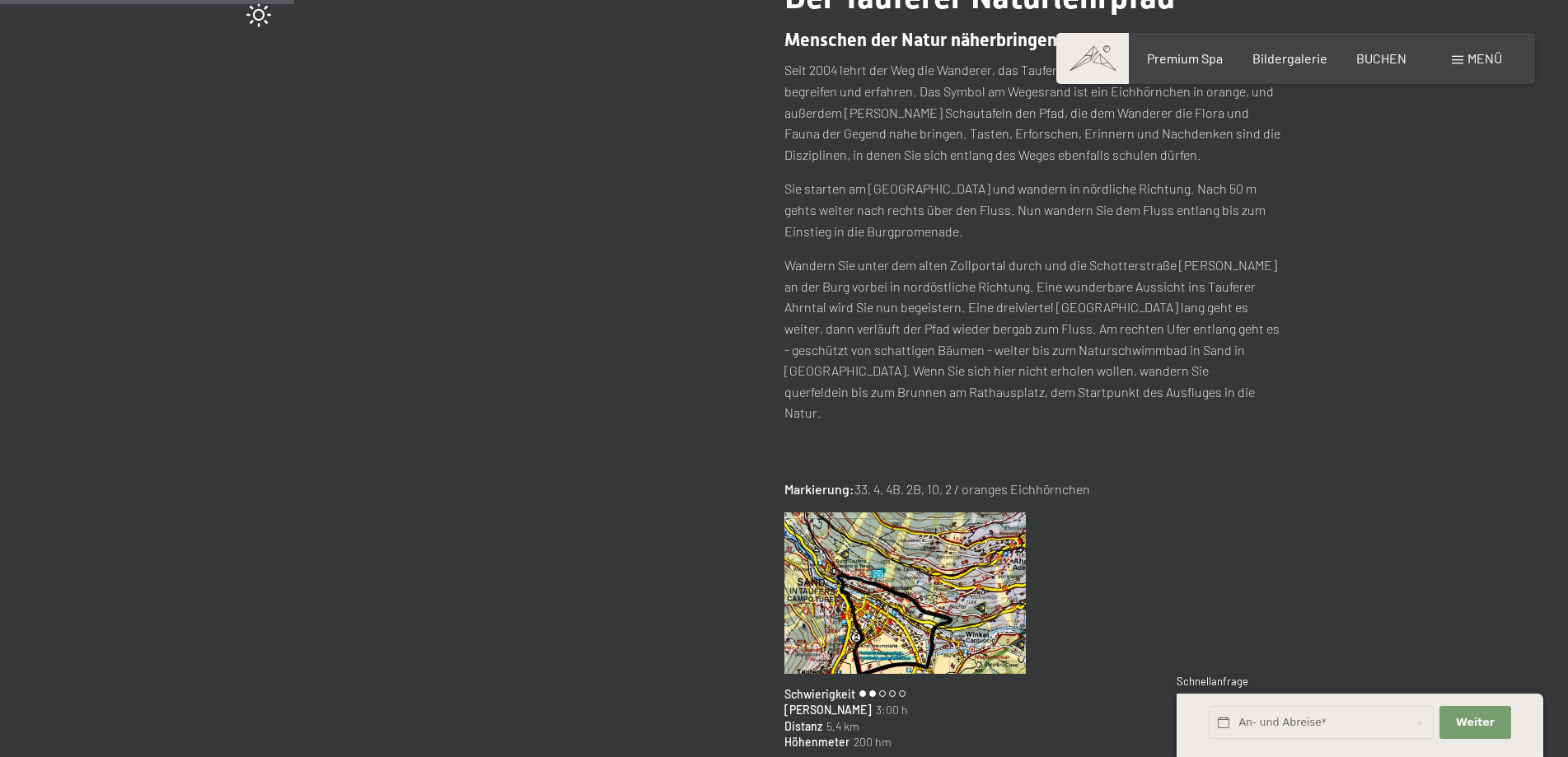
scroll to position [254, 0]
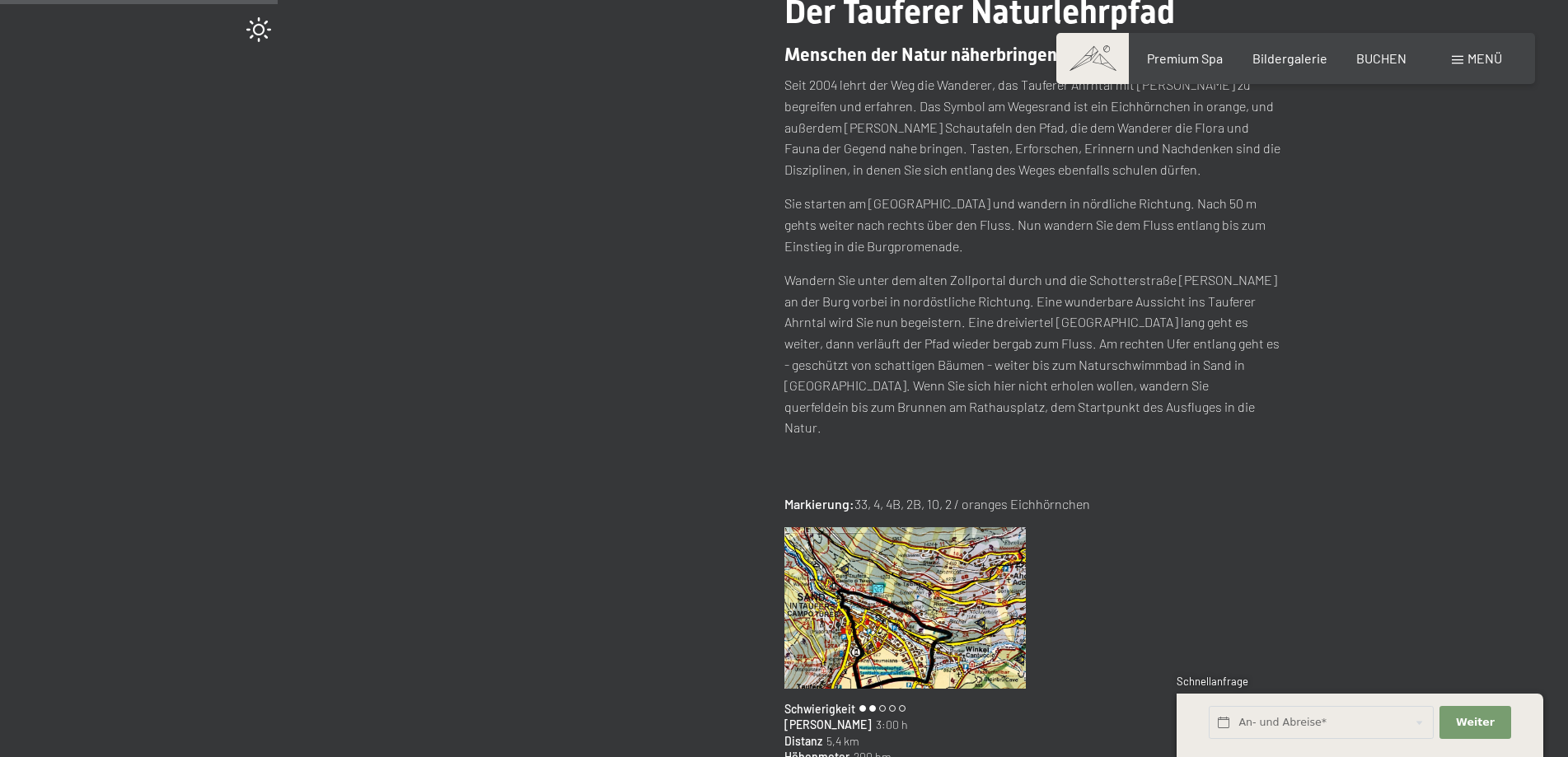
click at [1356, 375] on div "Tipp wechseln (34 / 204) Der Tauferer Naturlehrpfad Menschen der Natur näherbri…" at bounding box center [784, 424] width 1249 height 865
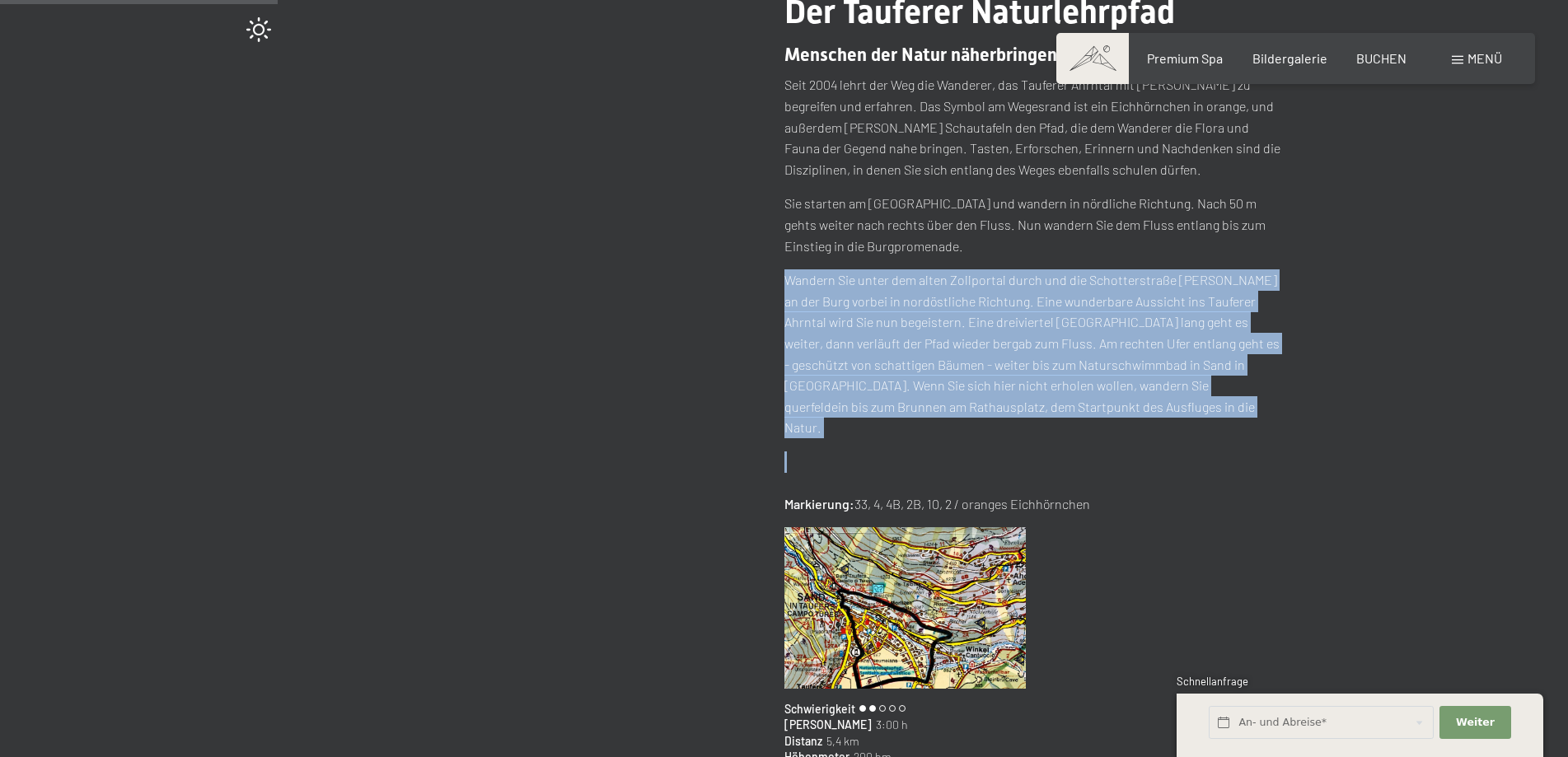
click at [1356, 375] on div "Tipp wechseln (34 / 204) Der Tauferer Naturlehrpfad Menschen der Natur näherbri…" at bounding box center [784, 424] width 1249 height 865
click at [486, 391] on div "Tipp wechseln (34 / 204) Der Tauferer Naturlehrpfad Menschen der Natur näherbri…" at bounding box center [784, 424] width 1125 height 865
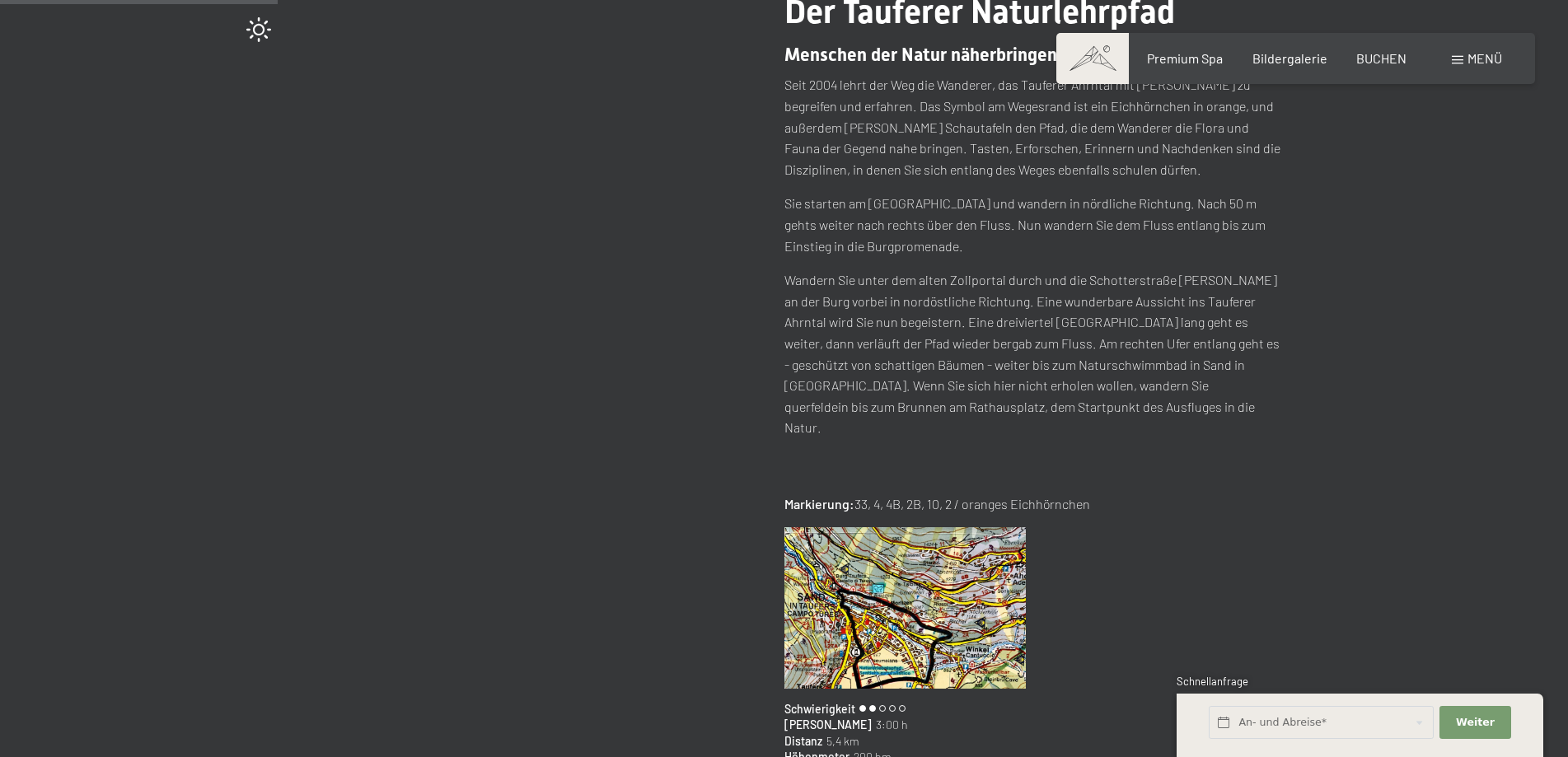
click at [482, 391] on div "Tipp wechseln (34 / 204) Der Tauferer Naturlehrpfad Menschen der Natur näherbri…" at bounding box center [784, 424] width 1125 height 865
click at [480, 393] on div "Tipp wechseln (34 / 204) Der Tauferer Naturlehrpfad Menschen der Natur näherbri…" at bounding box center [784, 424] width 1125 height 865
click at [494, 440] on div "Tipp wechseln (34 / 204) Der Tauferer Naturlehrpfad Menschen der Natur näherbri…" at bounding box center [784, 424] width 1125 height 865
click at [524, 638] on div "Tipp wechseln (34 / 204) Der Tauferer Naturlehrpfad Menschen der Natur näherbri…" at bounding box center [784, 424] width 1125 height 865
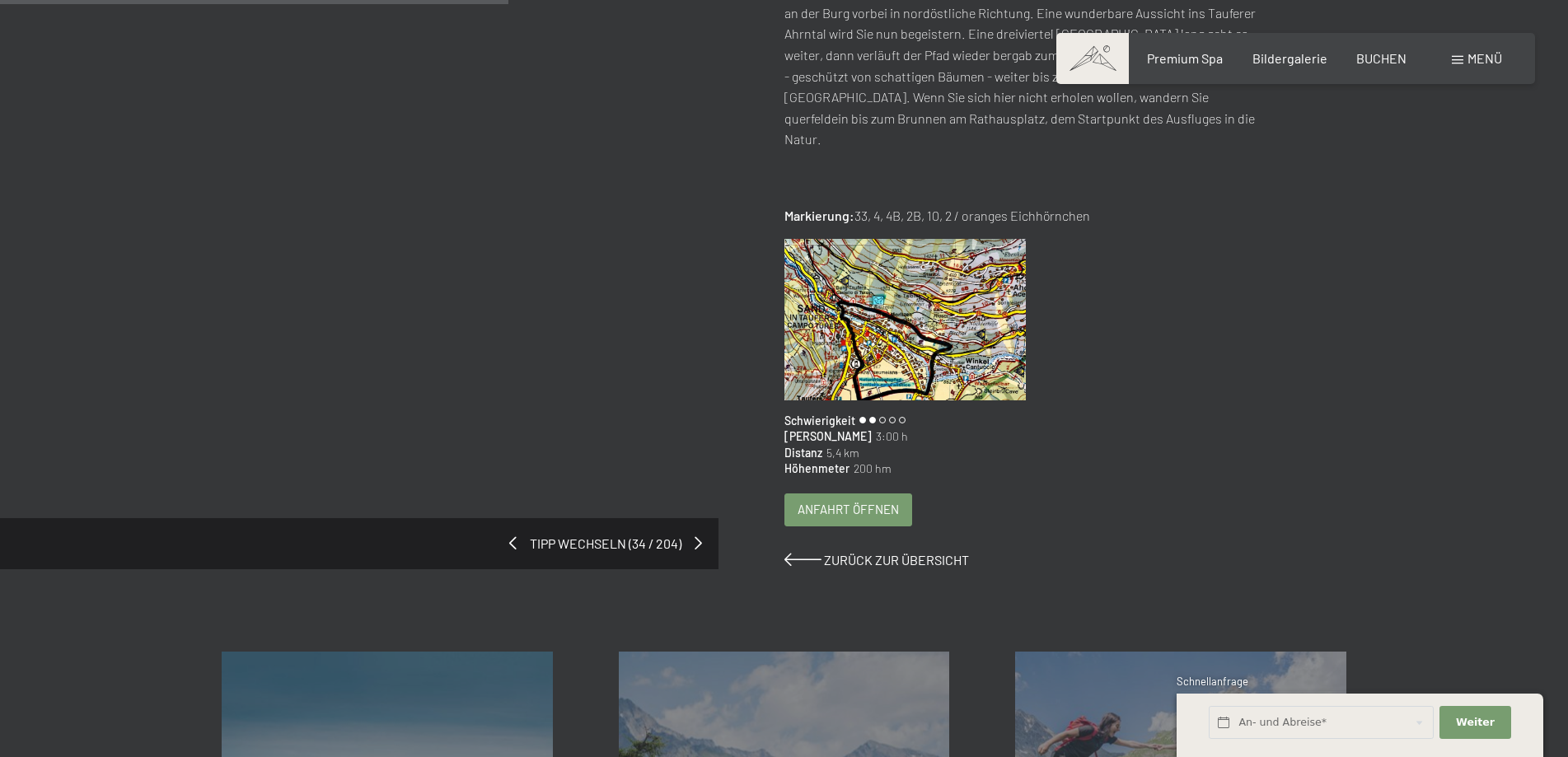
scroll to position [566, 0]
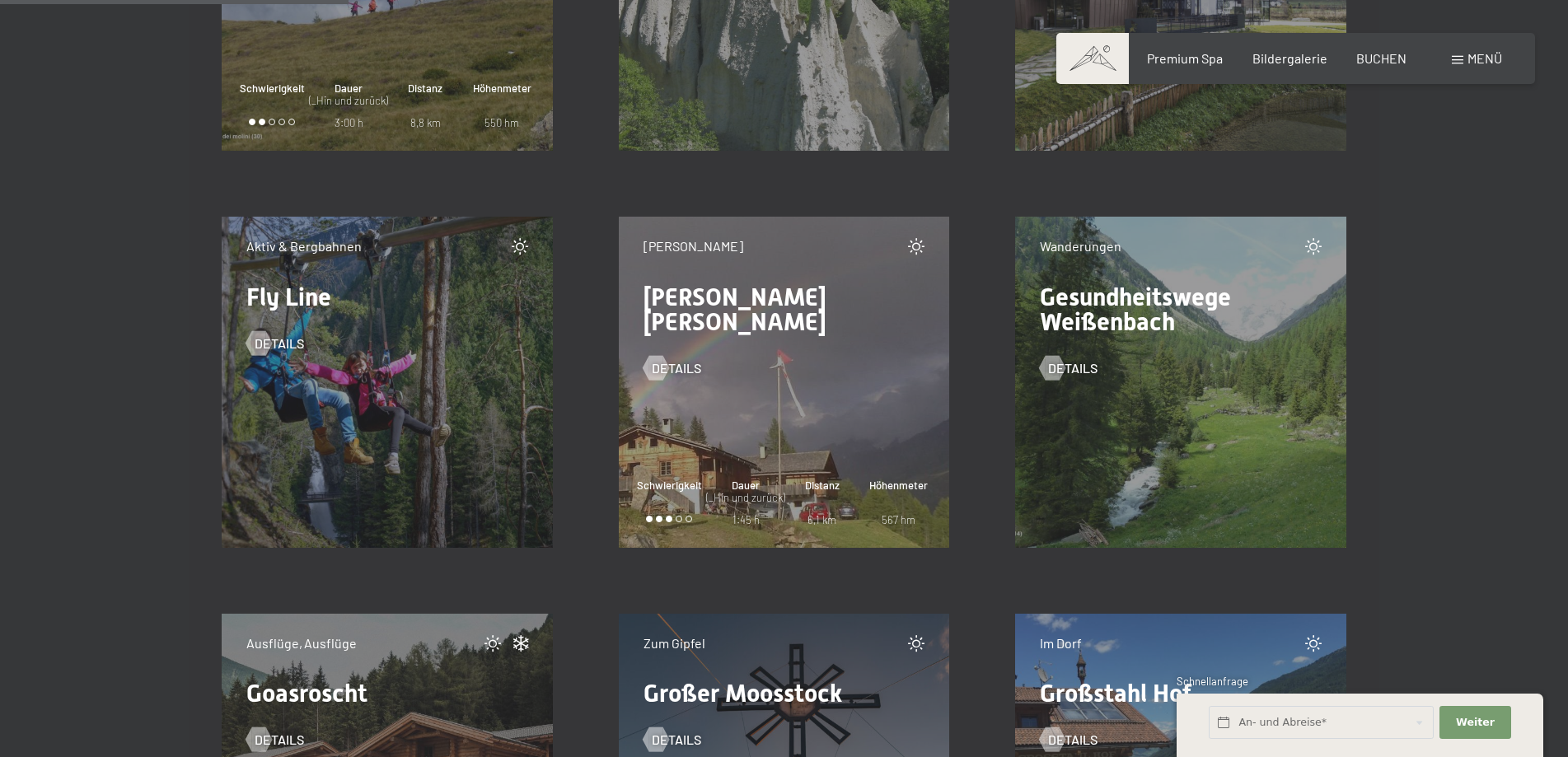
scroll to position [6357, 0]
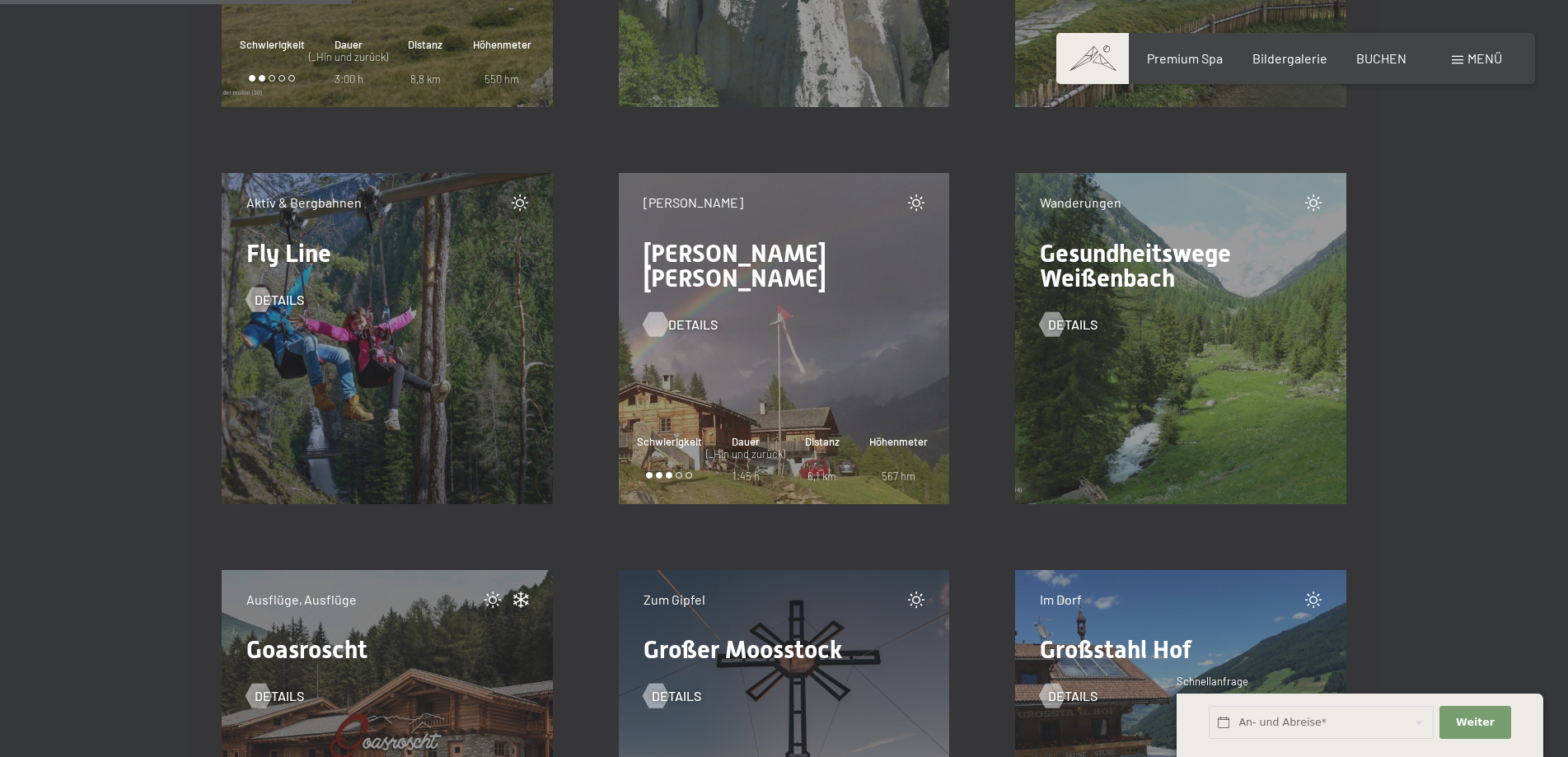
click at [655, 311] on div at bounding box center [655, 323] width 14 height 25
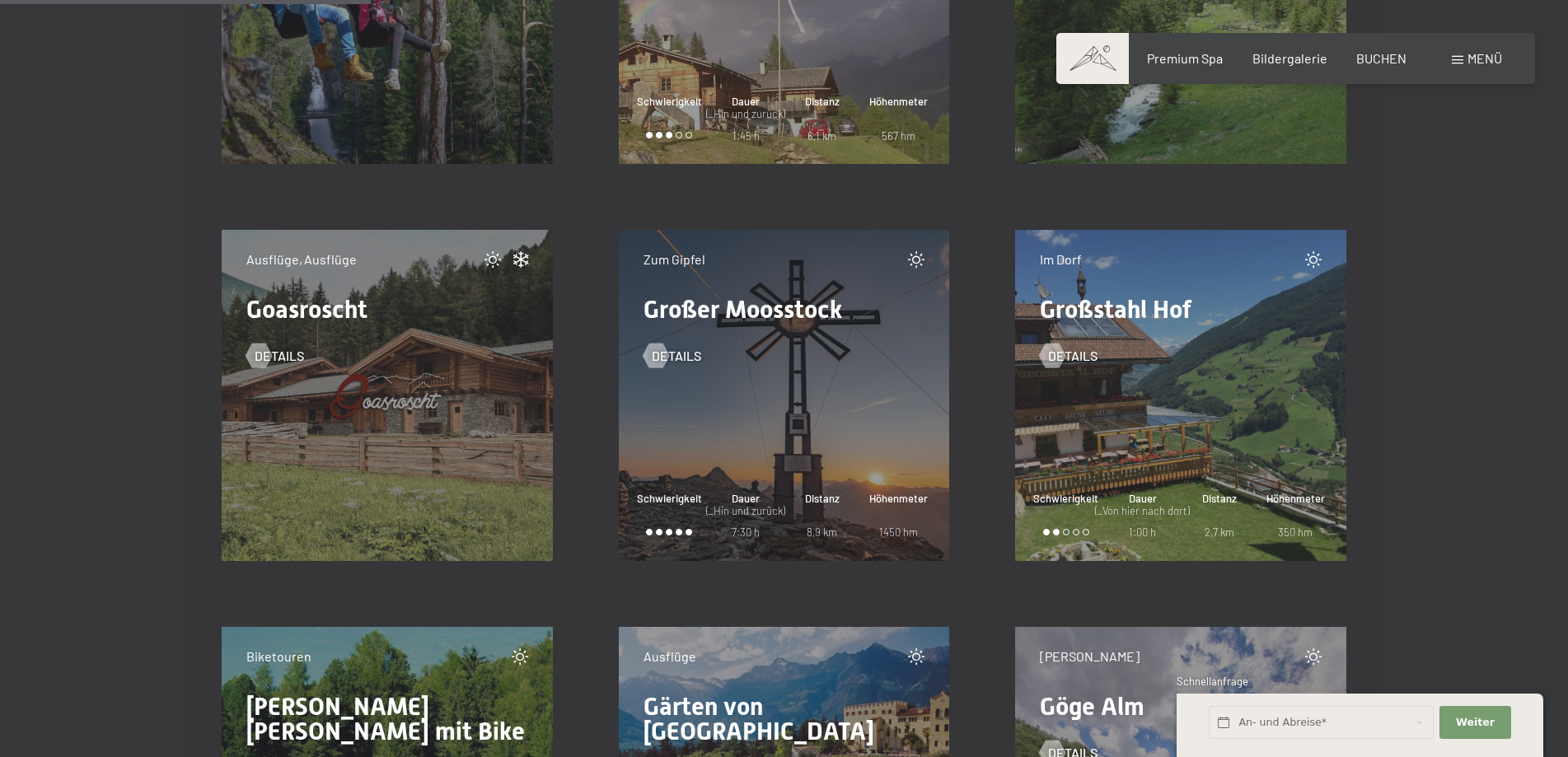
scroll to position [6720, 0]
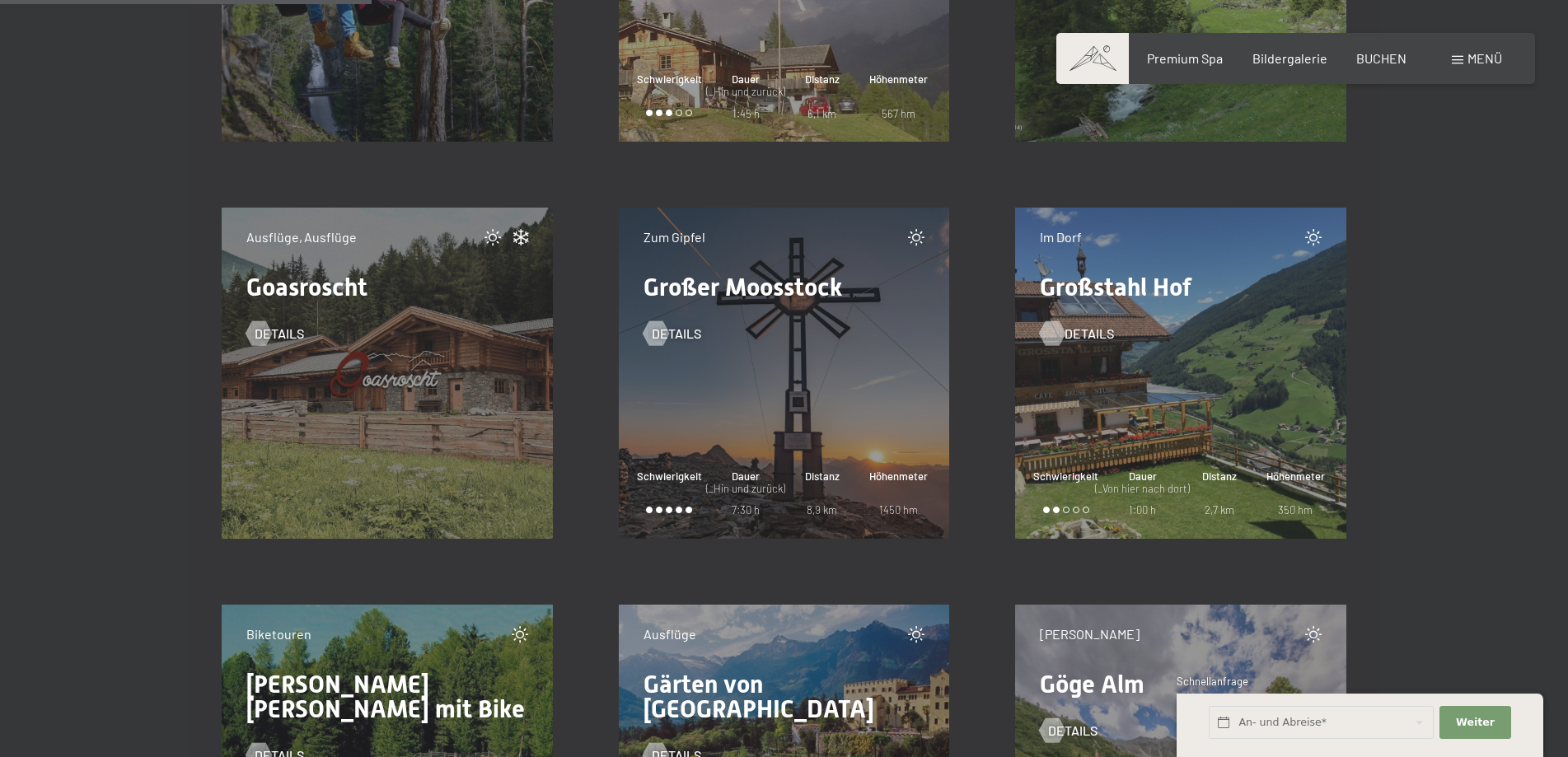
click at [1052, 332] on div at bounding box center [1053, 334] width 14 height 25
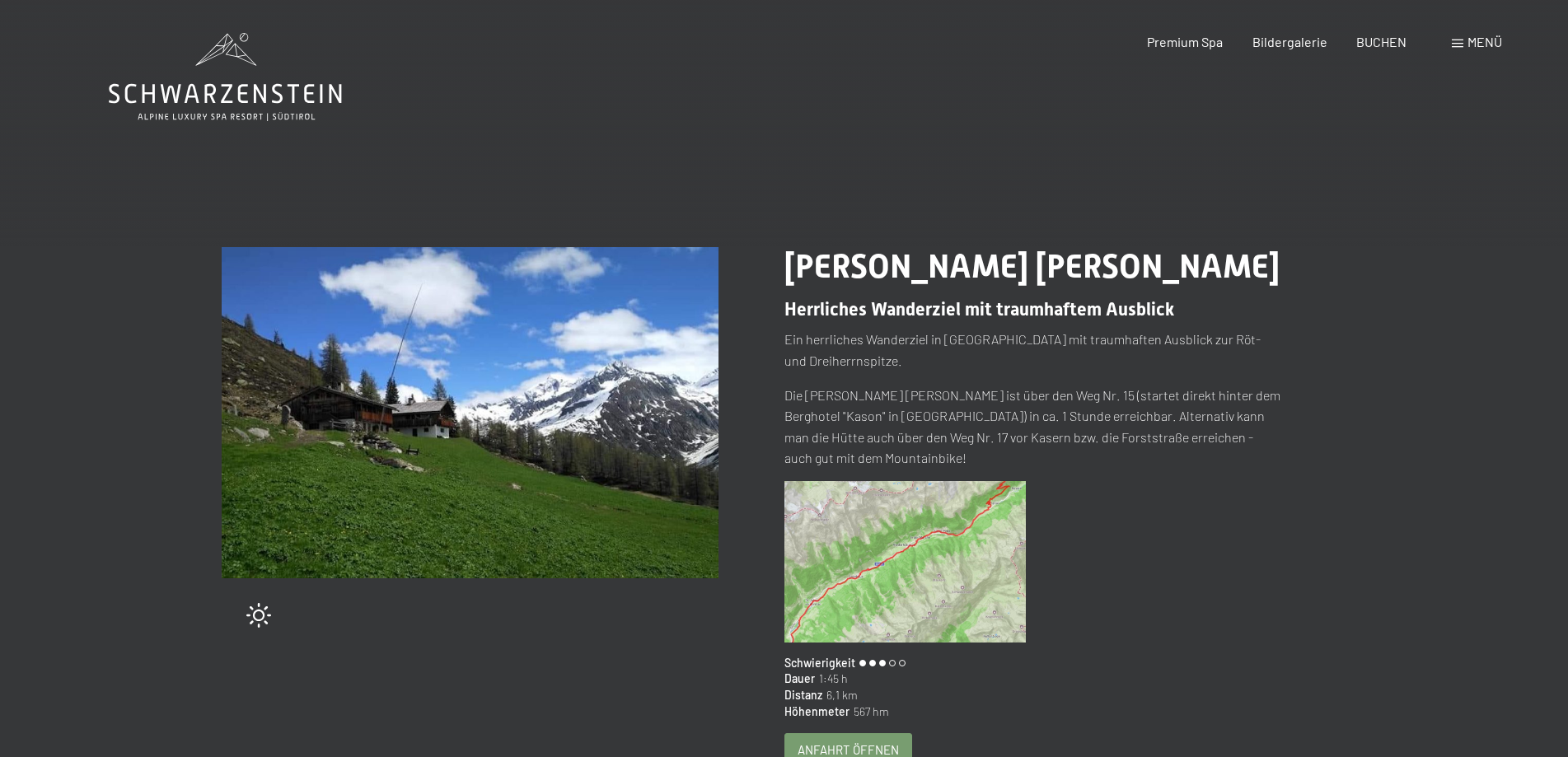
click at [862, 741] on span "Anfahrt öffnen" at bounding box center [849, 750] width 102 height 17
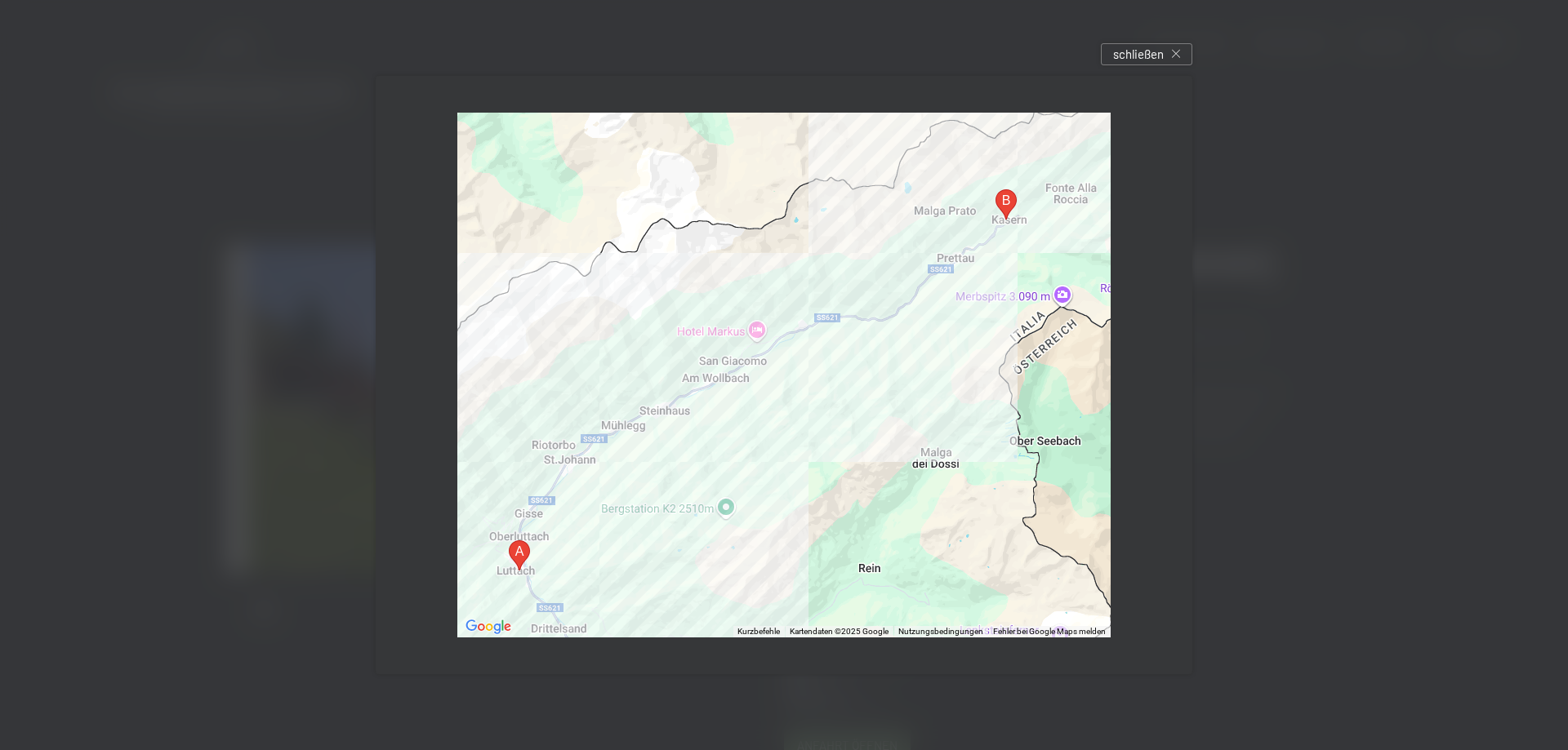
drag, startPoint x: 1038, startPoint y: 244, endPoint x: 1014, endPoint y: 265, distance: 31.9
click at [1014, 265] on div at bounding box center [784, 375] width 653 height 524
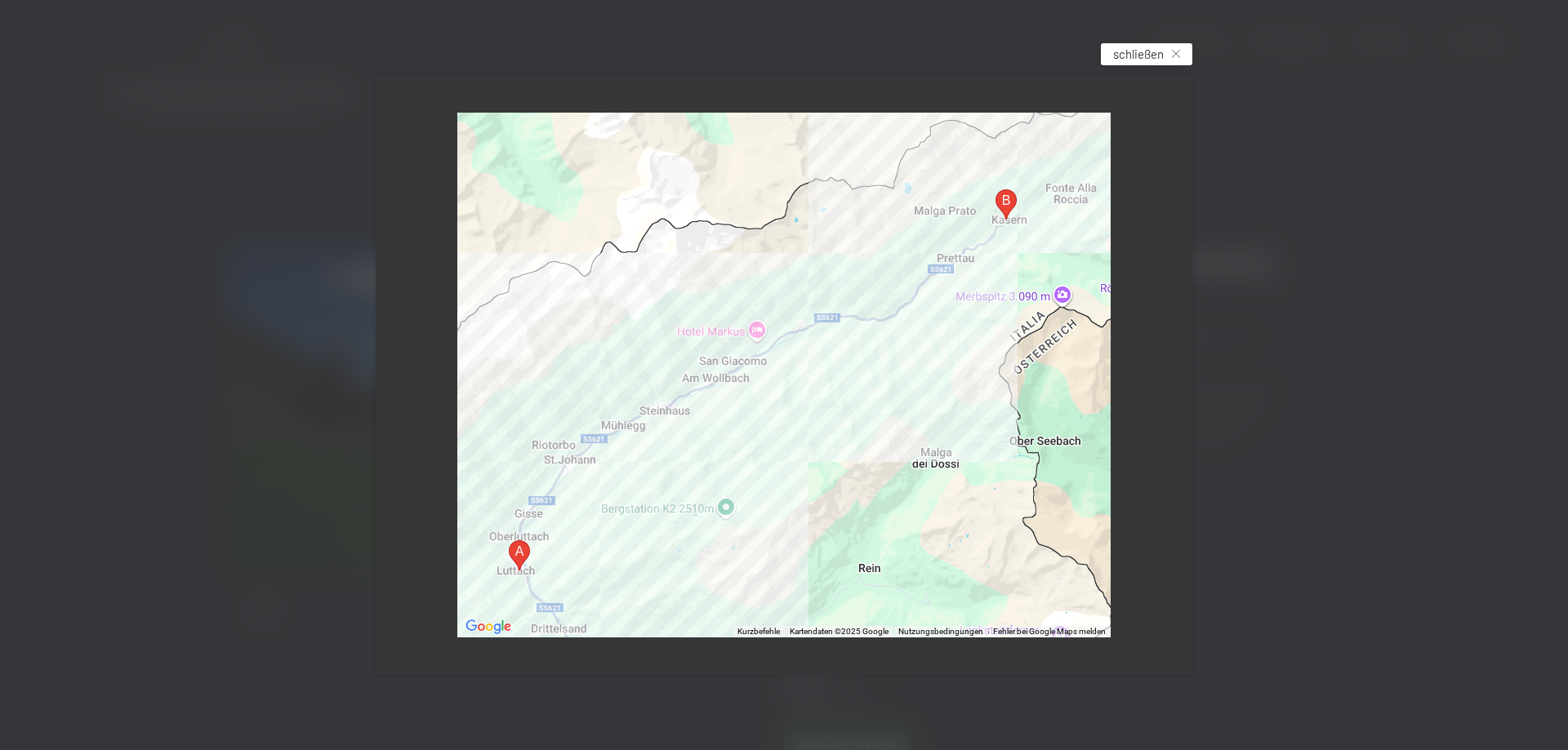
click at [1150, 56] on span "schließen" at bounding box center [1137, 55] width 50 height 17
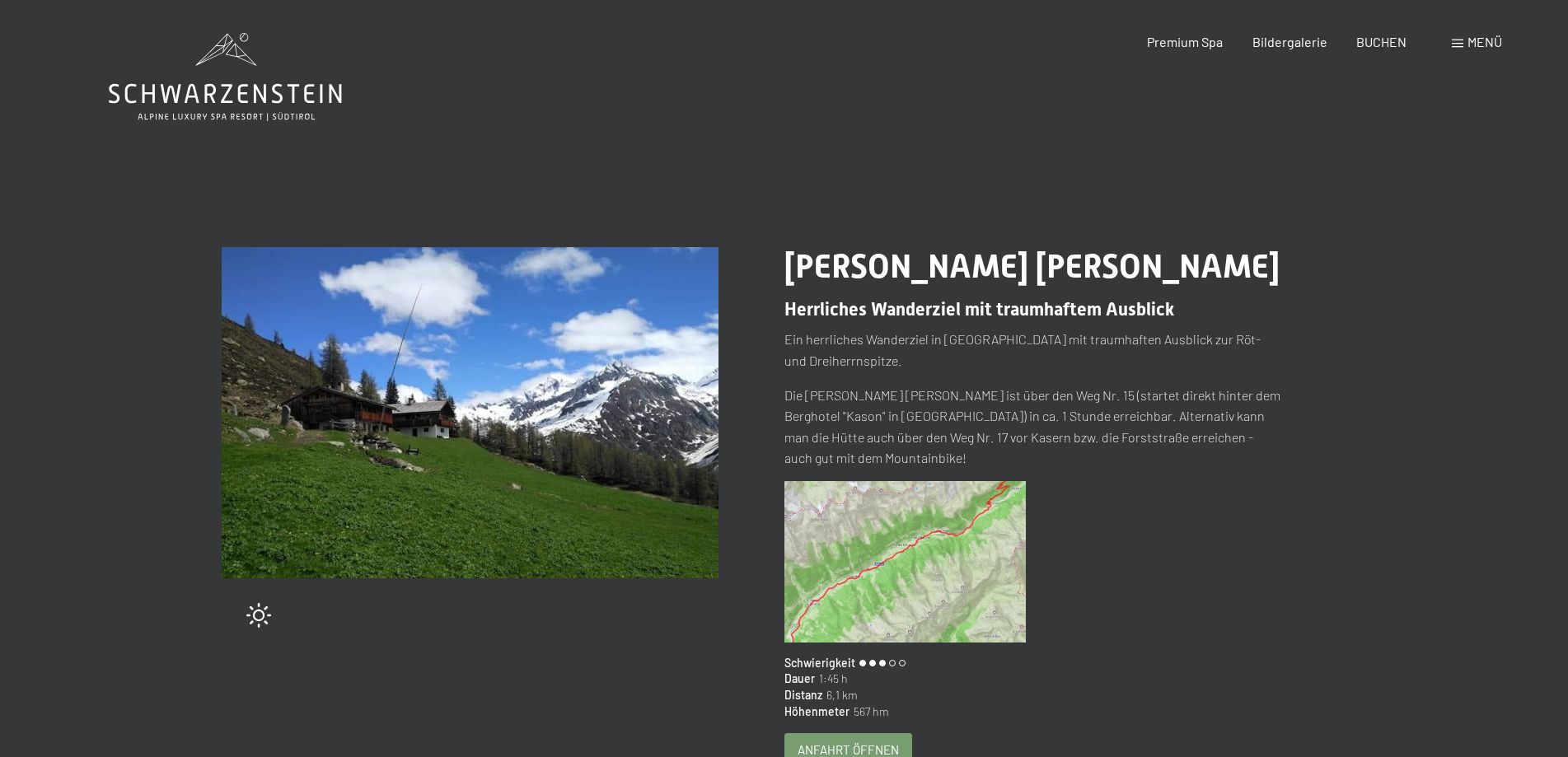
click at [844, 741] on span "Anfahrt öffnen" at bounding box center [849, 750] width 102 height 17
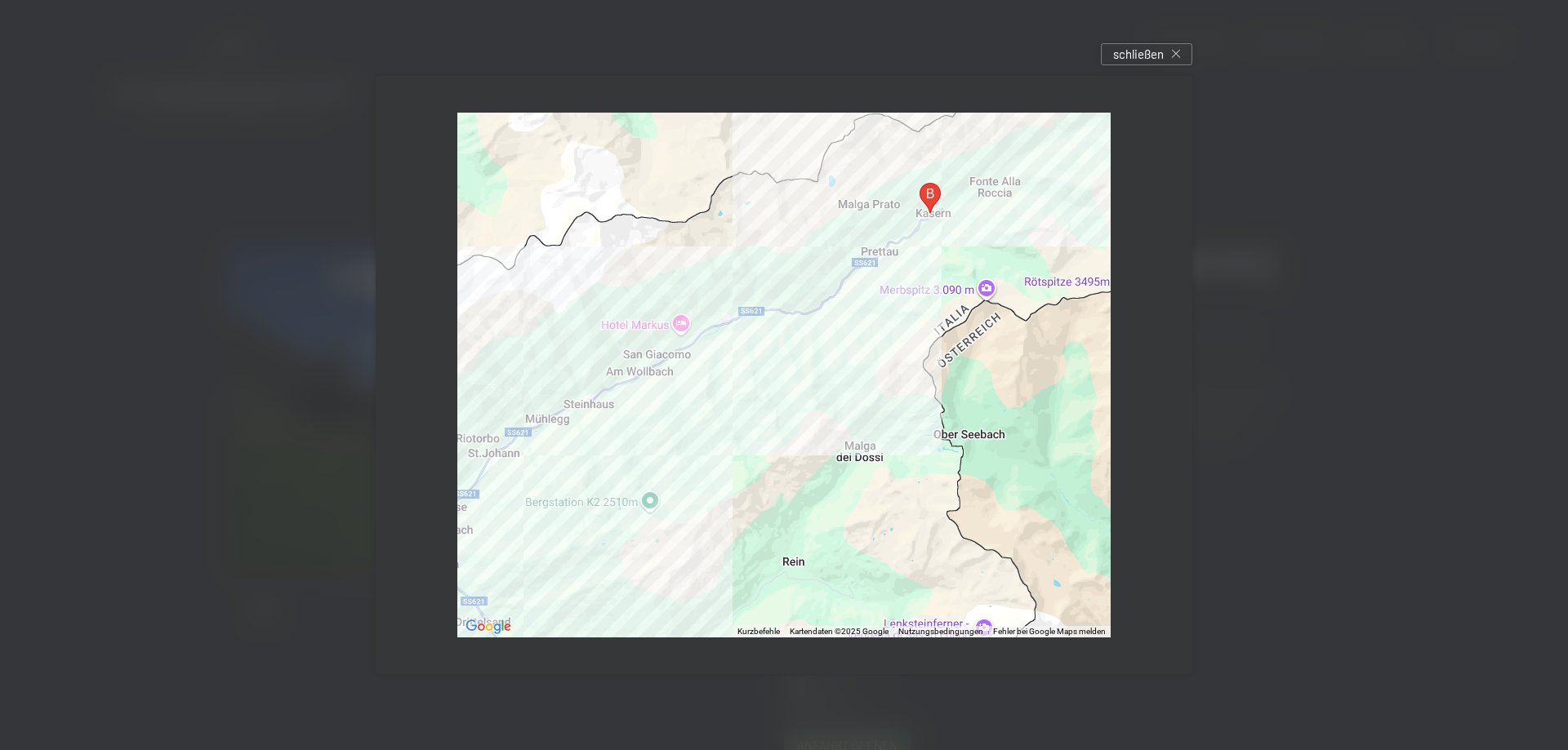
drag, startPoint x: 1014, startPoint y: 256, endPoint x: 939, endPoint y: 249, distance: 75.3
click at [938, 249] on div at bounding box center [784, 375] width 653 height 524
click at [1146, 55] on span "schließen" at bounding box center [1137, 55] width 50 height 17
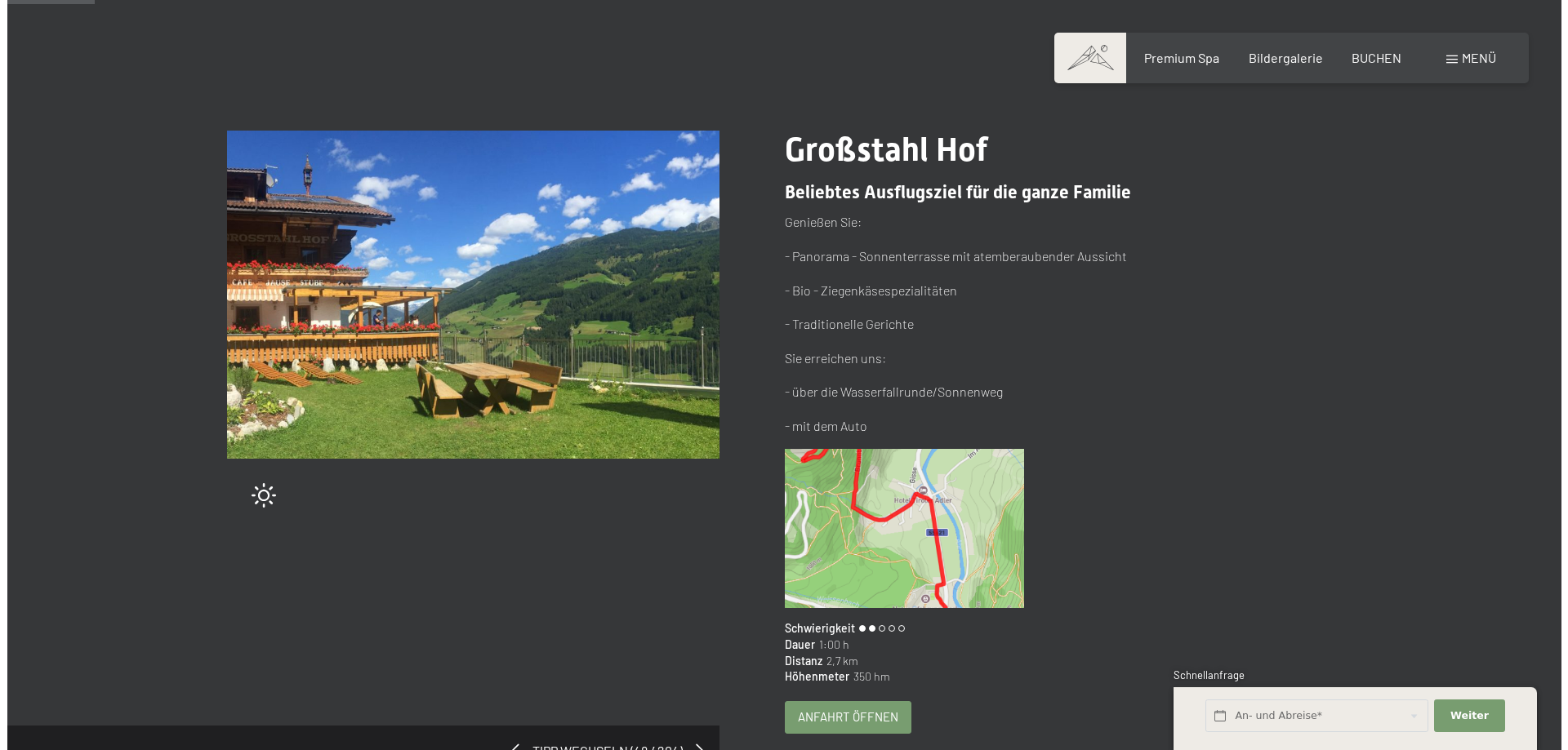
scroll to position [128, 0]
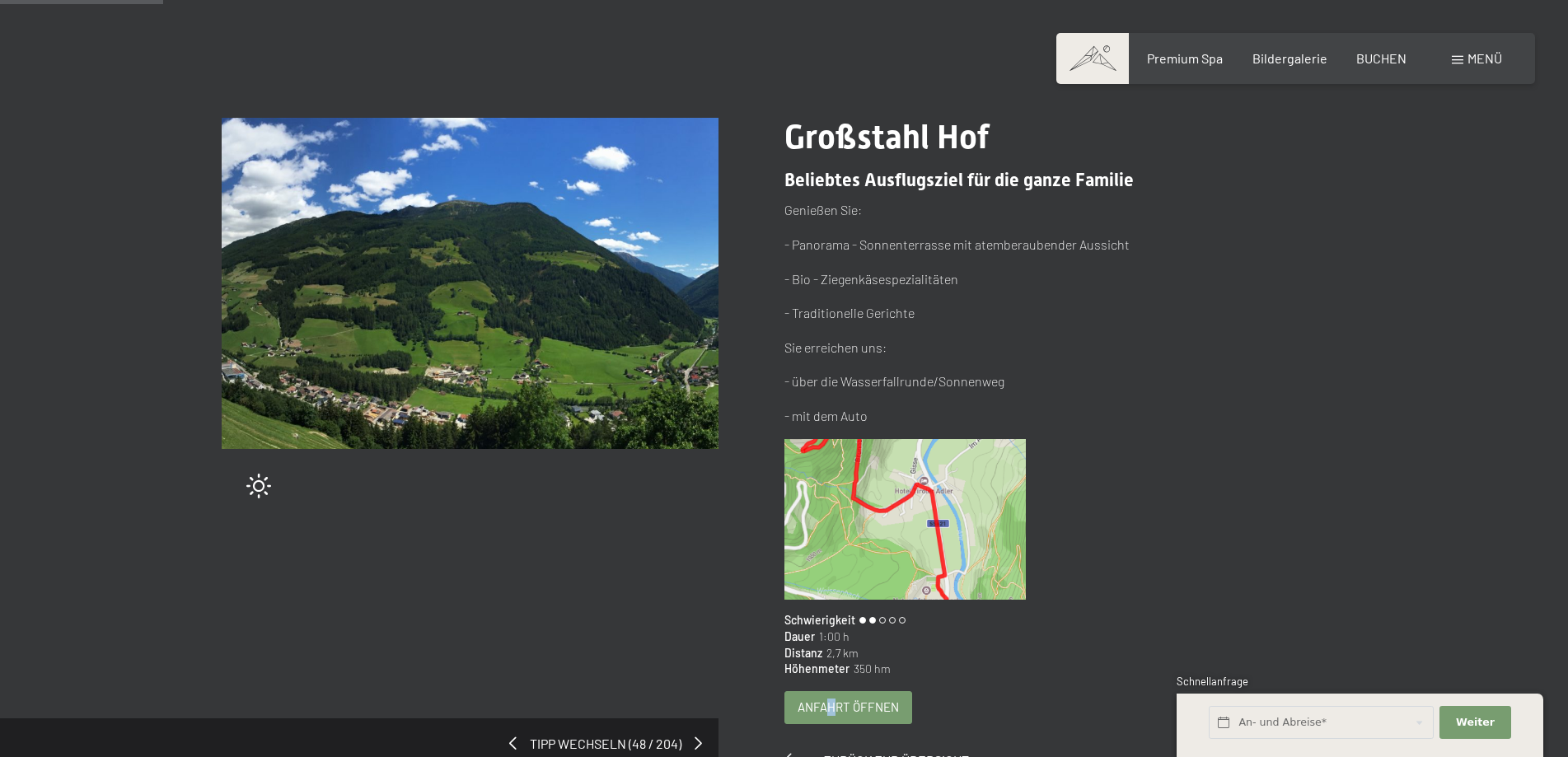
click at [831, 709] on span "Anfahrt öffnen" at bounding box center [849, 707] width 102 height 17
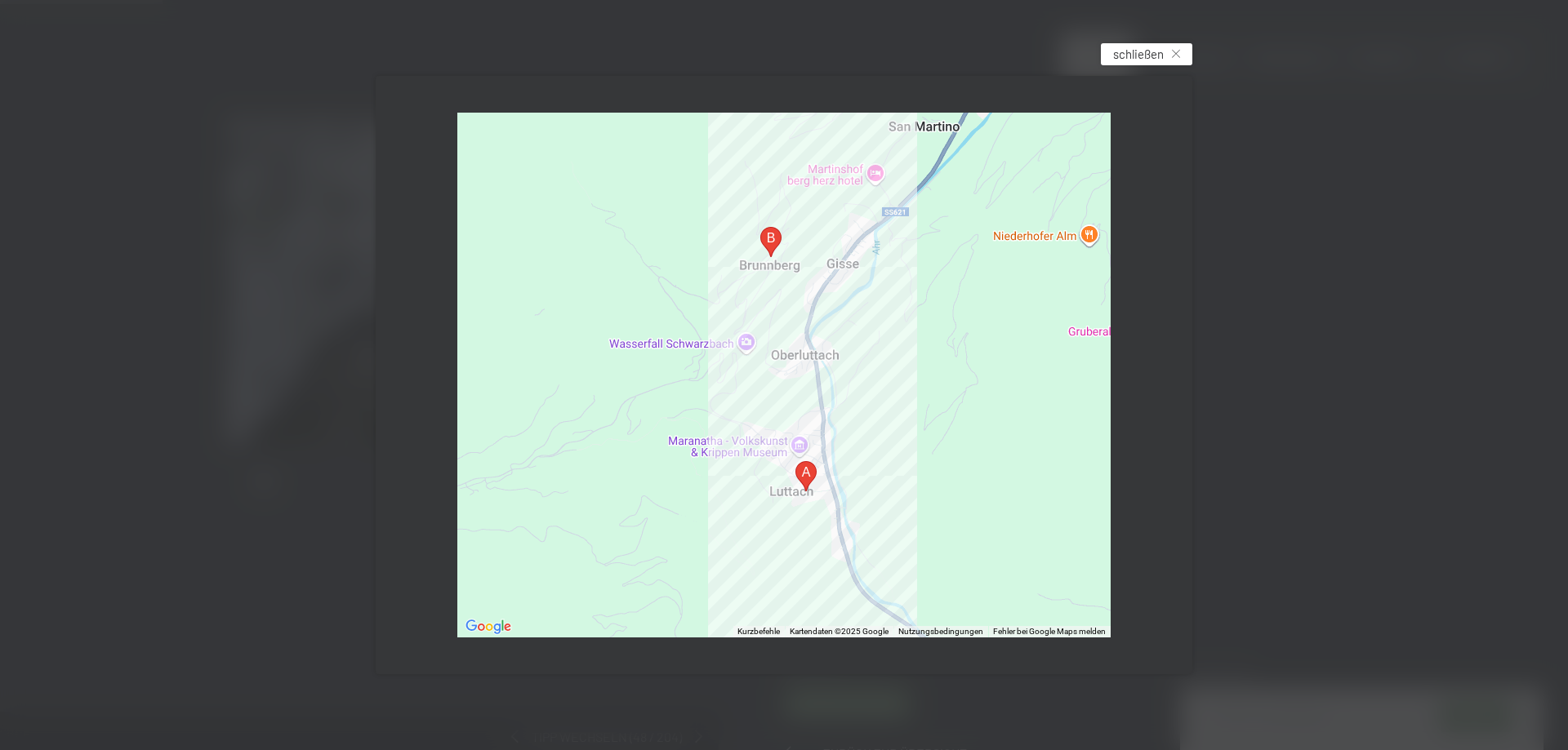
click at [1147, 52] on span "schließen" at bounding box center [1137, 55] width 50 height 17
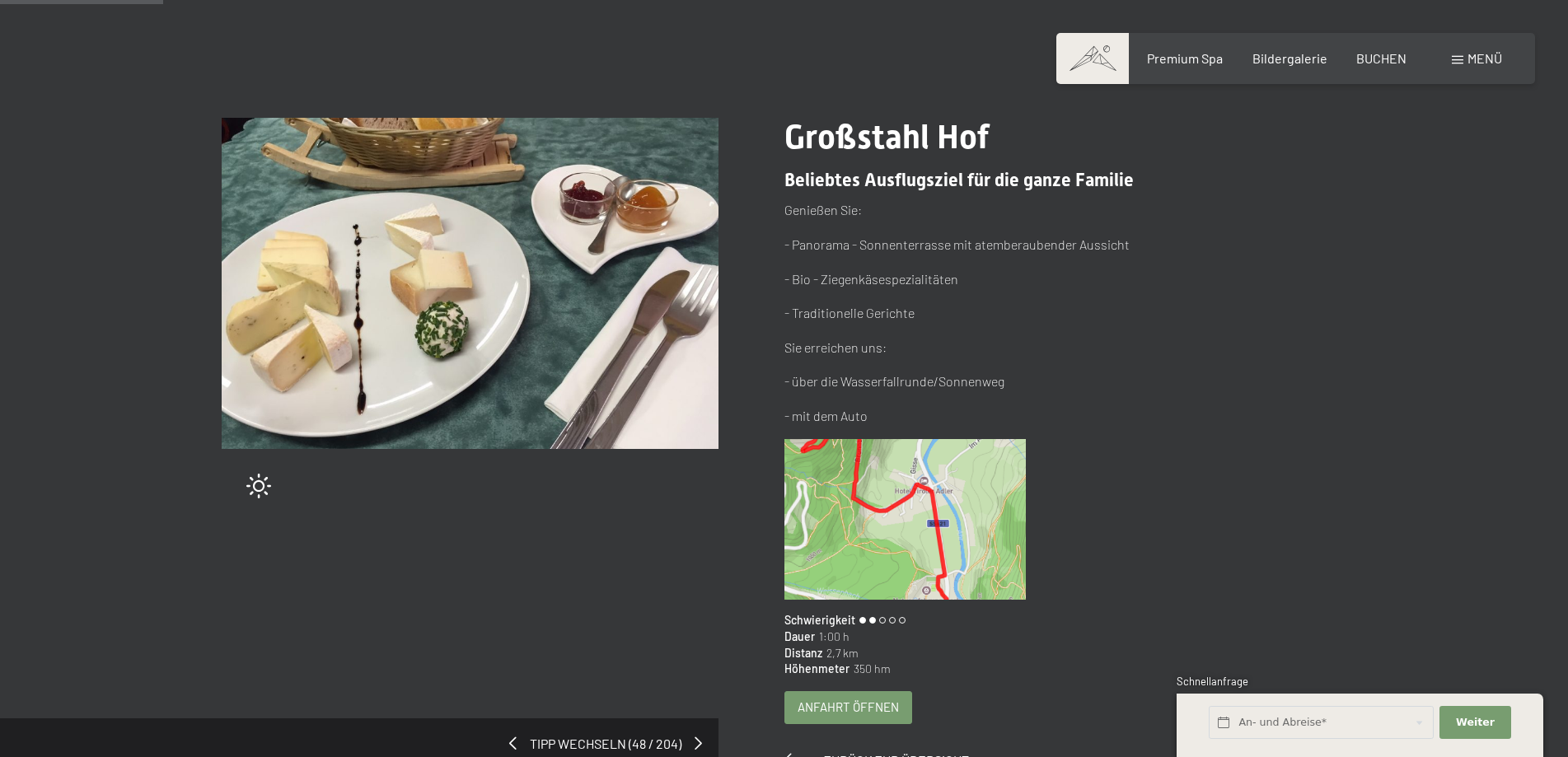
click at [832, 710] on span "Anfahrt öffnen" at bounding box center [849, 707] width 102 height 17
